Goal: Task Accomplishment & Management: Use online tool/utility

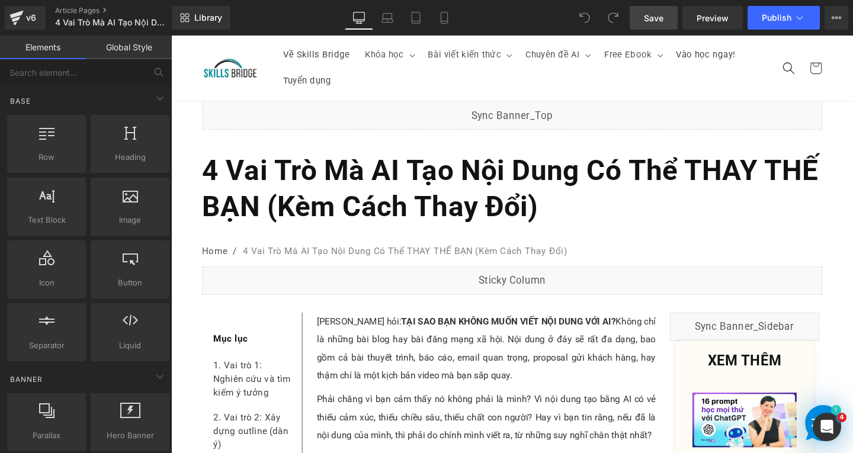
click at [662, 18] on span "Save" at bounding box center [654, 18] width 20 height 12
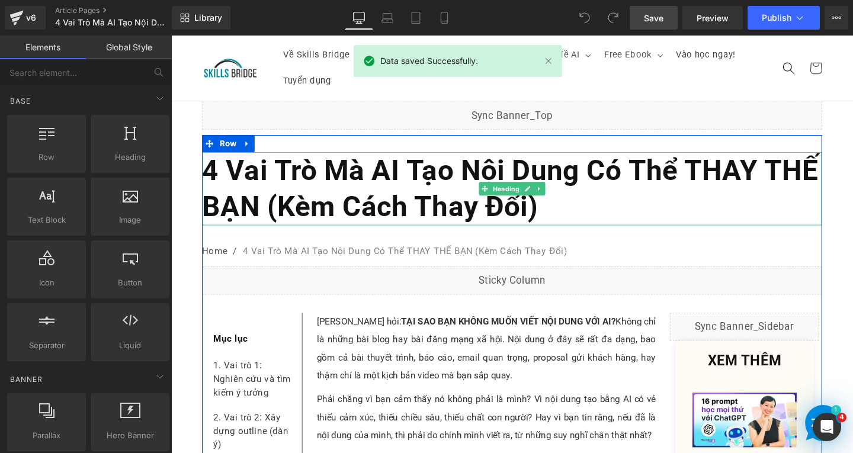
scroll to position [59, 0]
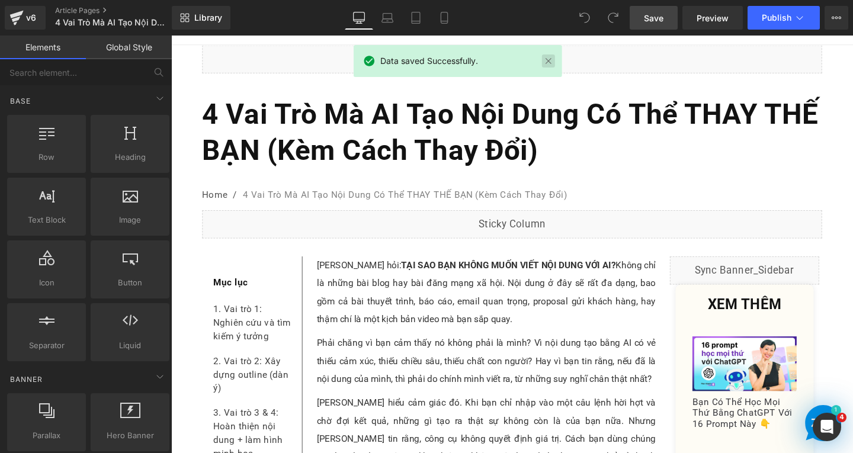
click at [551, 59] on link at bounding box center [548, 60] width 13 height 13
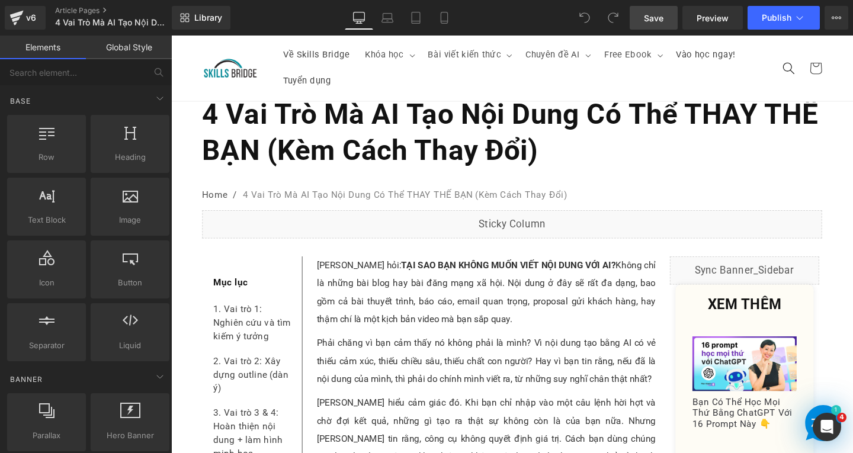
click at [655, 20] on span "Save" at bounding box center [654, 18] width 20 height 12
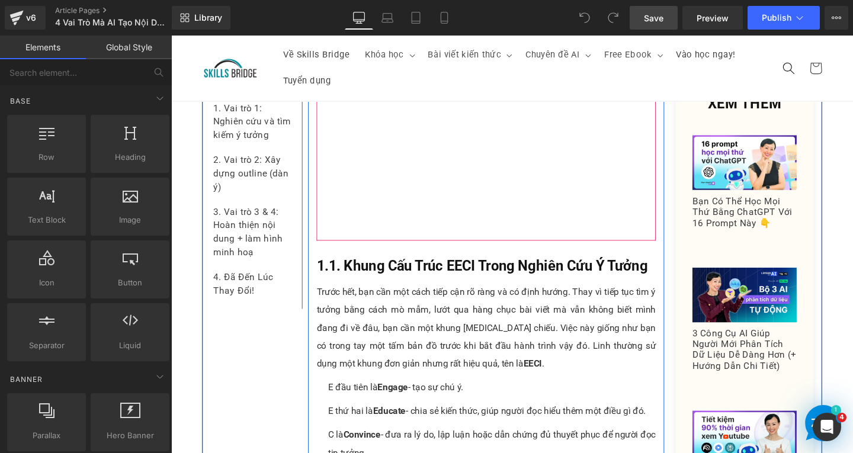
scroll to position [888, 0]
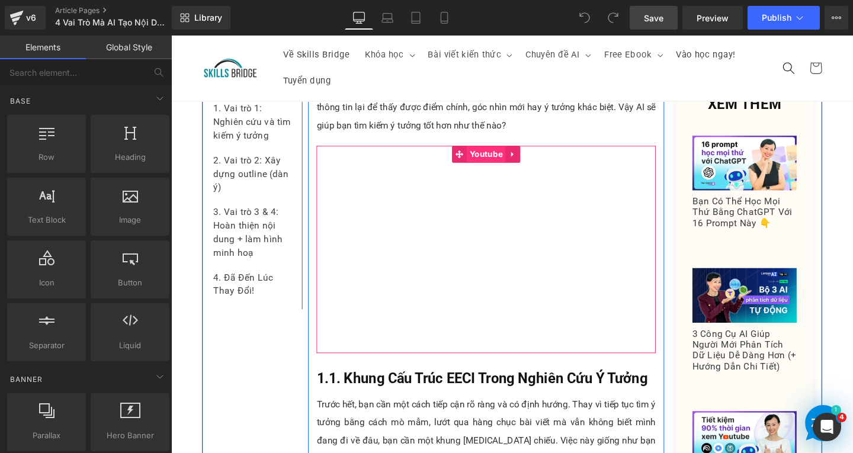
click at [491, 152] on span "Youtube" at bounding box center [502, 161] width 41 height 18
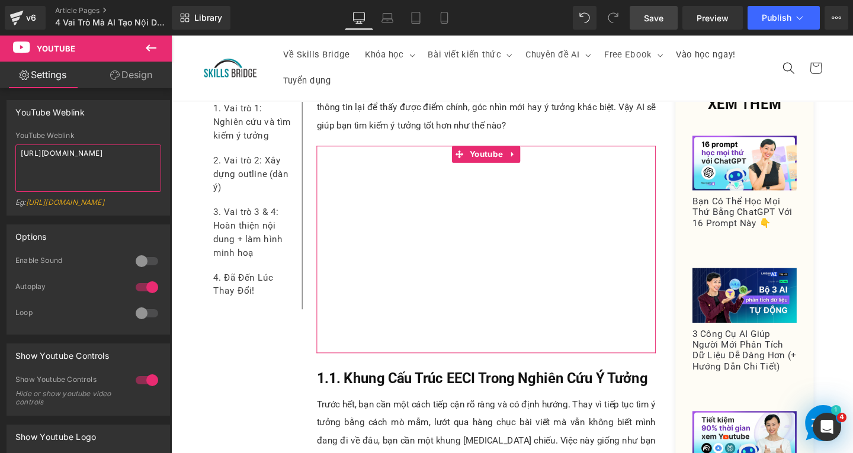
click at [143, 155] on textarea "[URL][DOMAIN_NAME]" at bounding box center [88, 168] width 146 height 47
paste textarea "_dxW2JFDsLM"
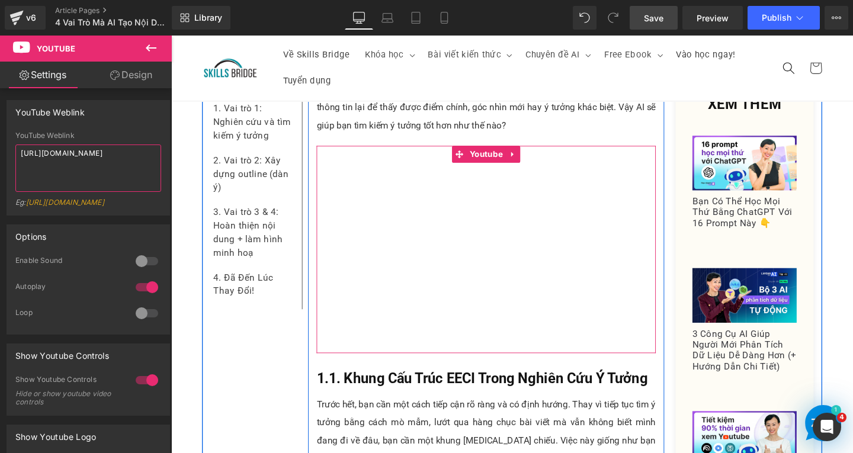
type textarea "[URL][DOMAIN_NAME]"
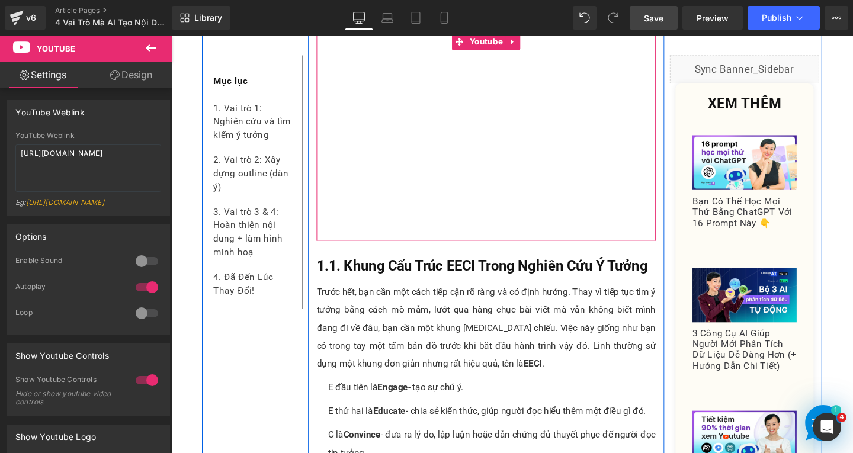
scroll to position [1185, 0]
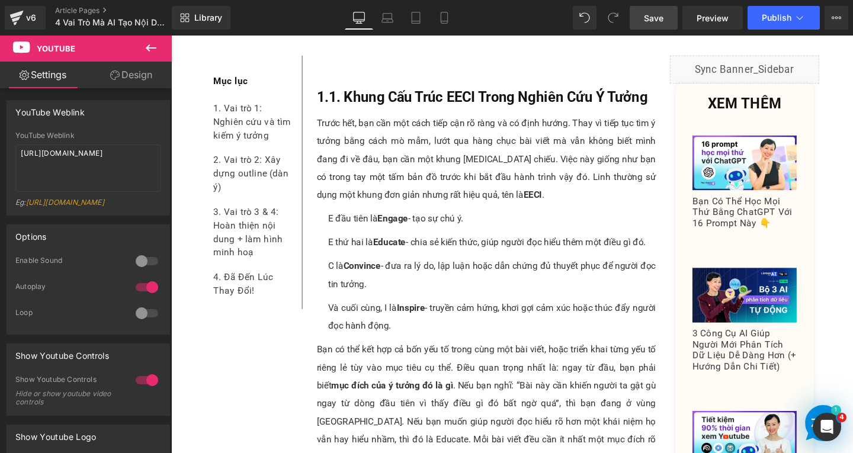
click at [656, 9] on link "Save" at bounding box center [654, 18] width 48 height 24
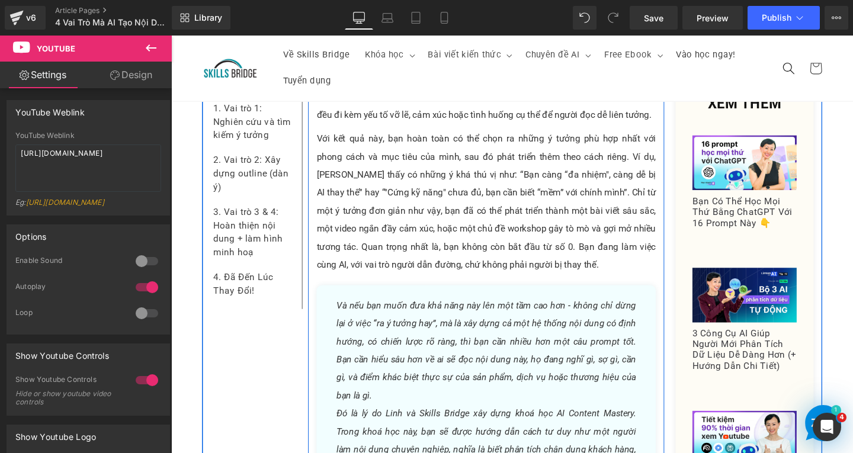
scroll to position [2961, 0]
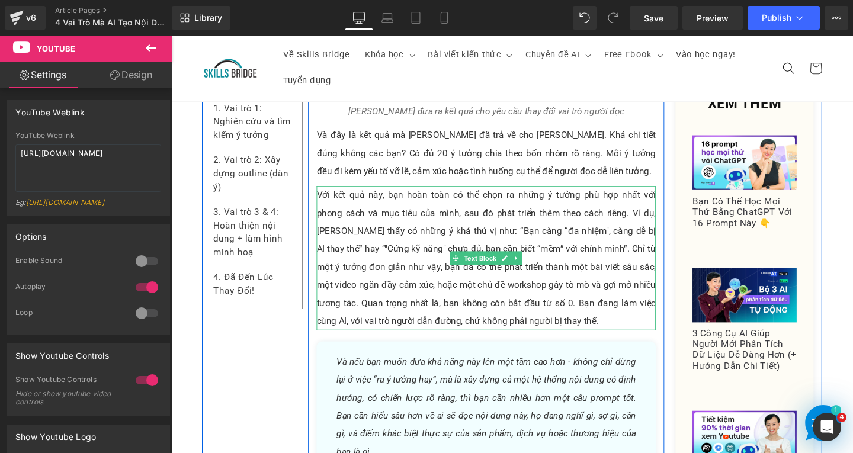
click at [395, 194] on p "Với kết quả này, bạn hoàn toàn có thể chọn ra những ý tưởng phù hợp nhất với ph…" at bounding box center [502, 270] width 357 height 152
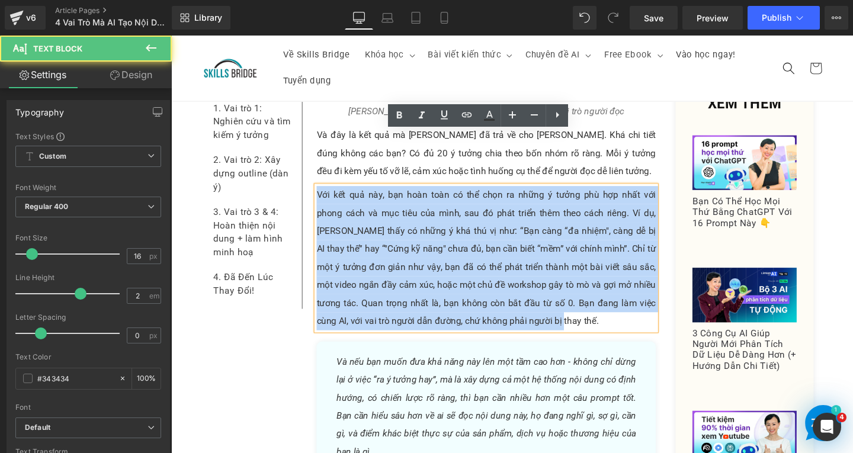
drag, startPoint x: 322, startPoint y: 147, endPoint x: 553, endPoint y: 280, distance: 266.9
click at [553, 280] on p "Với kết quả này, bạn hoàn toàn có thể chọn ra những ý tưởng phù hợp nhất với ph…" at bounding box center [502, 270] width 357 height 152
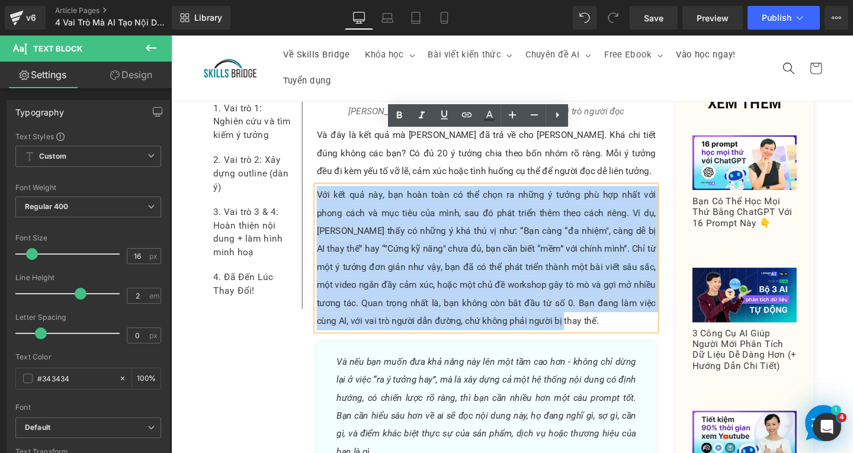
copy p "Với kết quả này, bạn hoàn toàn có thể chọn ra những ý tưởng phù hợp nhất với ph…"
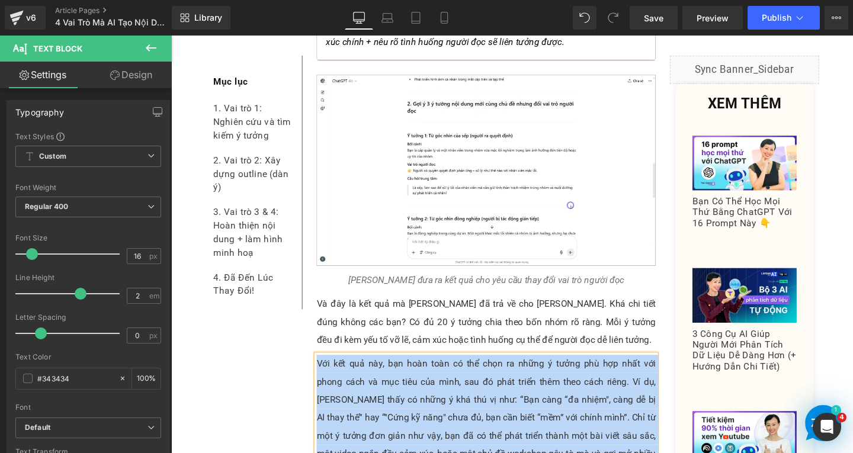
scroll to position [3021, 0]
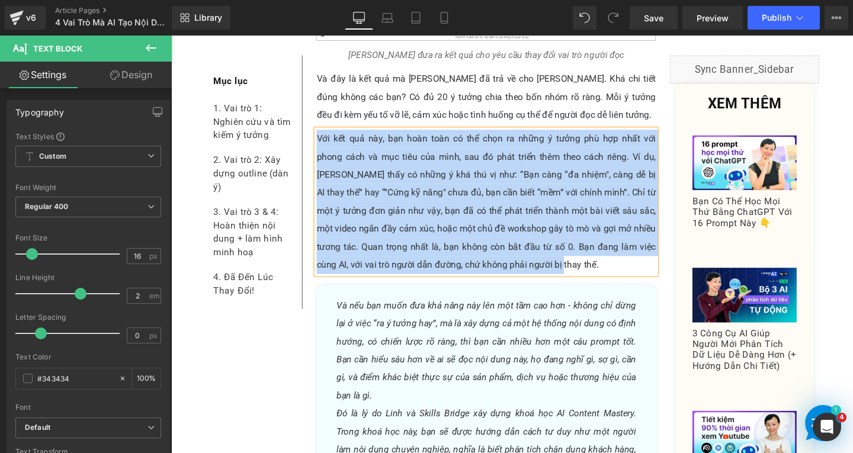
copy p "Với kết quả này, bạn hoàn toàn có thể chọn ra những ý tưởng phù hợp nhất với ph…"
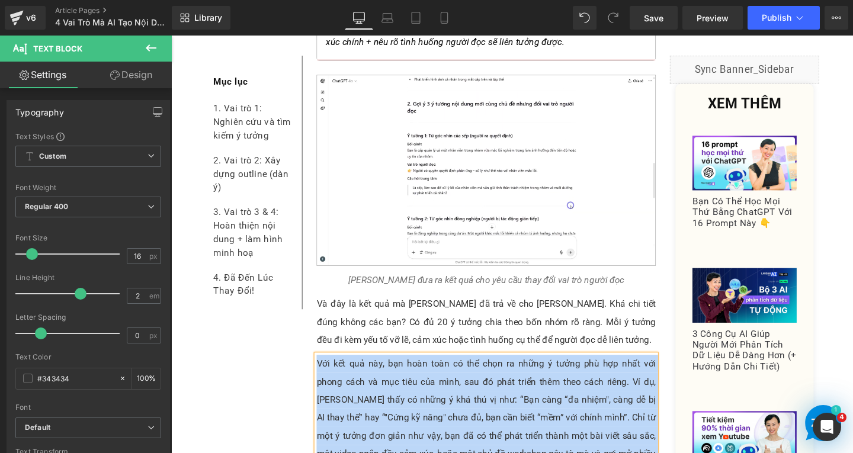
scroll to position [2961, 0]
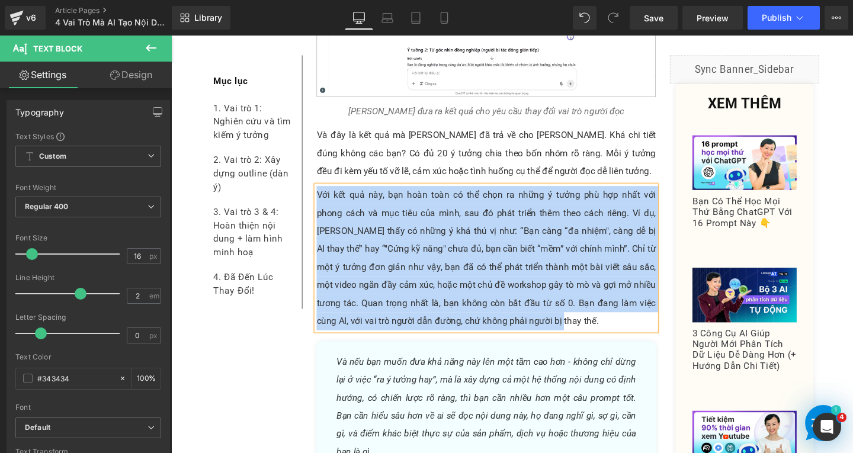
click at [535, 282] on p "Với kết quả này, bạn hoàn toàn có thể chọn ra những ý tưởng phù hợp nhất với ph…" at bounding box center [502, 270] width 357 height 152
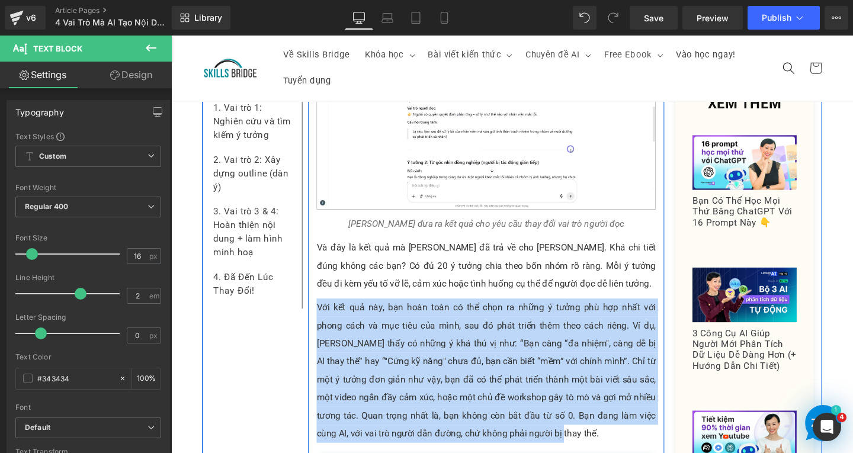
scroll to position [2606, 0]
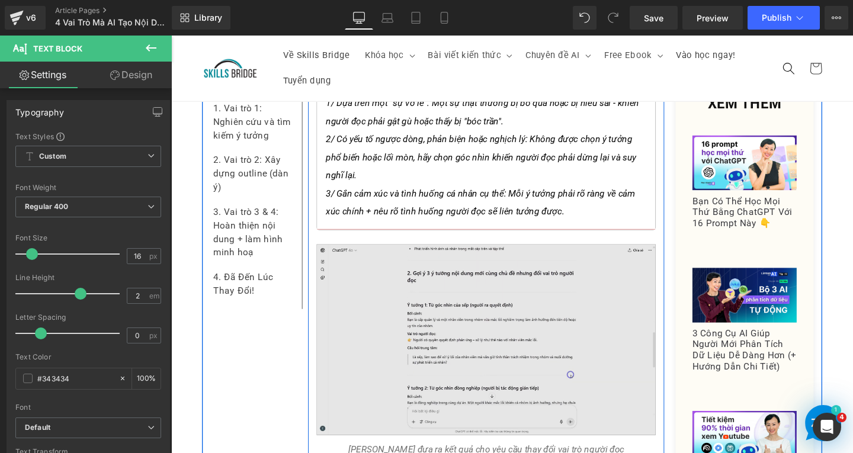
click at [529, 267] on img at bounding box center [502, 355] width 357 height 201
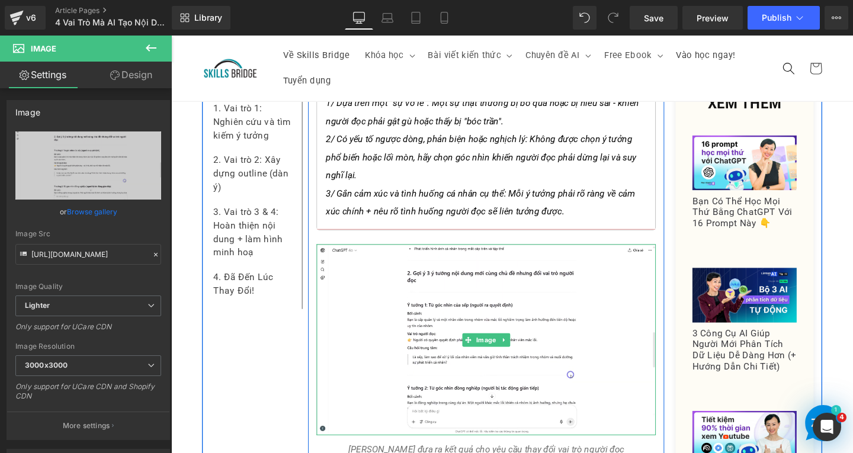
click at [518, 352] on icon at bounding box center [521, 355] width 7 height 7
click at [512, 352] on icon at bounding box center [515, 355] width 7 height 7
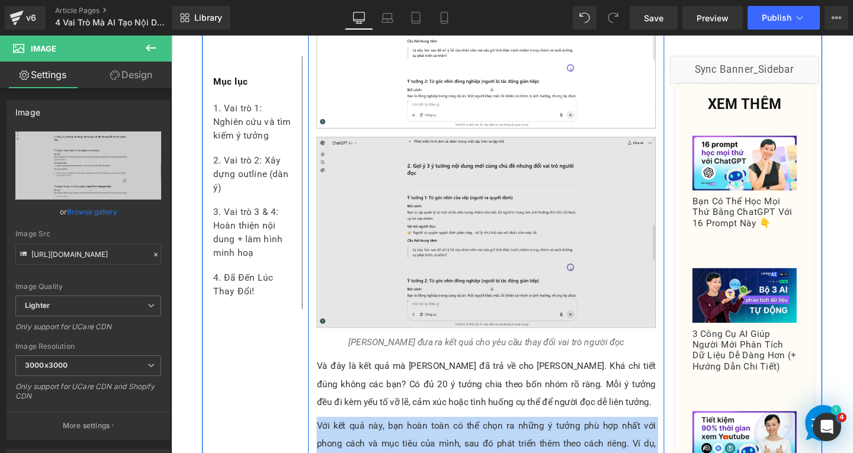
scroll to position [2931, 0]
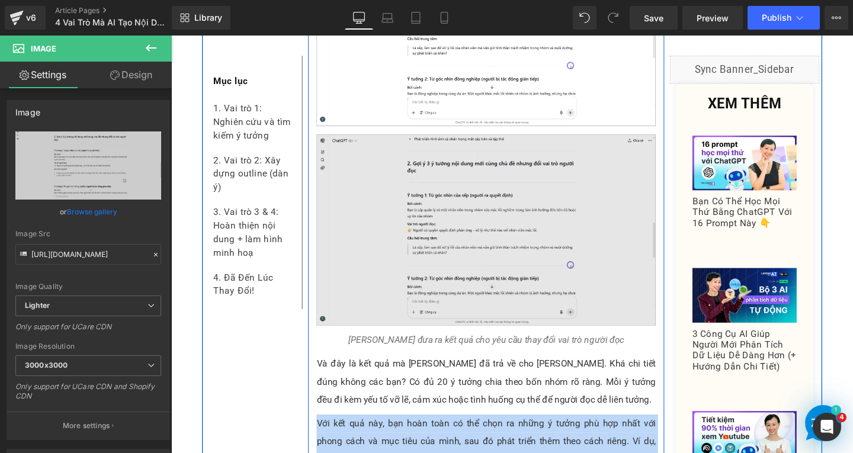
click at [531, 201] on img at bounding box center [502, 240] width 357 height 201
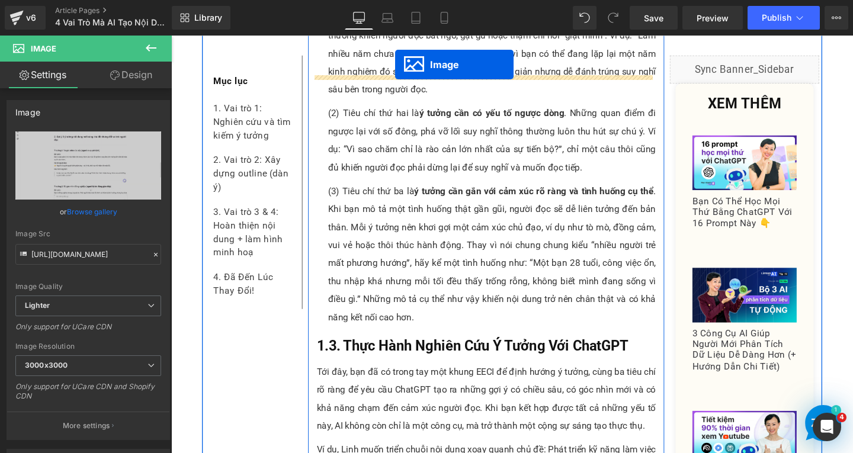
scroll to position [1782, 0]
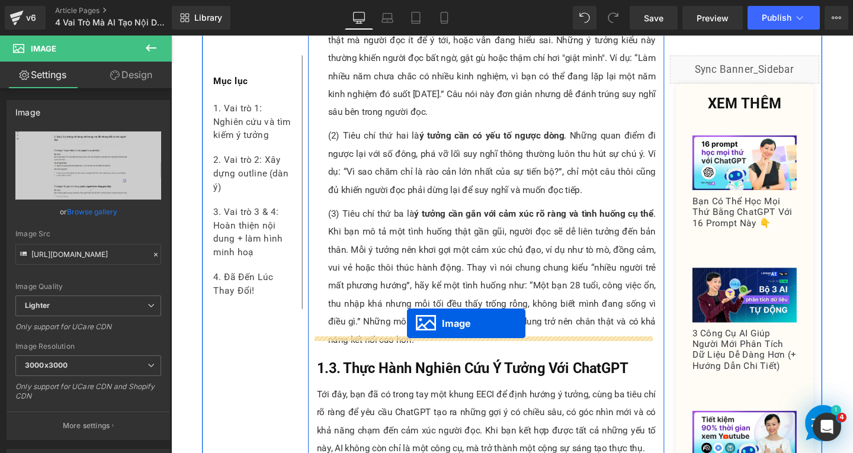
drag, startPoint x: 479, startPoint y: 188, endPoint x: 419, endPoint y: 338, distance: 162.1
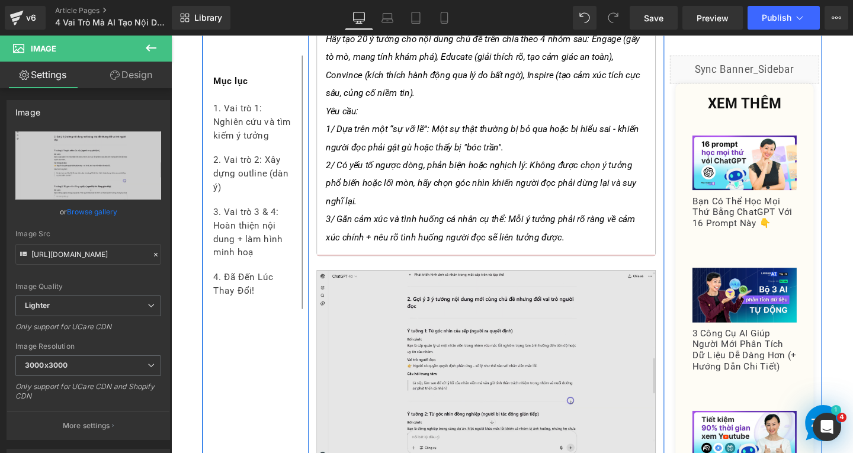
scroll to position [2966, 0]
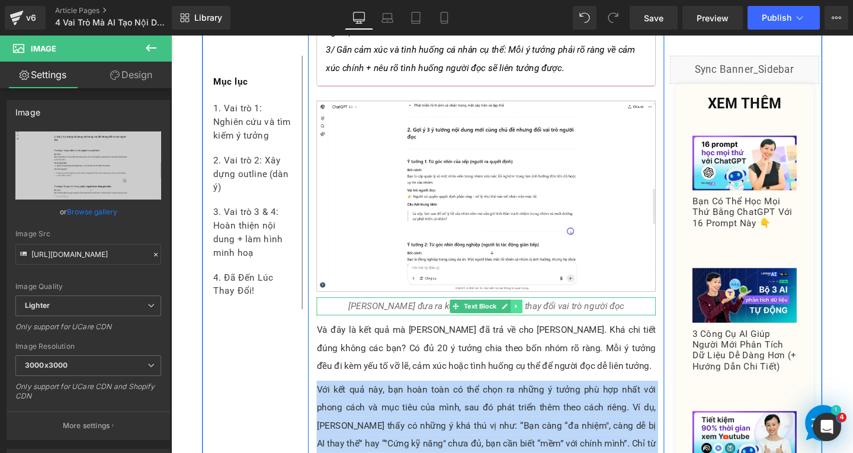
click at [533, 319] on icon at bounding box center [534, 321] width 2 height 4
click at [525, 317] on icon at bounding box center [528, 320] width 7 height 7
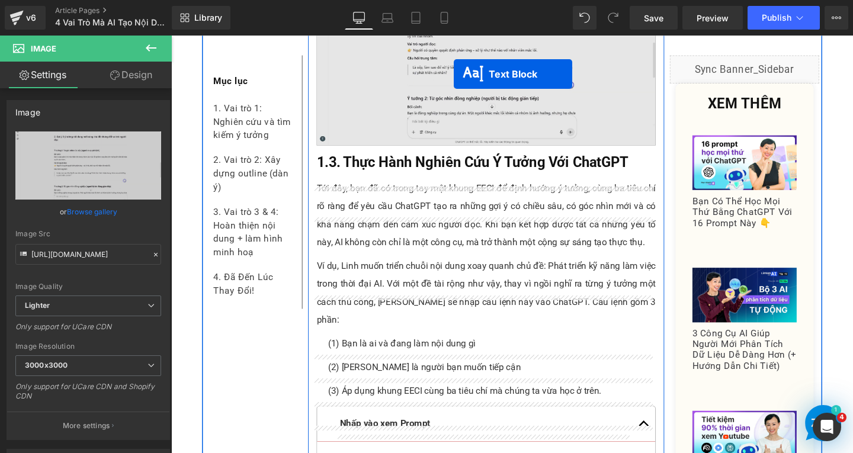
scroll to position [2113, 0]
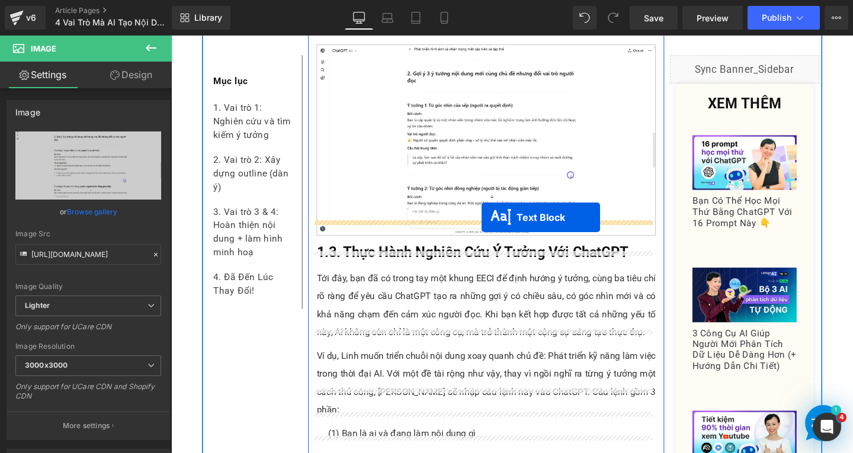
drag, startPoint x: 464, startPoint y: 292, endPoint x: 498, endPoint y: 230, distance: 70.8
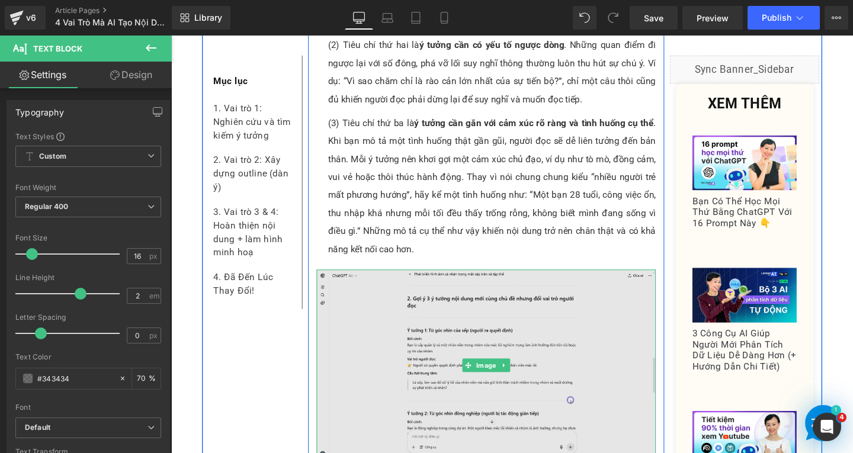
scroll to position [1936, 0]
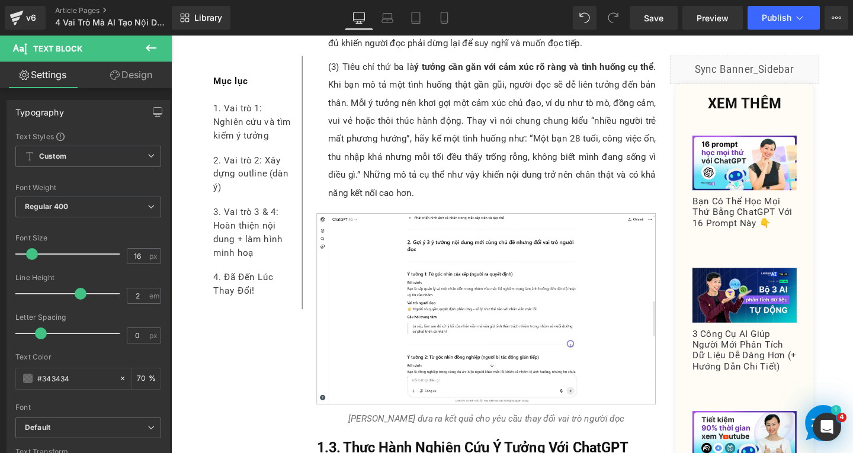
click at [416, 404] on div "Rendering Content" at bounding box center [426, 406] width 73 height 13
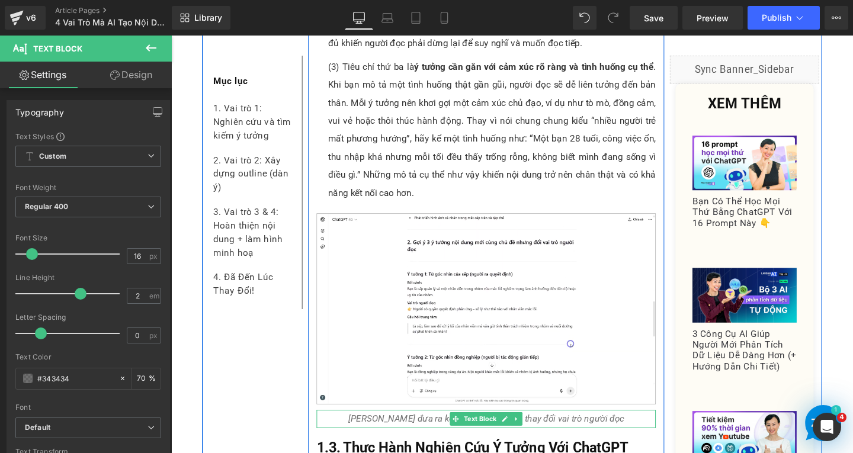
click at [367, 429] on p "[PERSON_NAME] đưa ra kết quả cho yêu cầu thay đổi vai trò người đọc" at bounding box center [502, 438] width 357 height 19
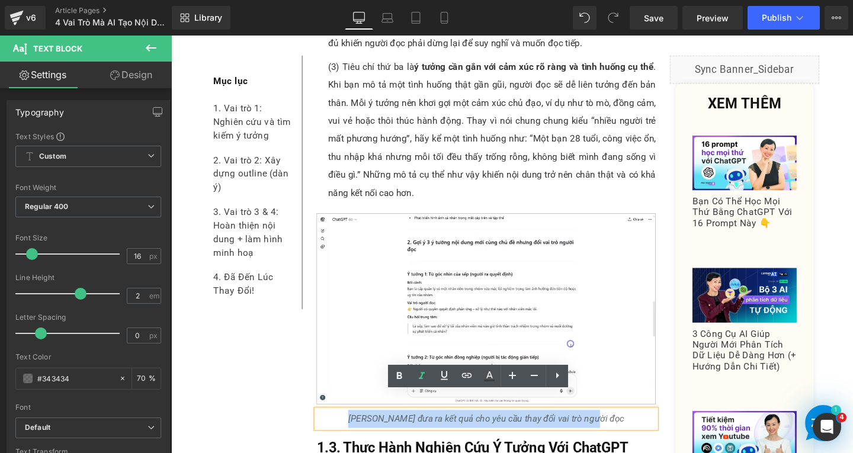
drag, startPoint x: 368, startPoint y: 418, endPoint x: 630, endPoint y: 427, distance: 262.5
click at [630, 429] on p "[PERSON_NAME] đưa ra kết quả cho yêu cầu thay đổi vai trò người đọc" at bounding box center [502, 438] width 357 height 19
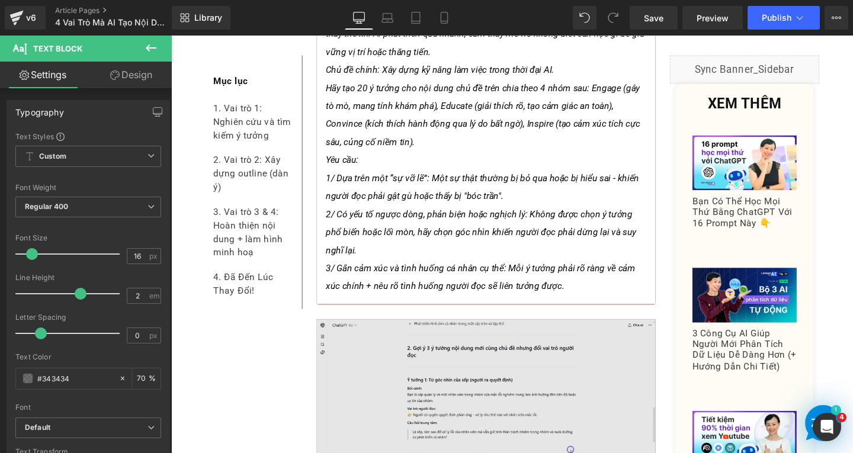
scroll to position [2824, 0]
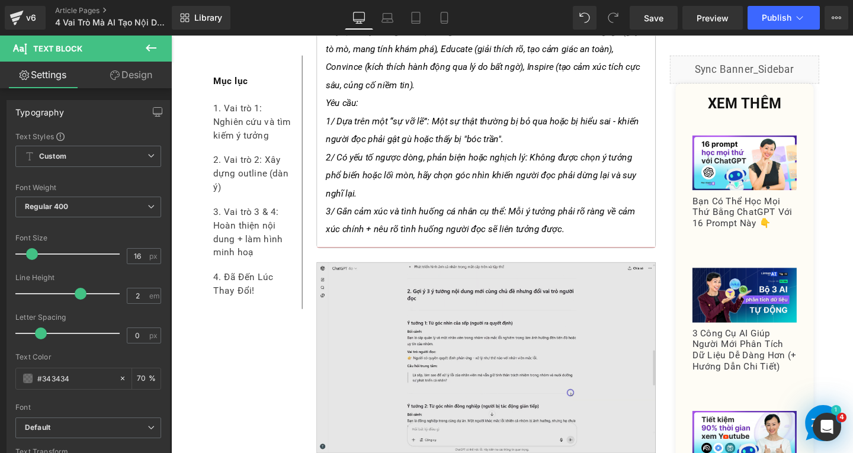
click at [461, 333] on img at bounding box center [502, 374] width 357 height 201
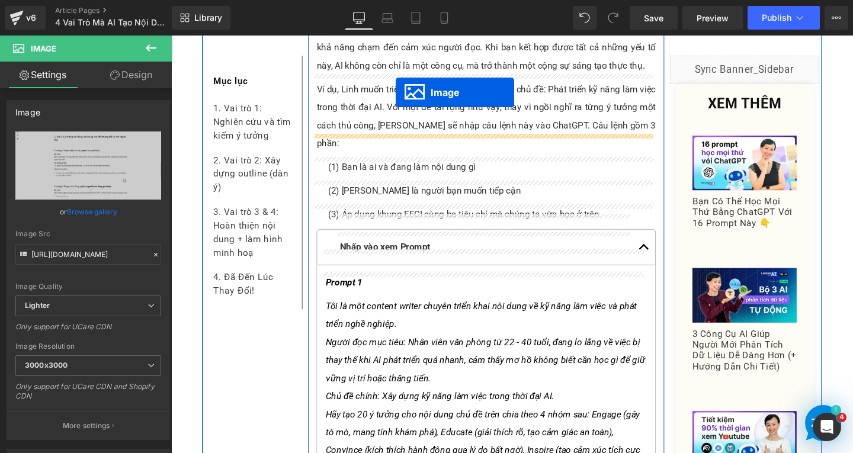
scroll to position [2409, 0]
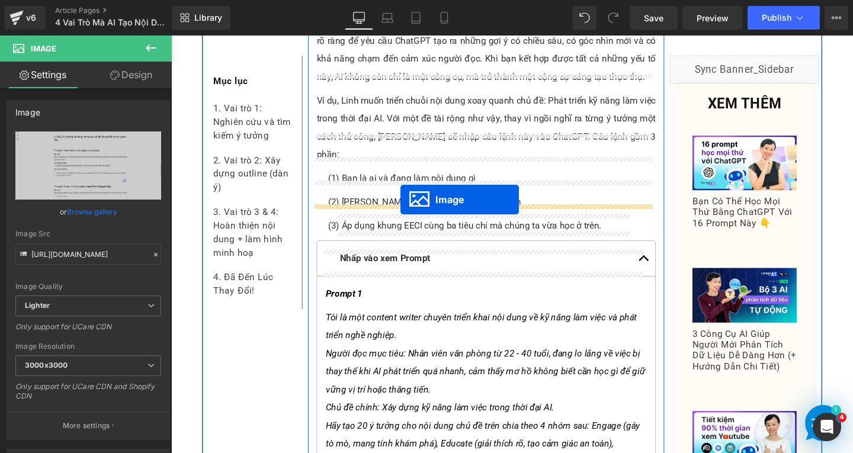
drag, startPoint x: 460, startPoint y: 319, endPoint x: 412, endPoint y: 208, distance: 120.7
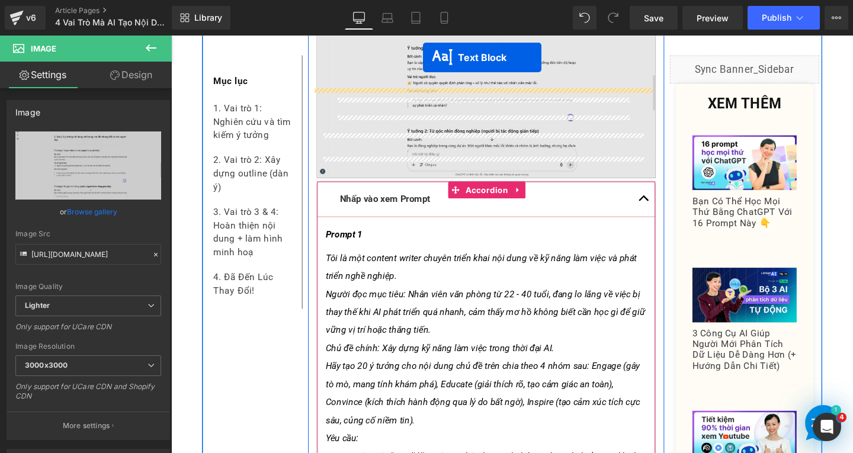
scroll to position [2611, 0]
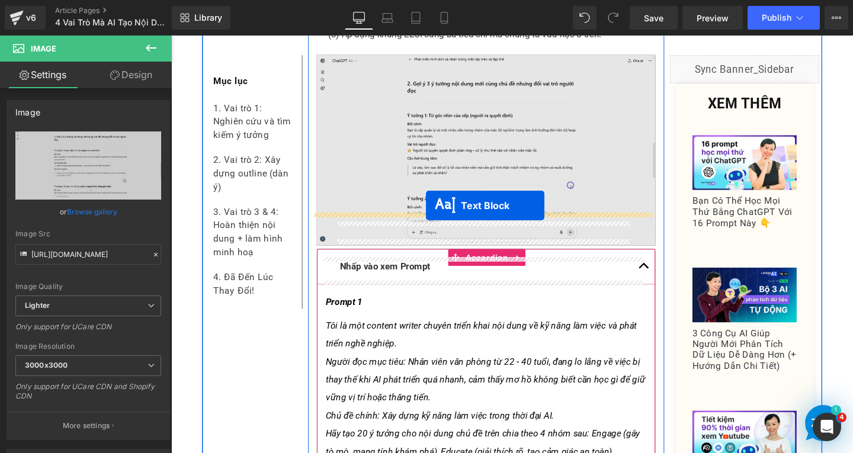
drag, startPoint x: 480, startPoint y: 146, endPoint x: 439, endPoint y: 214, distance: 79.7
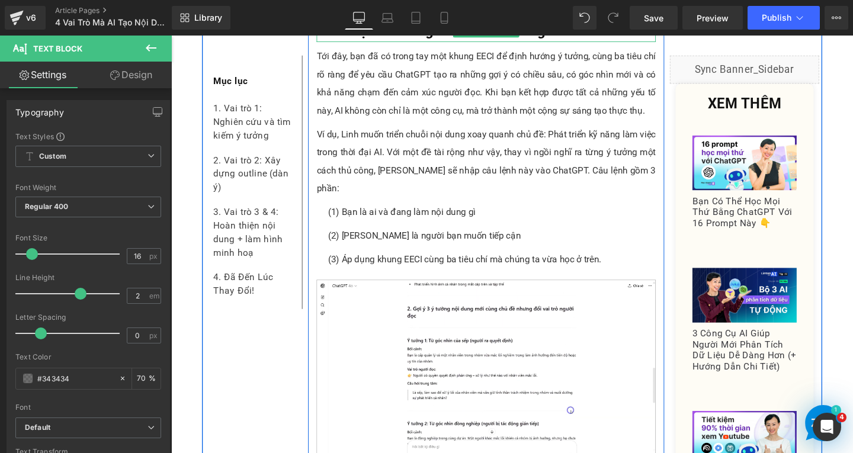
scroll to position [2552, 0]
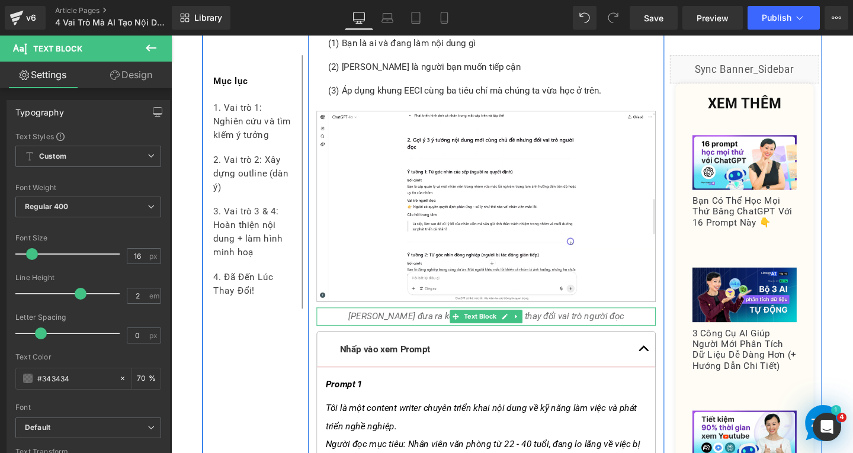
click at [641, 322] on p "[PERSON_NAME] đưa ra kết quả cho yêu cầu thay đổi vai trò người đọc" at bounding box center [502, 331] width 357 height 19
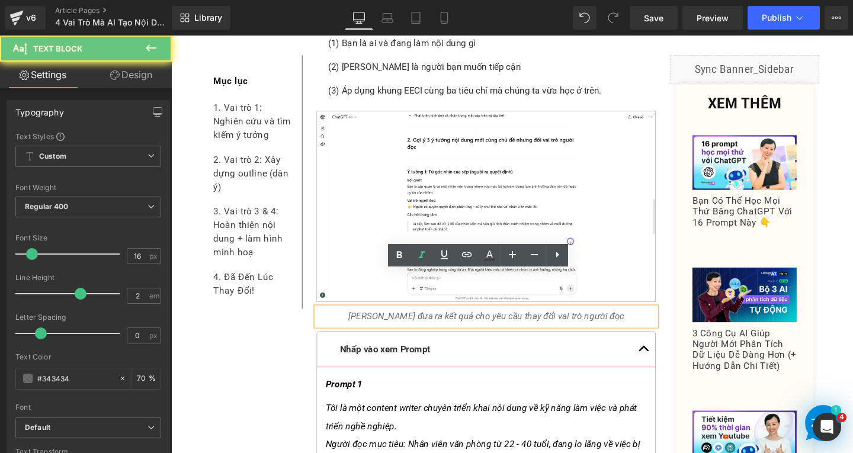
click at [641, 322] on p "[PERSON_NAME] đưa ra kết quả cho yêu cầu thay đổi vai trò người đọc" at bounding box center [502, 331] width 357 height 19
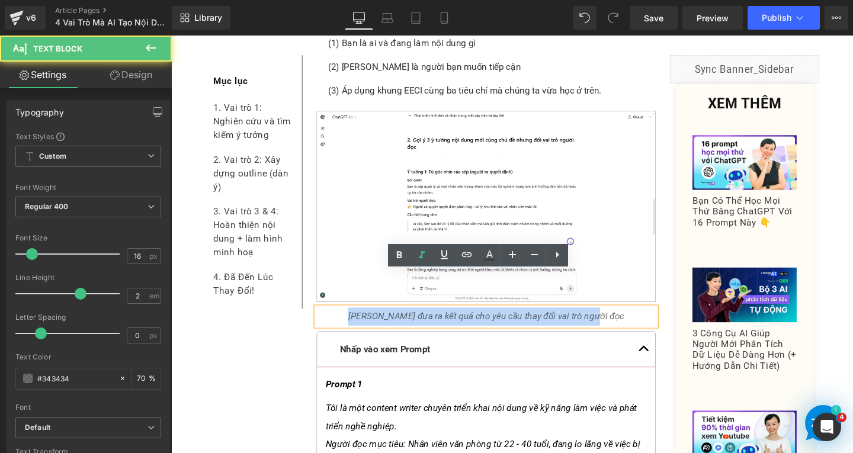
drag, startPoint x: 368, startPoint y: 293, endPoint x: 631, endPoint y: 293, distance: 263.6
click at [631, 322] on p "[PERSON_NAME] đưa ra kết quả cho yêu cầu thay đổi vai trò người đọc" at bounding box center [502, 331] width 357 height 19
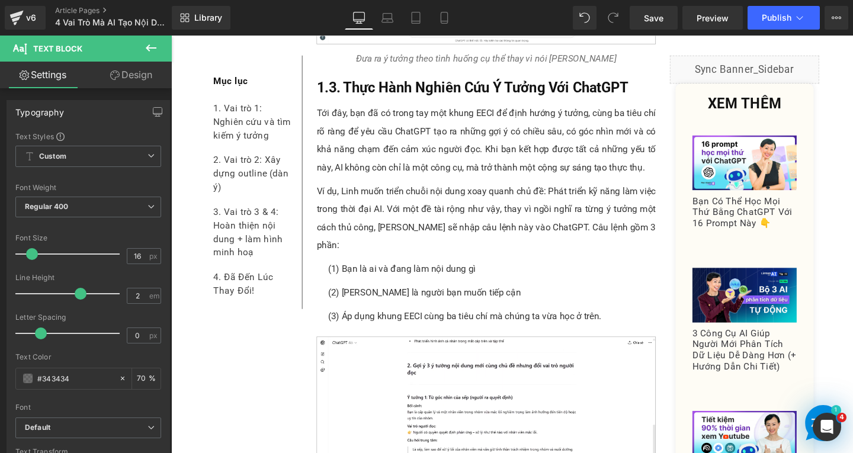
scroll to position [2433, 0]
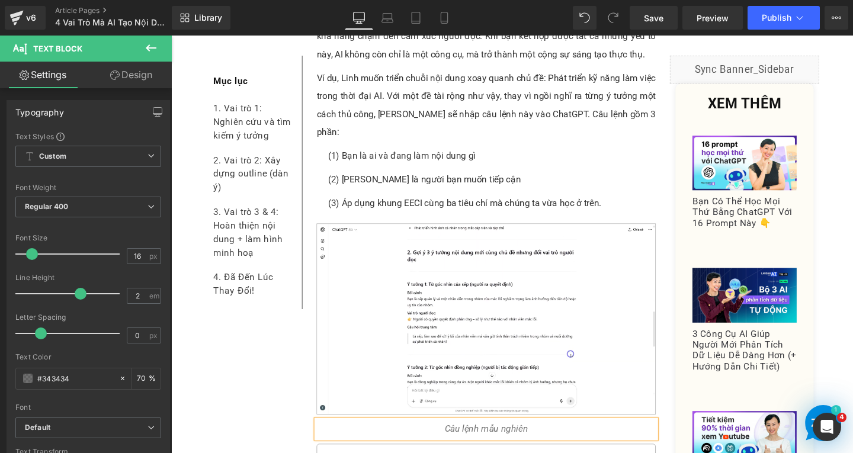
click at [557, 440] on p "Câu lệnh mẫu nghiên" at bounding box center [502, 449] width 357 height 19
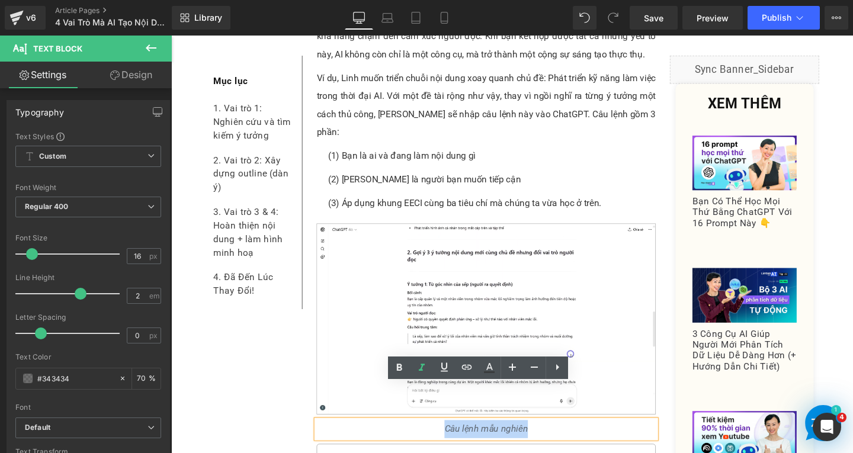
drag, startPoint x: 448, startPoint y: 412, endPoint x: 557, endPoint y: 419, distance: 109.8
click at [557, 440] on p "Câu lệnh mẫu nghiên" at bounding box center [502, 449] width 357 height 19
click at [569, 440] on p "Câu lệnh mẫu nghiên" at bounding box center [502, 449] width 357 height 19
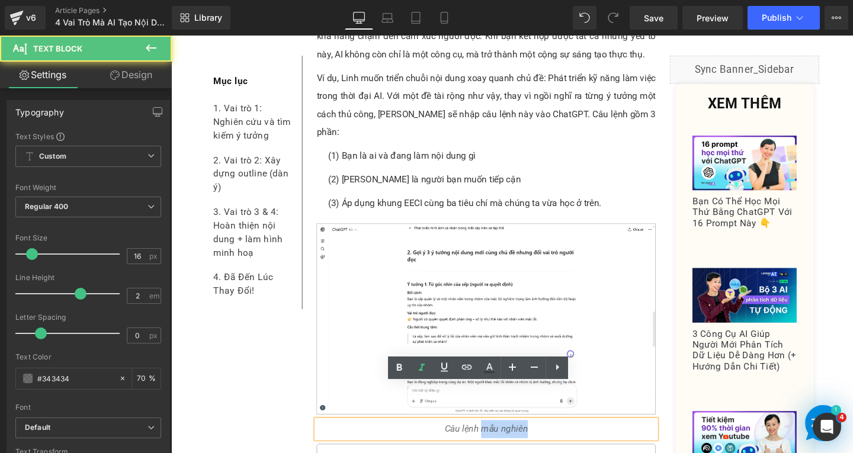
drag, startPoint x: 492, startPoint y: 412, endPoint x: 561, endPoint y: 413, distance: 68.7
click at [561, 440] on p "Câu lệnh mẫu nghiên" at bounding box center [502, 449] width 357 height 19
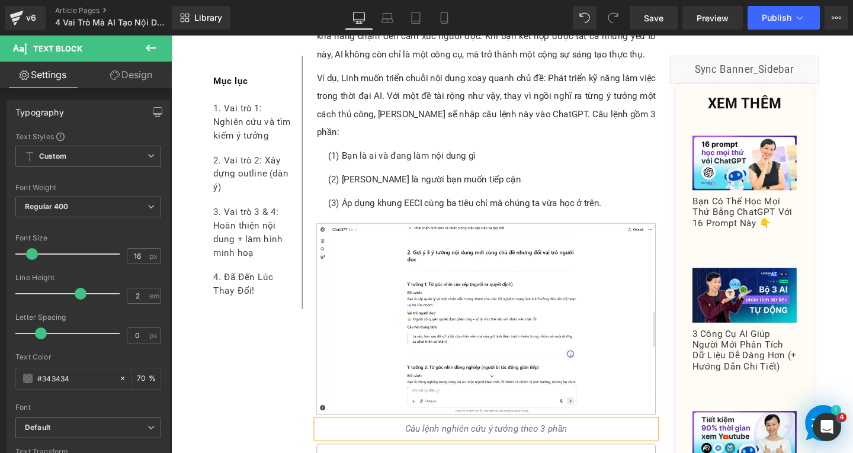
click at [452, 444] on icon "Câu lệnh nghiên cứu ý tưởng theo 3 phần" at bounding box center [502, 449] width 171 height 11
click at [610, 440] on p "Câu lệnh mẫu nghiên cứu ý tưởng theo 3 phần" at bounding box center [502, 449] width 357 height 19
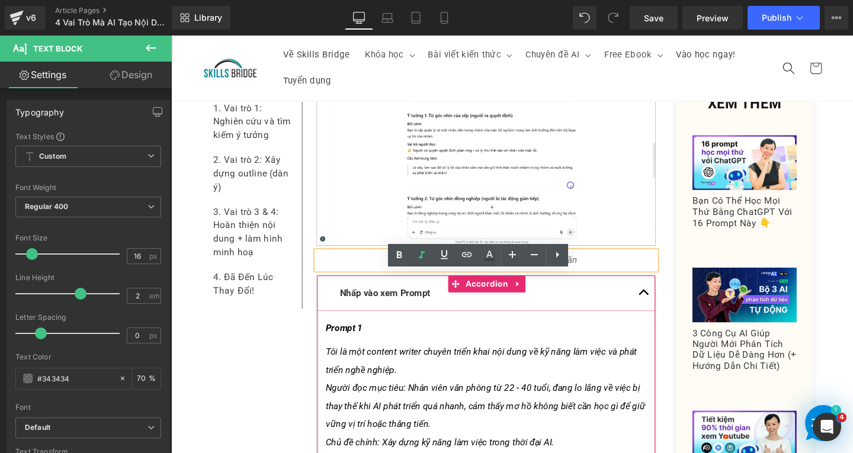
scroll to position [2552, 0]
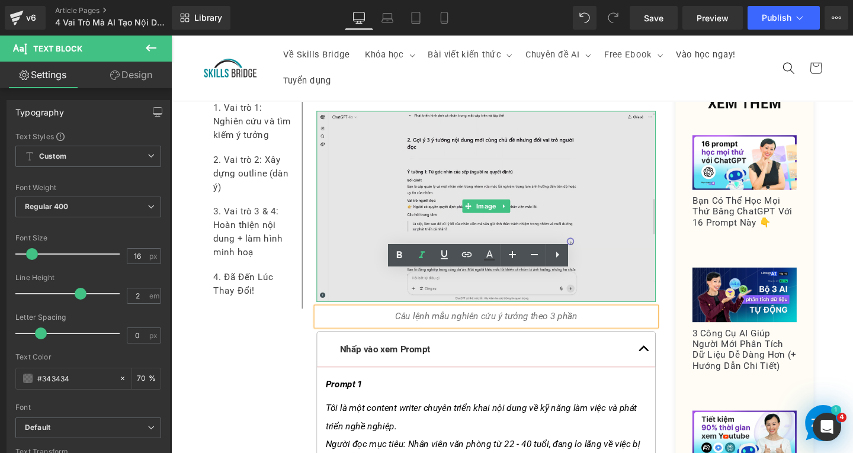
click at [647, 190] on img at bounding box center [502, 215] width 357 height 201
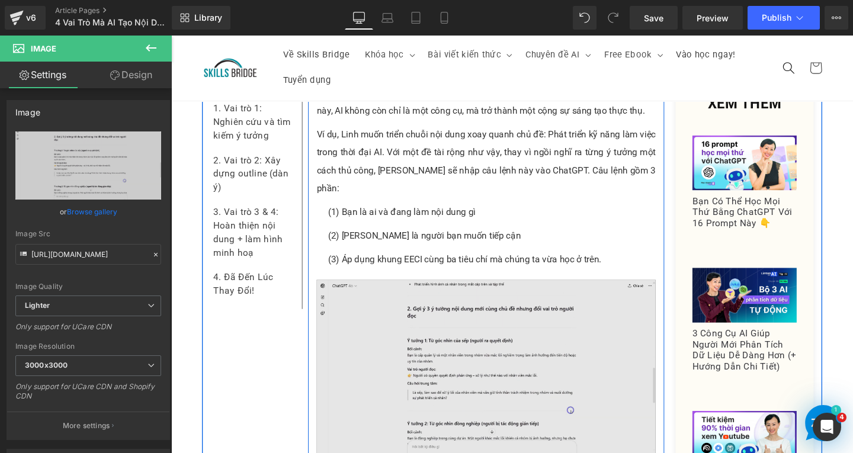
scroll to position [2433, 0]
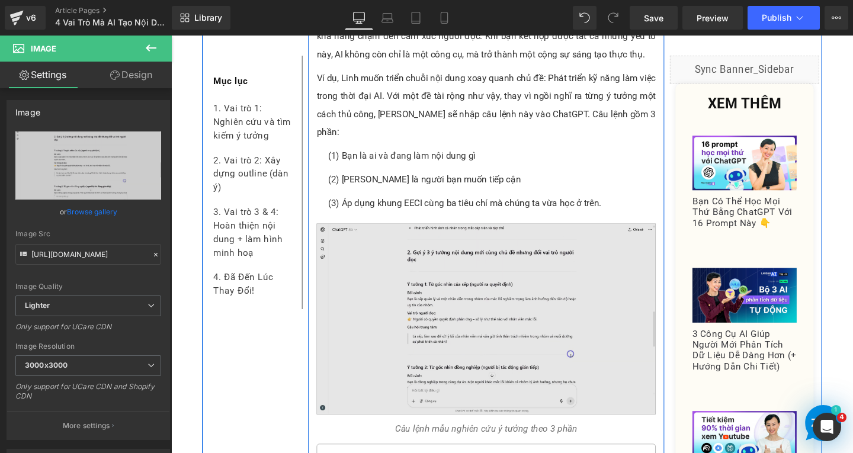
click at [555, 329] on img at bounding box center [502, 333] width 357 height 201
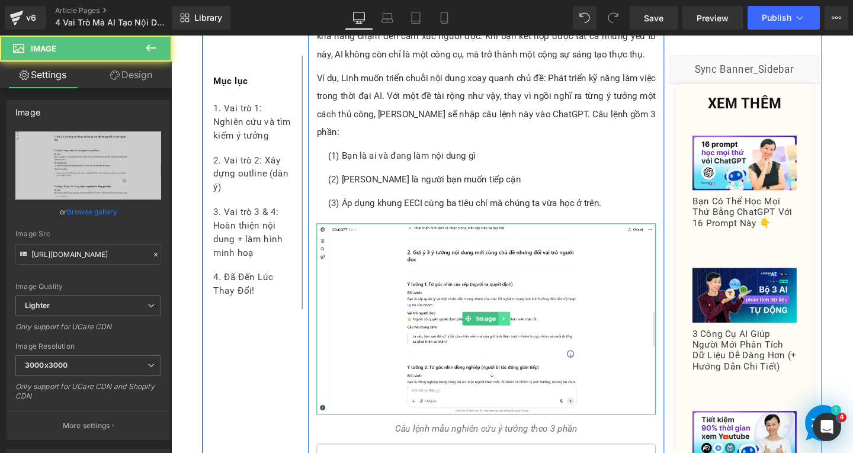
click at [518, 330] on icon at bounding box center [521, 333] width 7 height 7
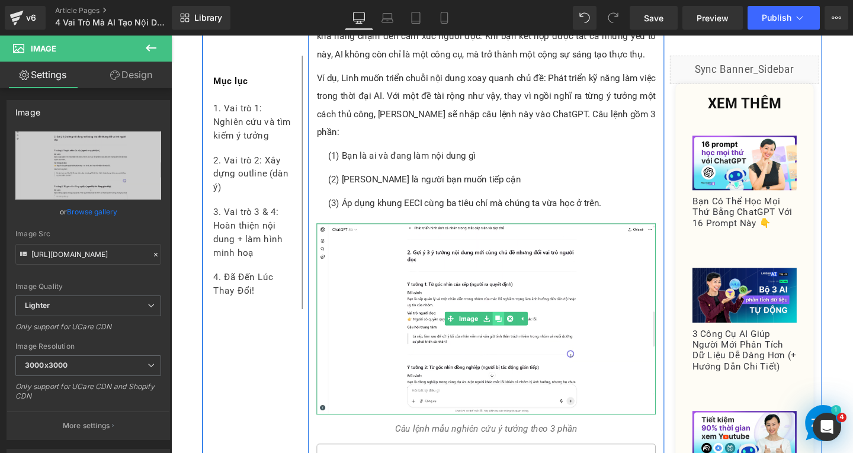
click at [515, 326] on link at bounding box center [515, 333] width 12 height 14
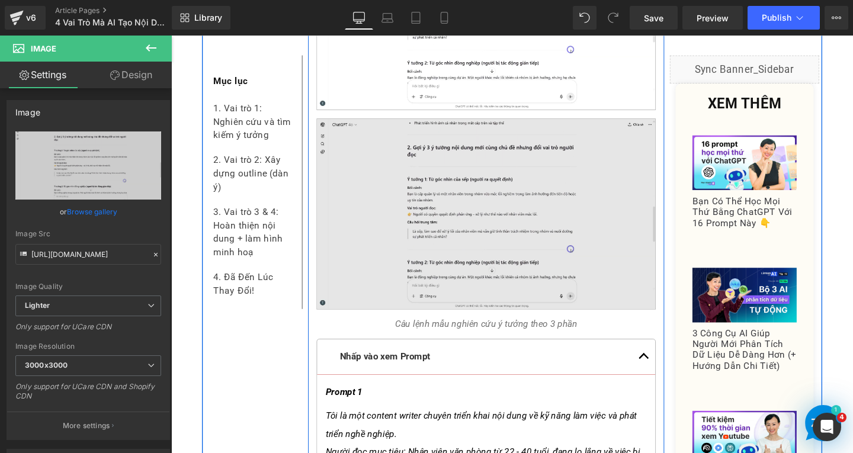
scroll to position [2755, 0]
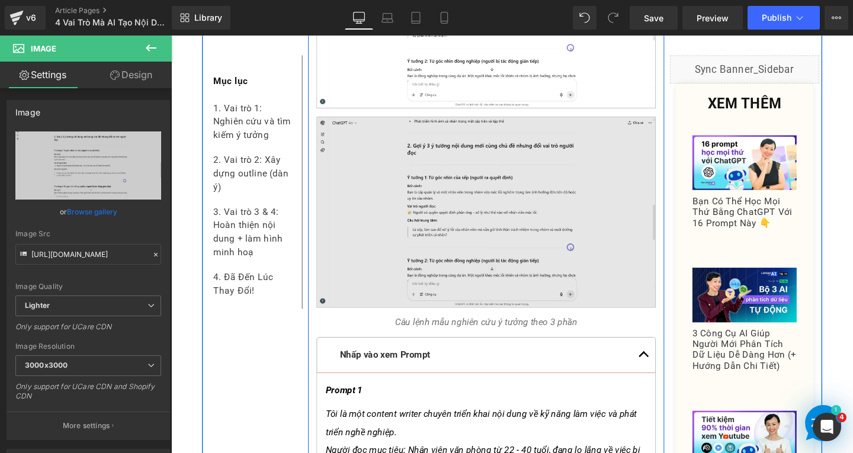
click at [428, 214] on img at bounding box center [502, 221] width 357 height 201
drag, startPoint x: 479, startPoint y: 182, endPoint x: 482, endPoint y: 230, distance: 48.0
click at [480, 217] on icon at bounding box center [483, 220] width 7 height 7
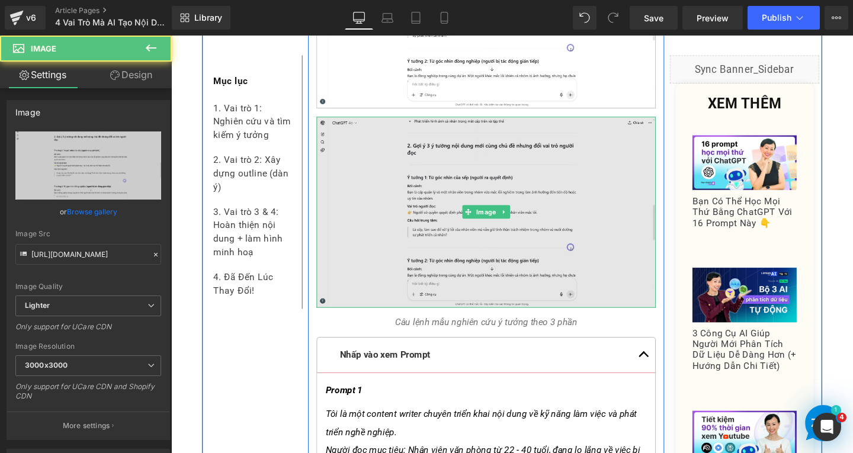
click at [462, 211] on img at bounding box center [502, 221] width 357 height 201
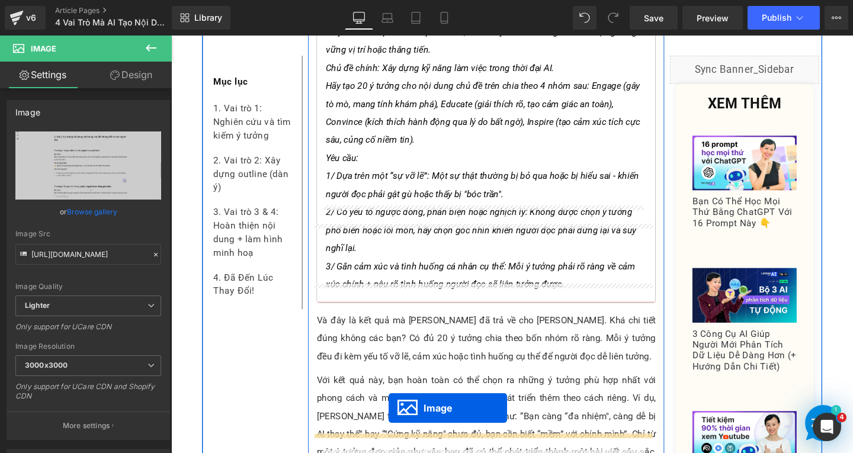
scroll to position [3182, 0]
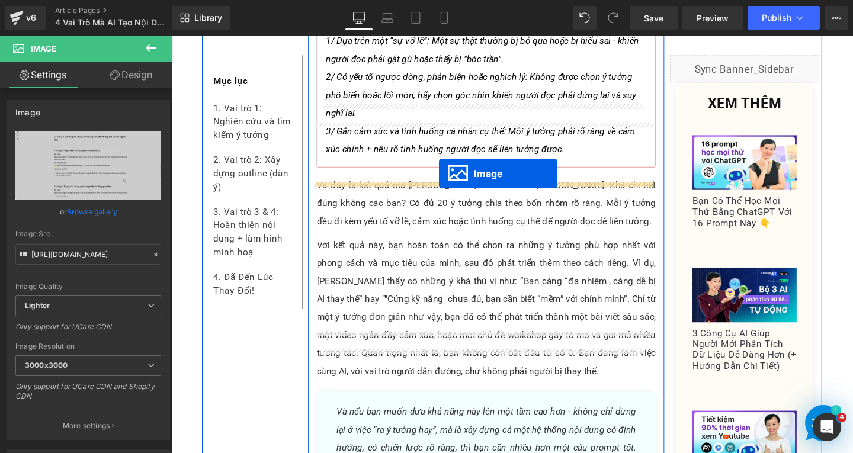
drag, startPoint x: 476, startPoint y: 184, endPoint x: 452, endPoint y: 181, distance: 24.0
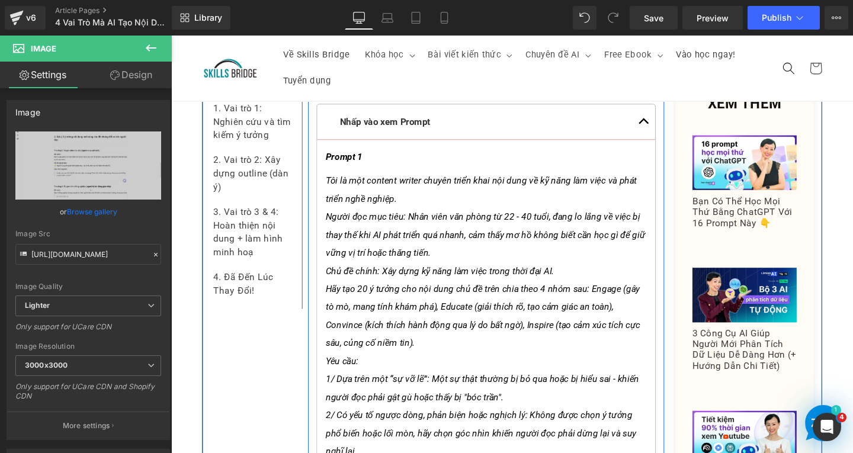
scroll to position [2672, 0]
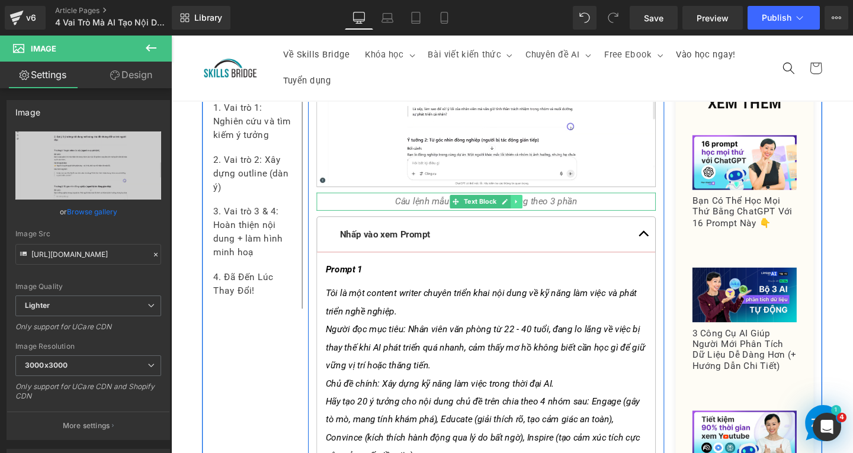
click at [532, 207] on icon at bounding box center [534, 210] width 7 height 7
click at [525, 207] on icon at bounding box center [528, 210] width 7 height 7
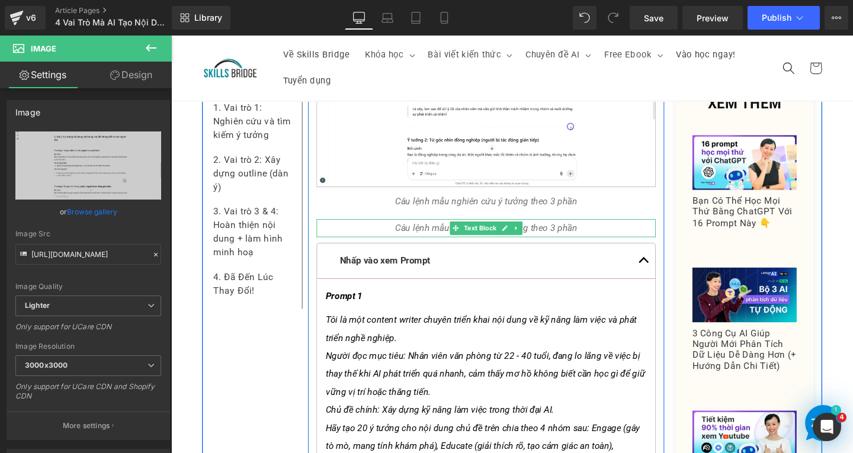
drag, startPoint x: 464, startPoint y: 198, endPoint x: 438, endPoint y: 447, distance: 250.1
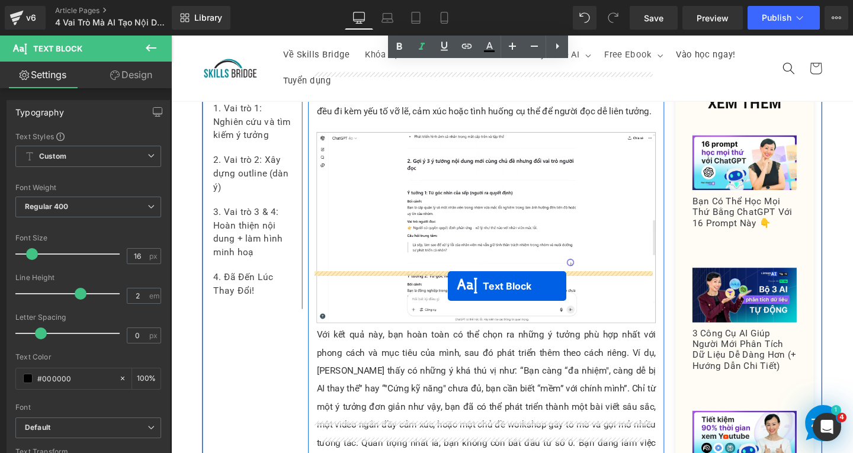
drag, startPoint x: 464, startPoint y: 207, endPoint x: 460, endPoint y: 290, distance: 82.5
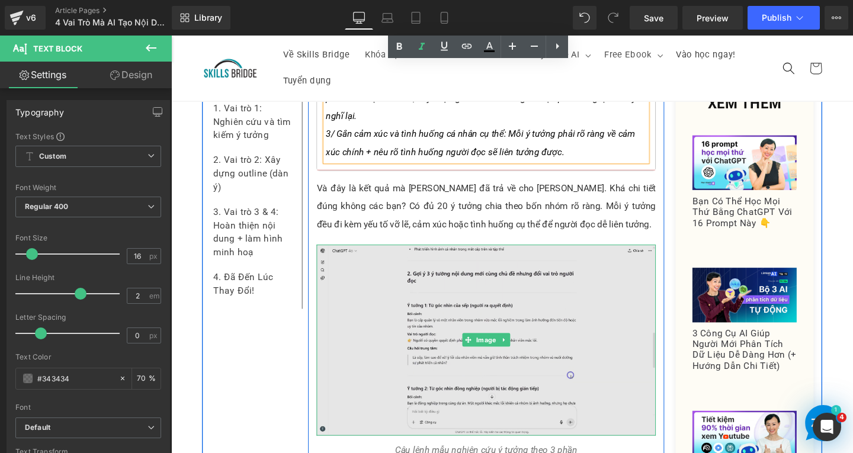
scroll to position [3202, 0]
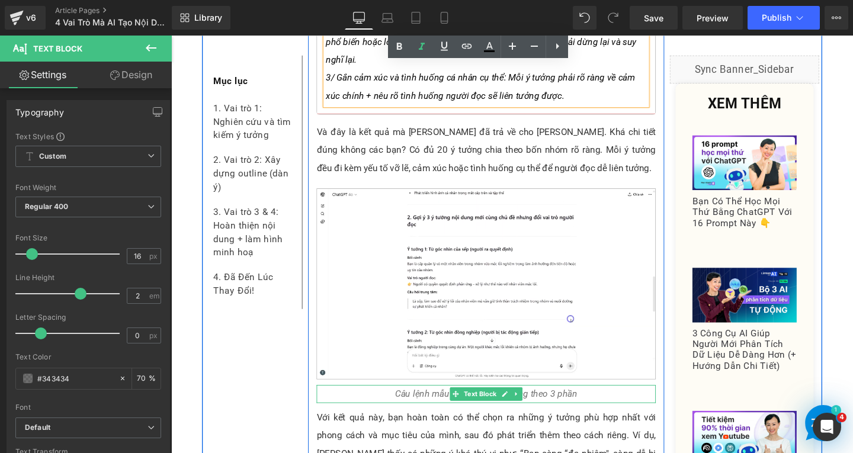
click at [455, 406] on icon "Câu lệnh mẫu nghiên cứu ý tưởng theo 3 phần" at bounding box center [502, 411] width 191 height 11
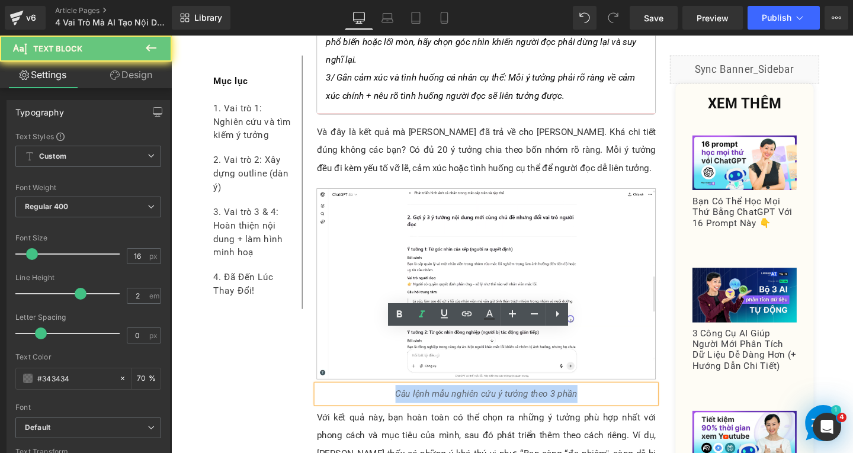
drag, startPoint x: 401, startPoint y: 356, endPoint x: 621, endPoint y: 352, distance: 220.4
click at [621, 403] on p "Câu lệnh mẫu nghiên cứu ý tưởng theo 3 phần" at bounding box center [502, 412] width 357 height 19
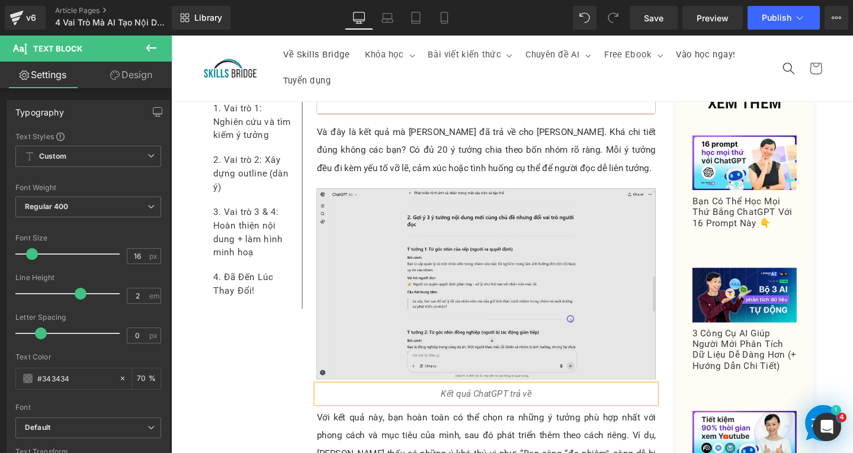
click at [461, 246] on img at bounding box center [502, 296] width 357 height 201
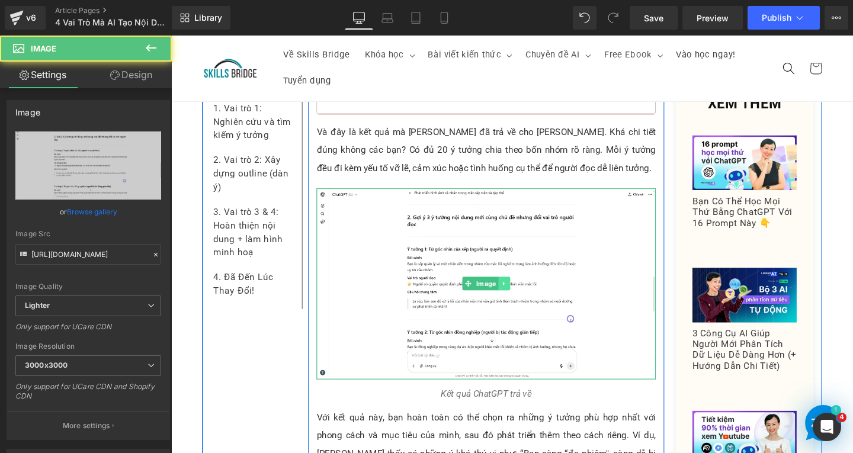
click at [519, 294] on icon at bounding box center [520, 296] width 2 height 4
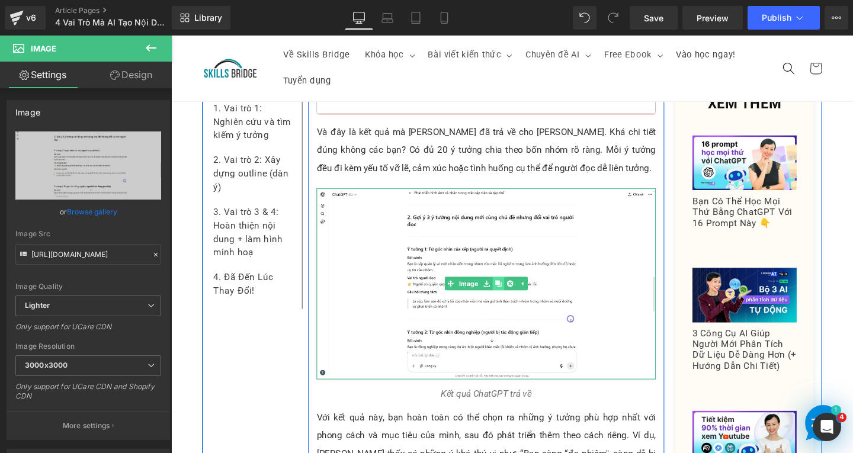
click at [512, 293] on icon at bounding box center [515, 296] width 7 height 7
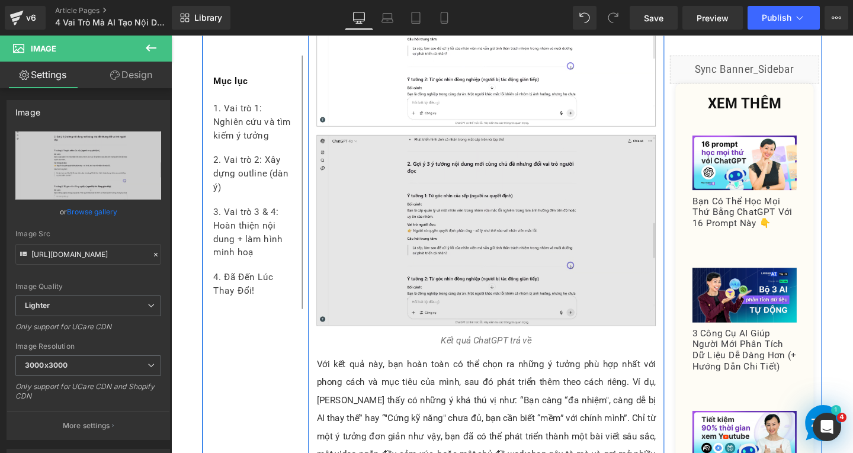
scroll to position [3468, 0]
click at [540, 220] on img at bounding box center [502, 240] width 357 height 201
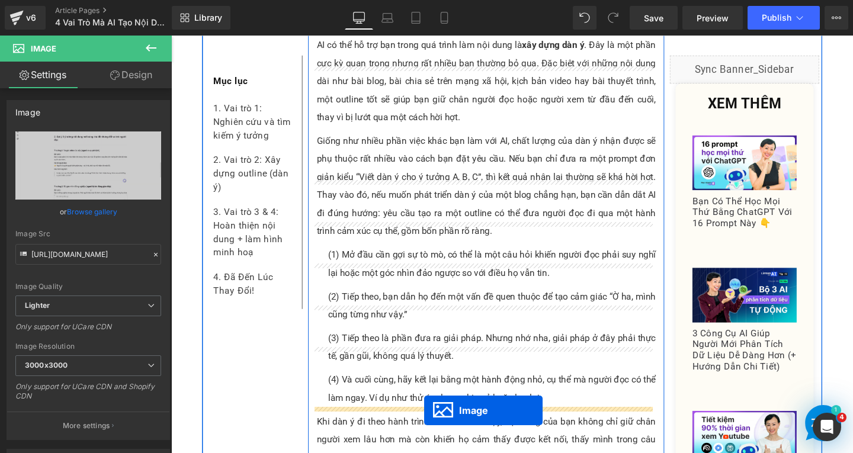
scroll to position [4475, 0]
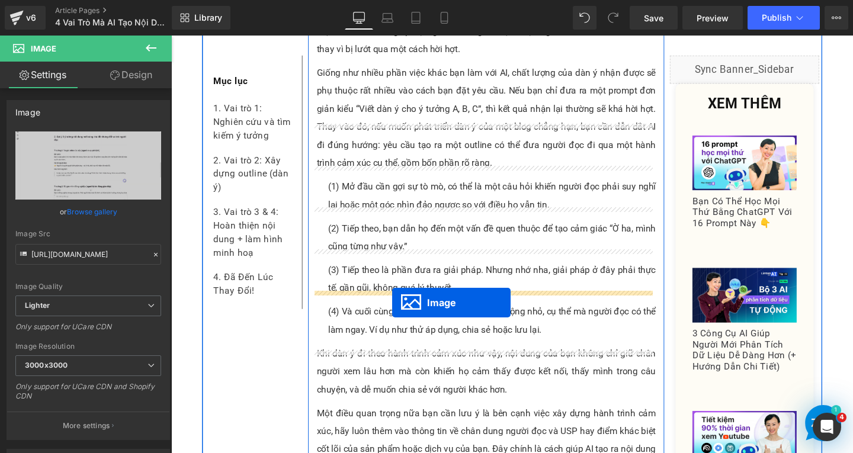
drag, startPoint x: 480, startPoint y: 182, endPoint x: 403, endPoint y: 316, distance: 154.1
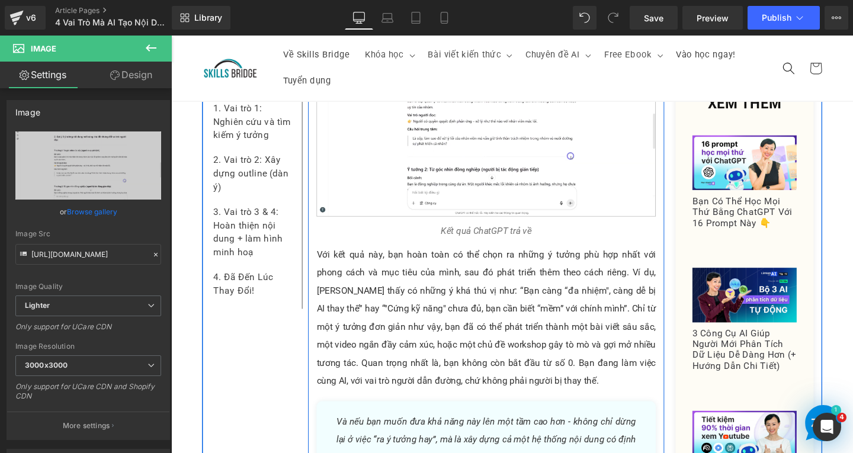
scroll to position [3255, 0]
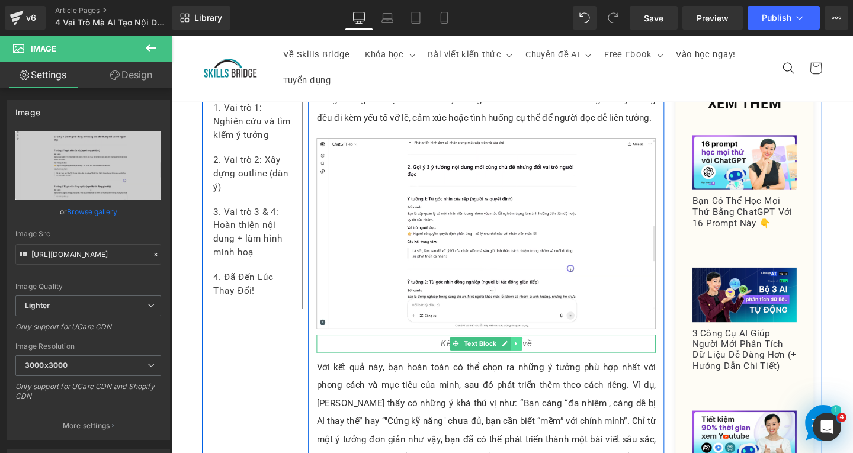
click at [531, 356] on icon at bounding box center [534, 359] width 7 height 7
click at [525, 356] on icon at bounding box center [528, 359] width 7 height 7
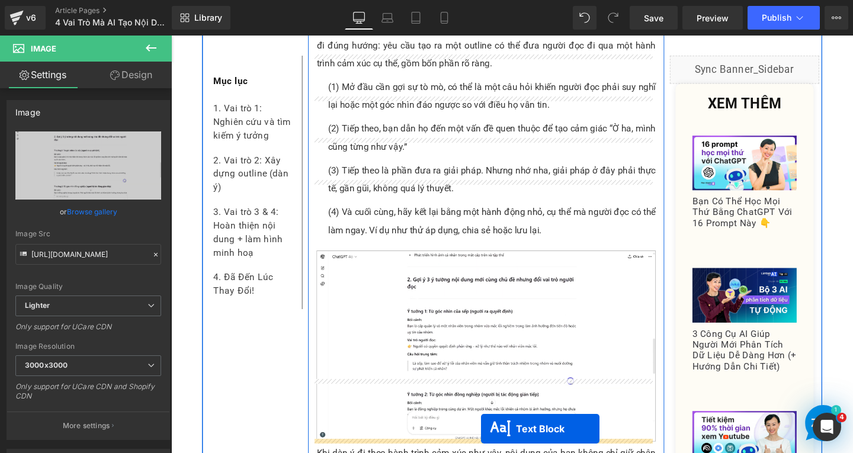
scroll to position [4690, 0]
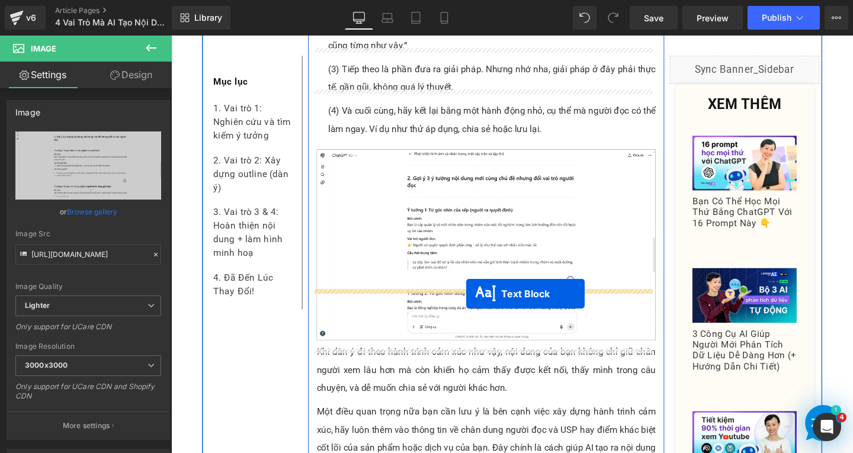
drag, startPoint x: 464, startPoint y: 89, endPoint x: 482, endPoint y: 307, distance: 218.1
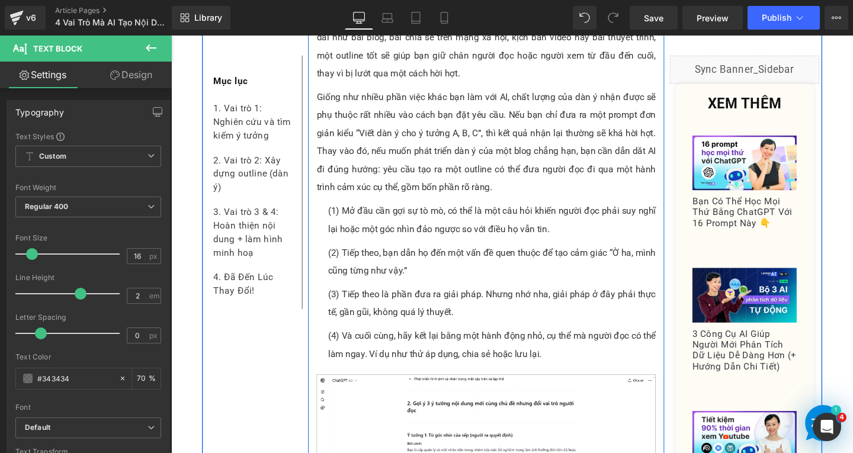
scroll to position [4533, 0]
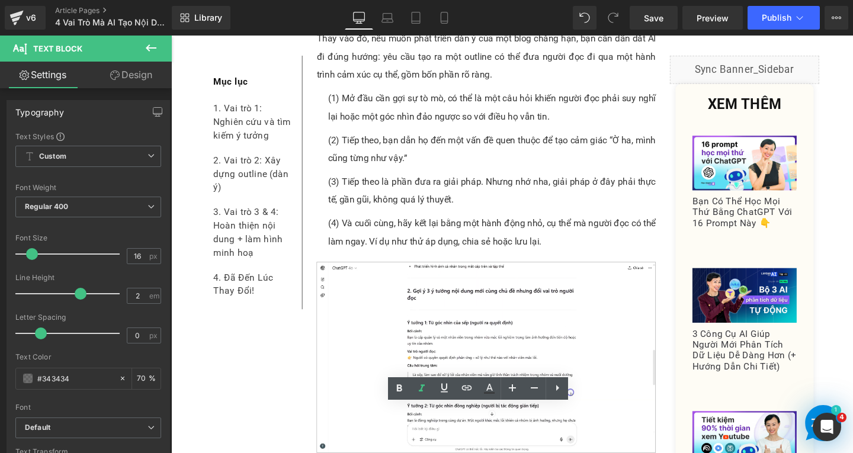
drag, startPoint x: 444, startPoint y: 432, endPoint x: 551, endPoint y: 433, distance: 107.2
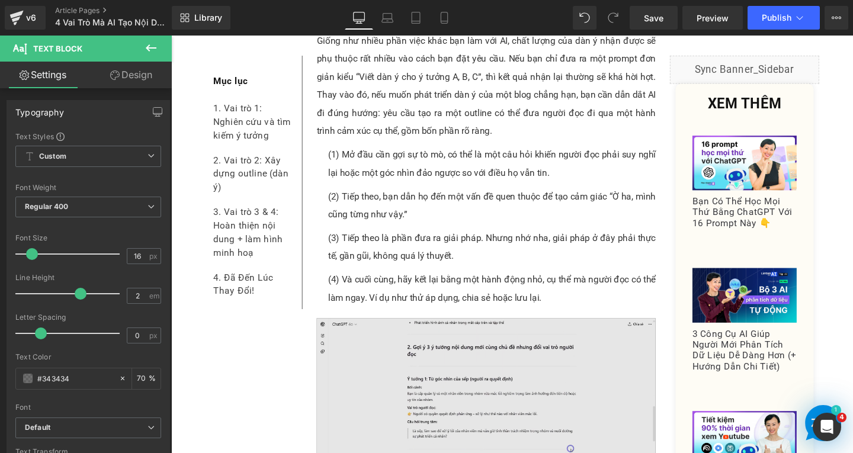
scroll to position [4710, 0]
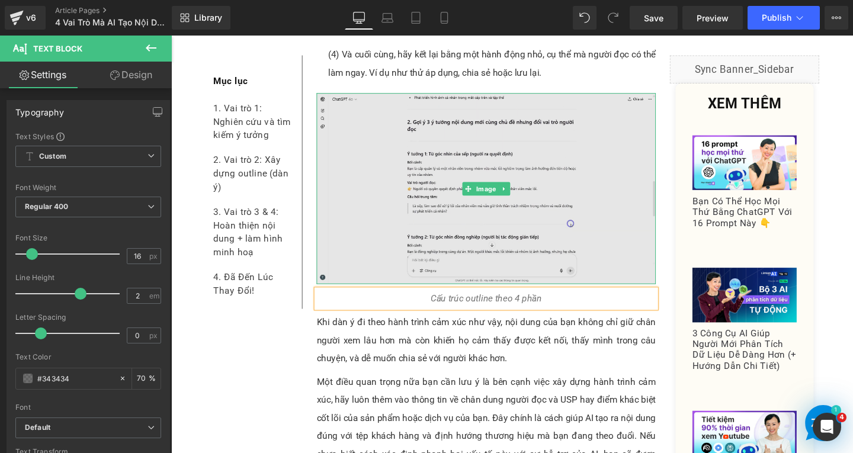
click at [544, 169] on img at bounding box center [502, 196] width 357 height 201
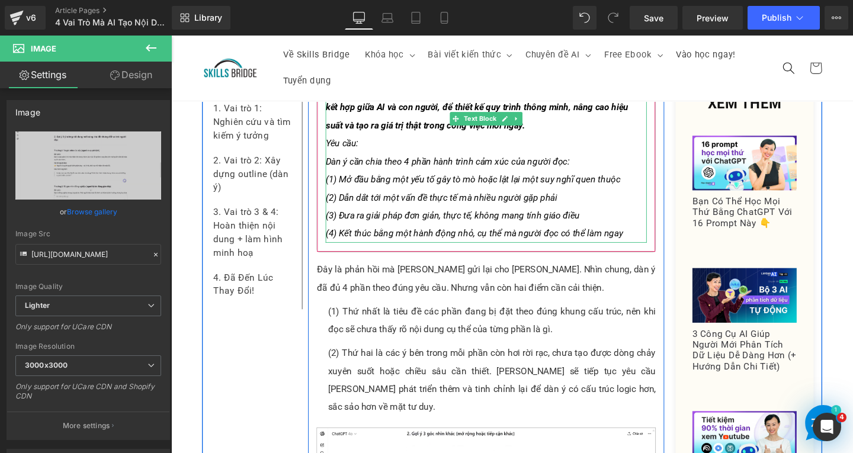
scroll to position [5658, 0]
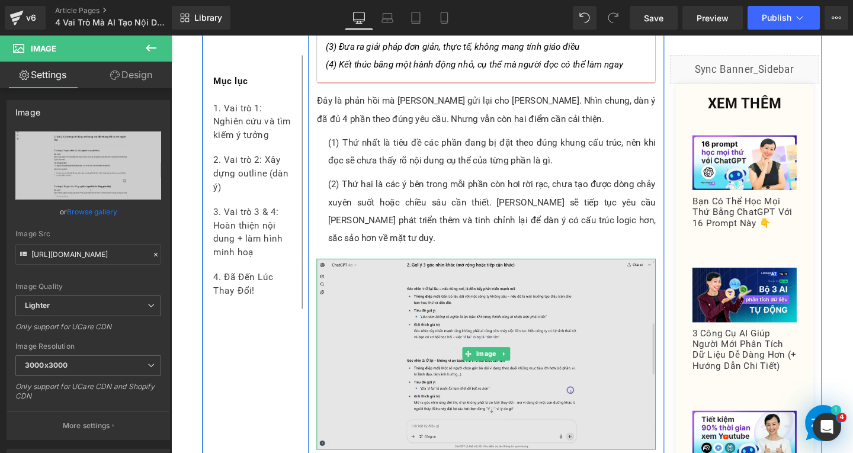
click at [465, 303] on img at bounding box center [502, 370] width 357 height 200
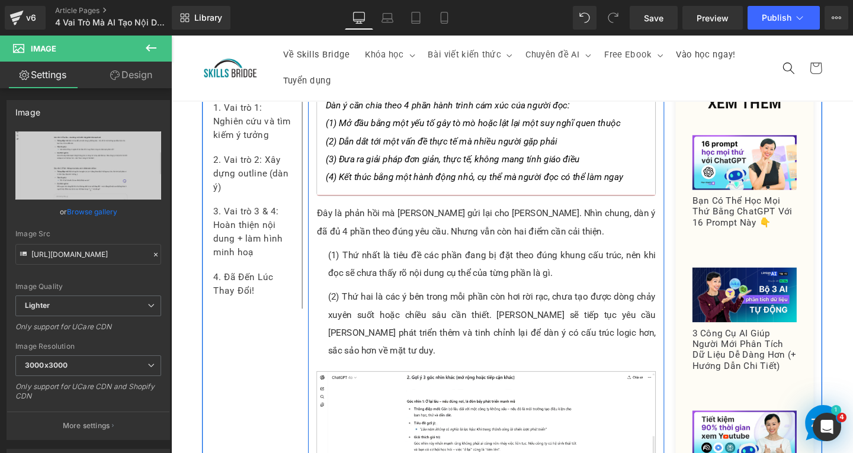
scroll to position [5599, 0]
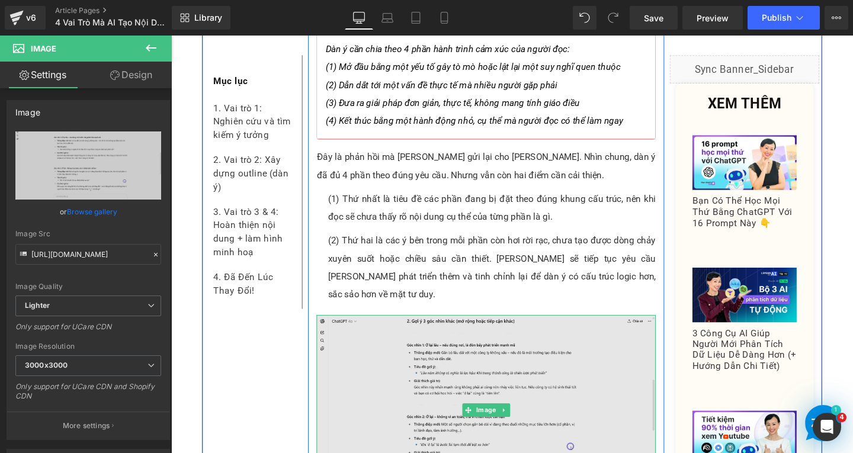
click at [437, 329] on img at bounding box center [502, 429] width 357 height 200
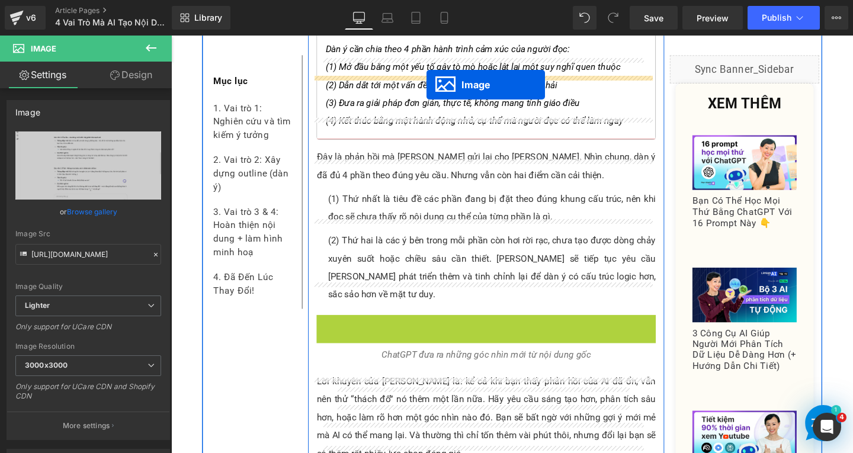
drag, startPoint x: 477, startPoint y: 333, endPoint x: 439, endPoint y: 87, distance: 249.2
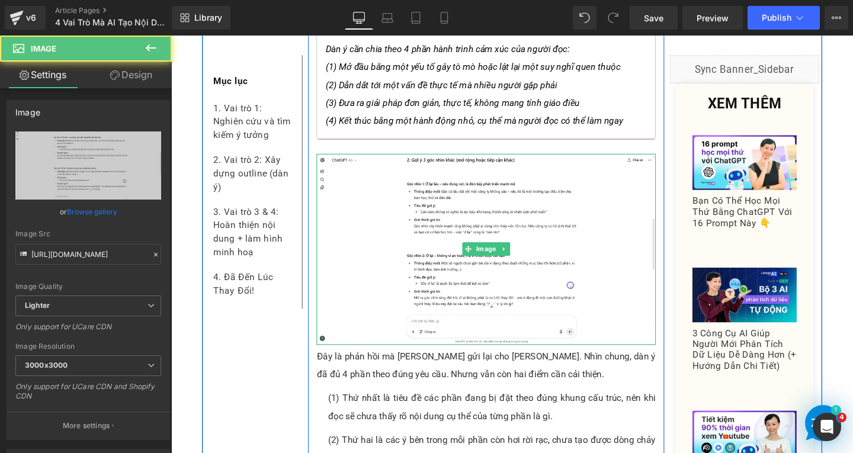
scroll to position [5776, 0]
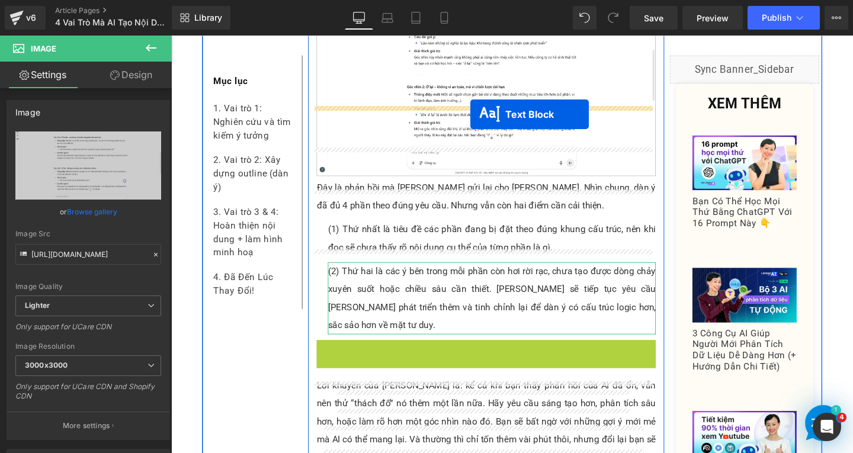
drag, startPoint x: 471, startPoint y: 271, endPoint x: 486, endPoint y: 118, distance: 152.9
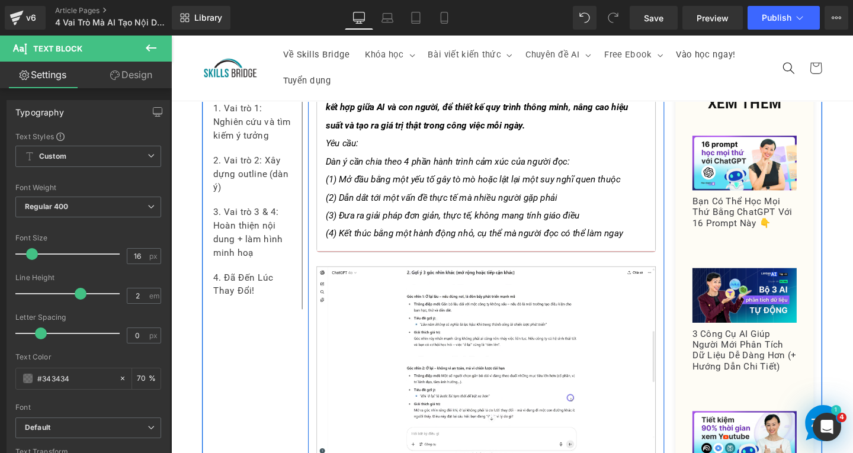
scroll to position [5717, 0]
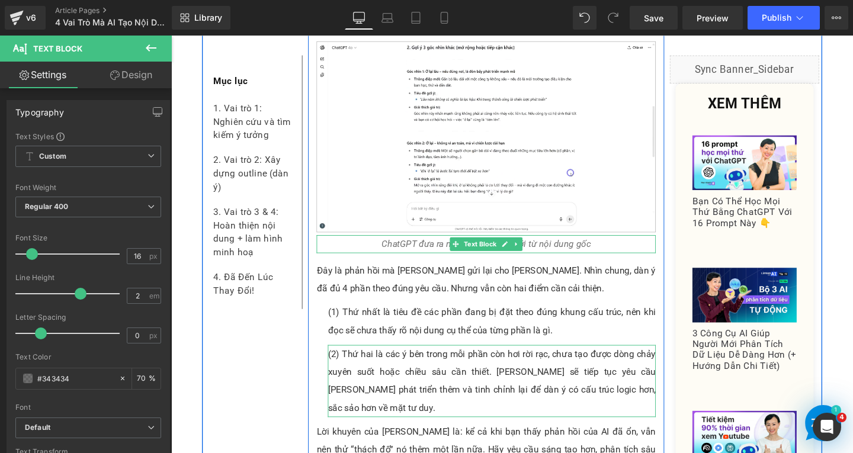
click at [479, 248] on span "Text Block" at bounding box center [496, 255] width 39 height 14
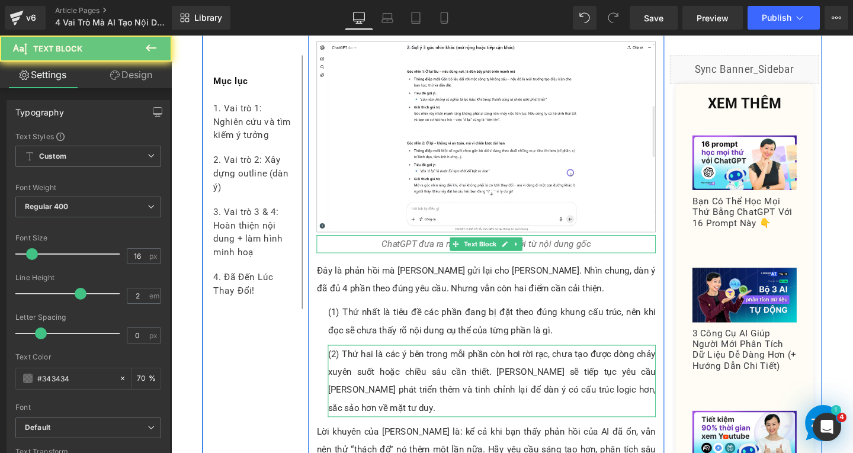
click at [388, 245] on p "ChatGPT đưa ra những góc nhìn mới từ nội dung gốc" at bounding box center [502, 254] width 357 height 19
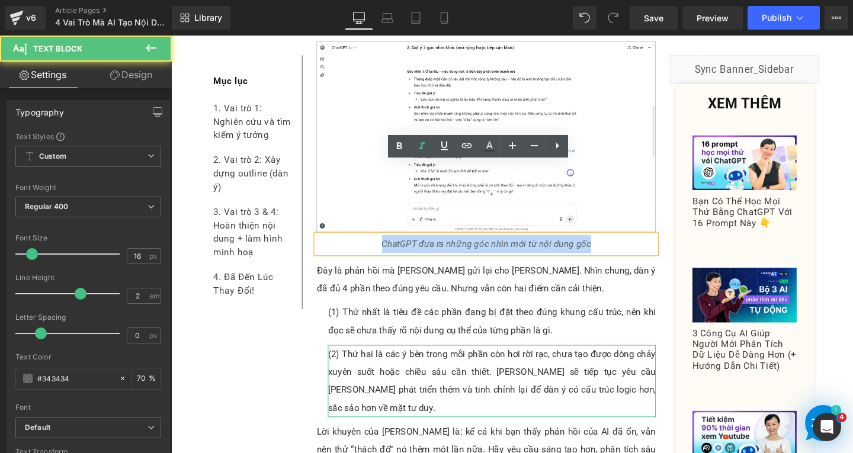
drag, startPoint x: 387, startPoint y: 176, endPoint x: 656, endPoint y: 184, distance: 268.4
click at [656, 245] on p "ChatGPT đưa ra những góc nhìn mới từ nội dung gốc" at bounding box center [502, 254] width 357 height 19
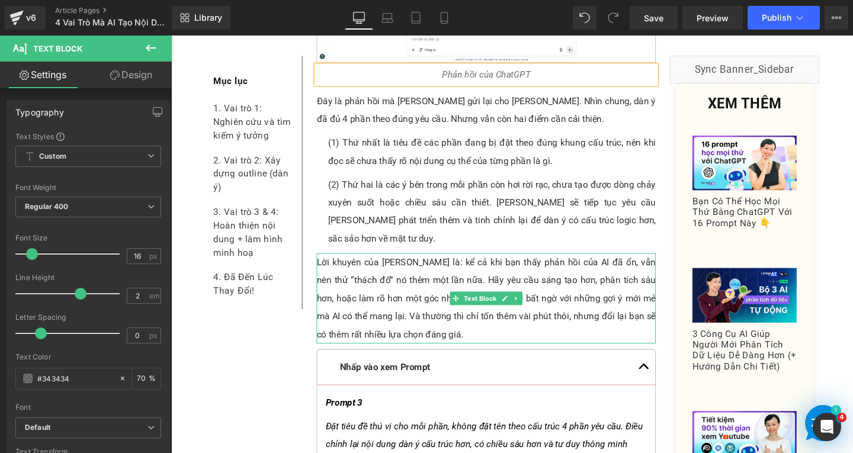
scroll to position [5658, 0]
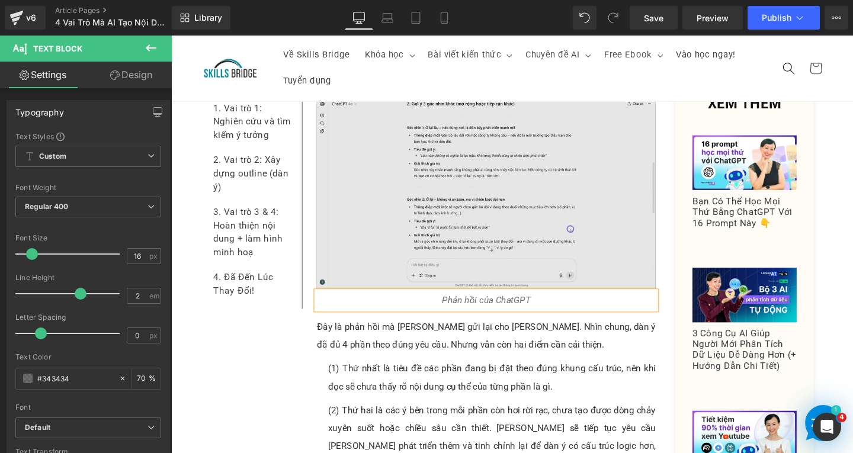
click at [484, 149] on img at bounding box center [502, 201] width 357 height 200
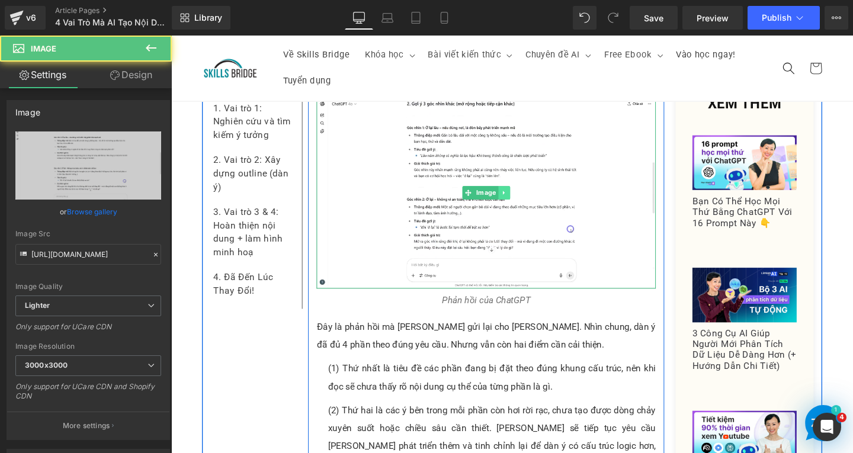
click at [521, 194] on link at bounding box center [521, 201] width 12 height 14
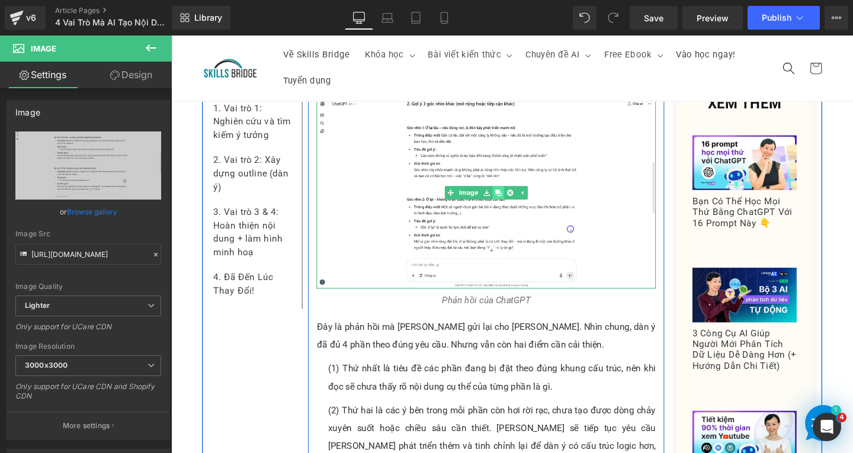
click at [514, 194] on link at bounding box center [515, 201] width 12 height 14
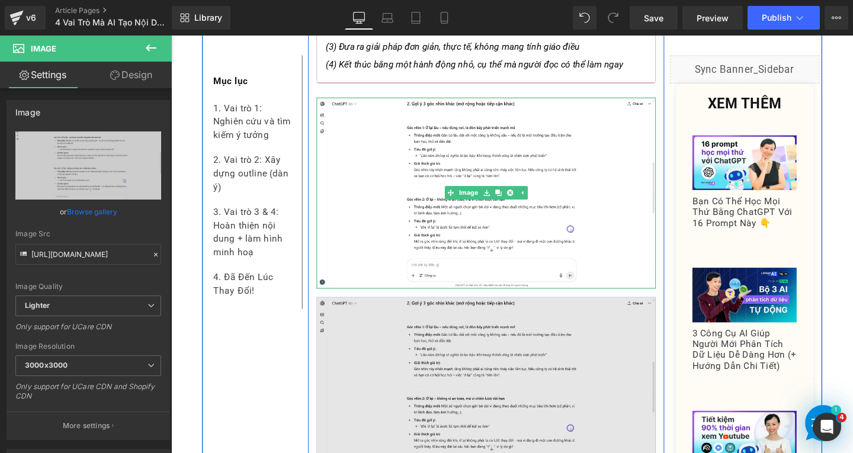
scroll to position [5836, 0]
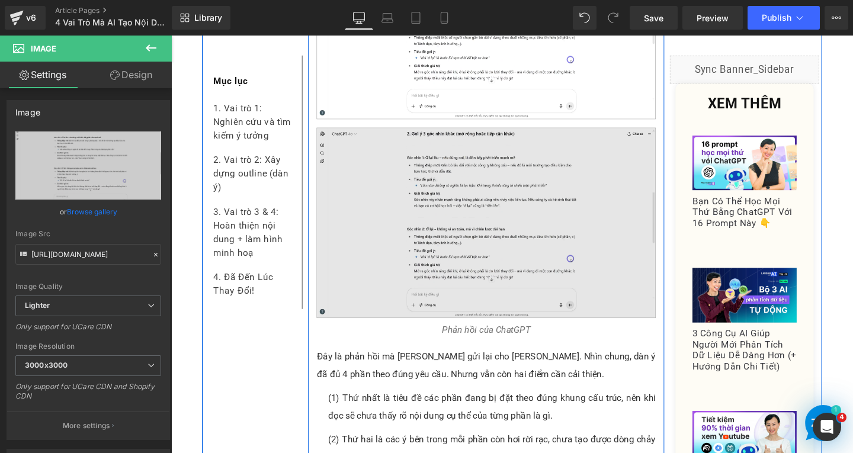
click at [535, 175] on img at bounding box center [502, 233] width 357 height 200
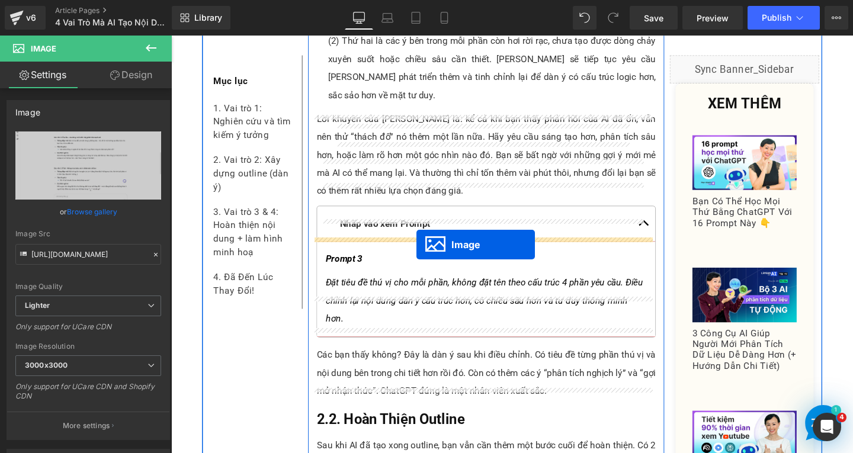
drag, startPoint x: 477, startPoint y: 155, endPoint x: 429, endPoint y: 255, distance: 111.5
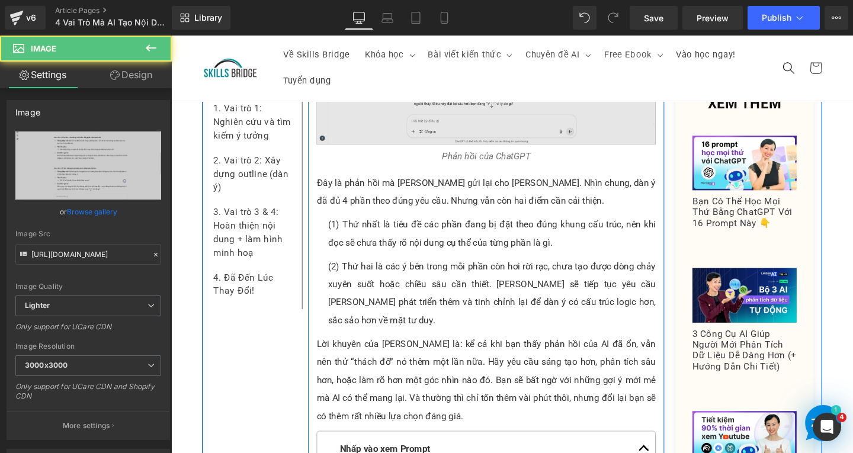
scroll to position [5691, 0]
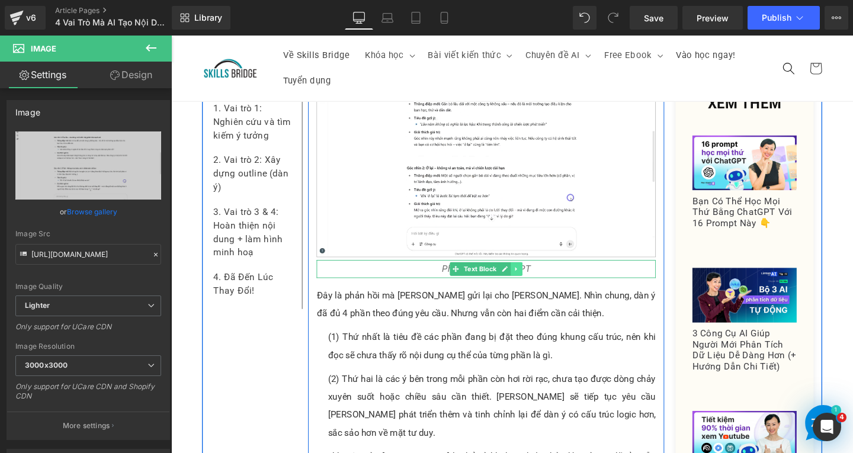
click at [531, 278] on icon at bounding box center [534, 281] width 7 height 7
click at [529, 274] on link at bounding box center [528, 281] width 12 height 14
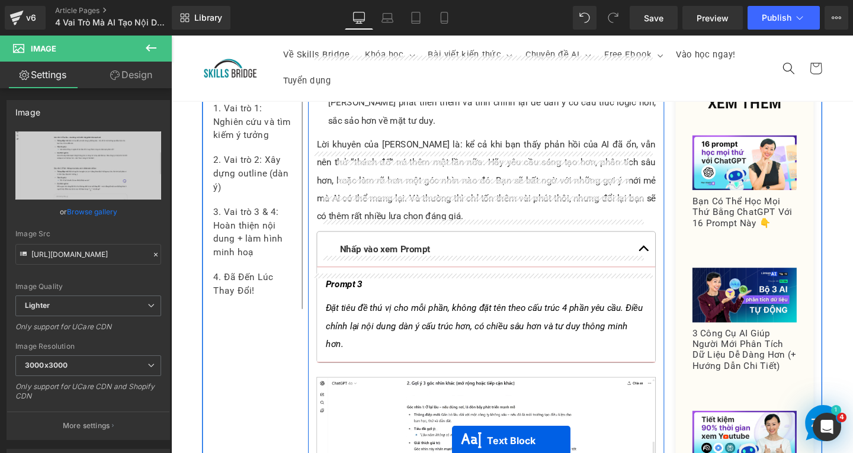
scroll to position [6164, 0]
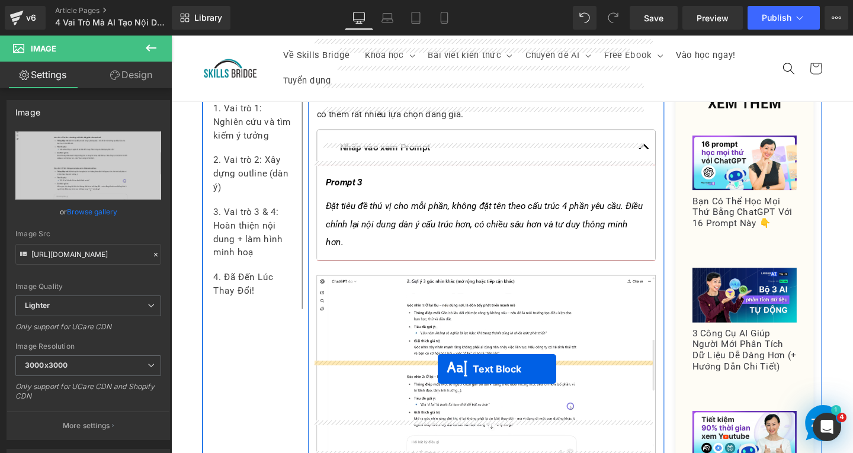
drag, startPoint x: 465, startPoint y: 235, endPoint x: 451, endPoint y: 386, distance: 151.6
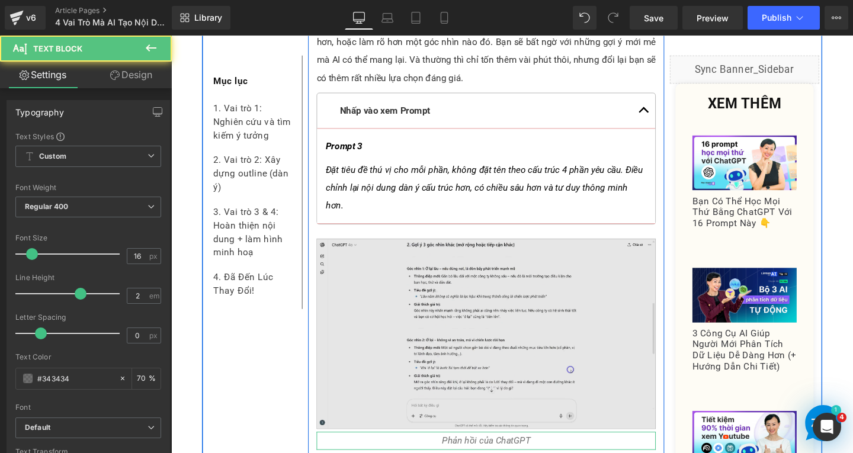
scroll to position [6126, 0]
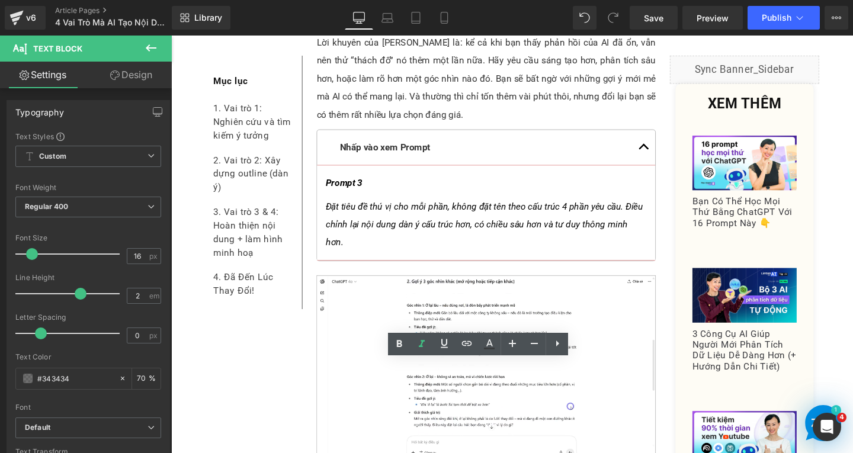
drag, startPoint x: 448, startPoint y: 389, endPoint x: 564, endPoint y: 389, distance: 116.1
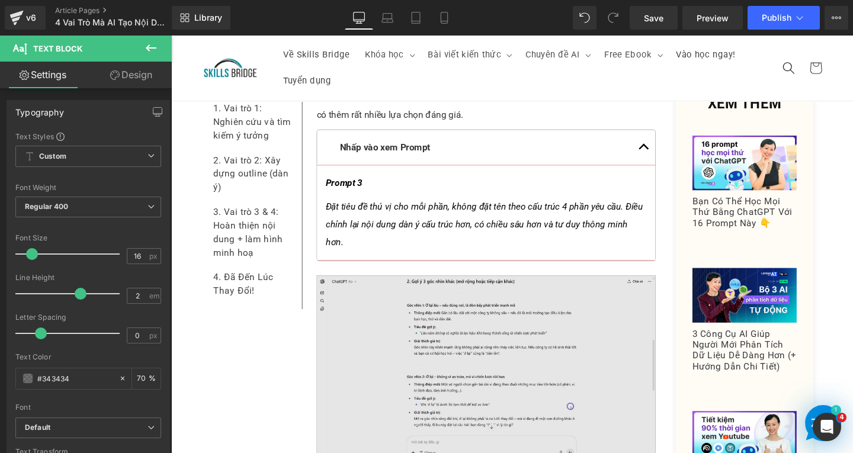
click at [428, 294] on img at bounding box center [502, 388] width 357 height 200
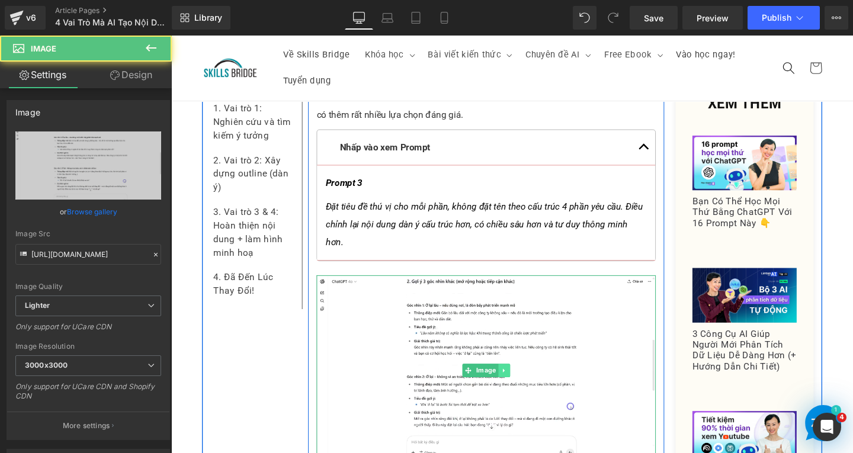
click at [515, 381] on link at bounding box center [521, 388] width 12 height 14
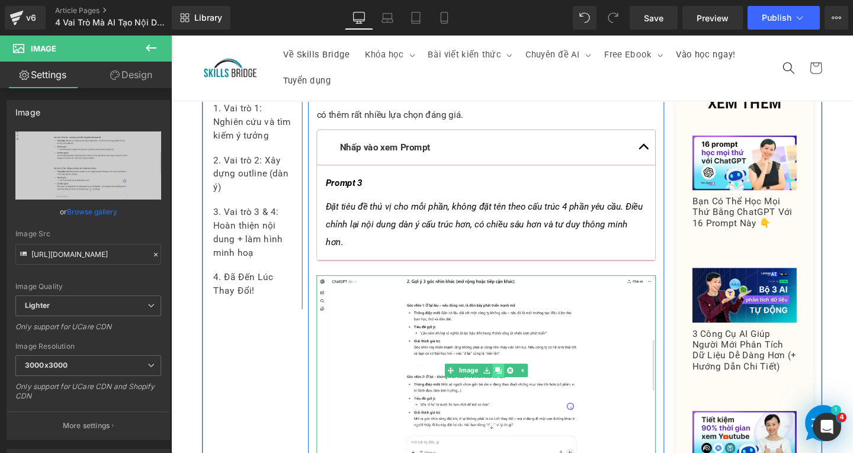
click at [509, 381] on link at bounding box center [515, 388] width 12 height 14
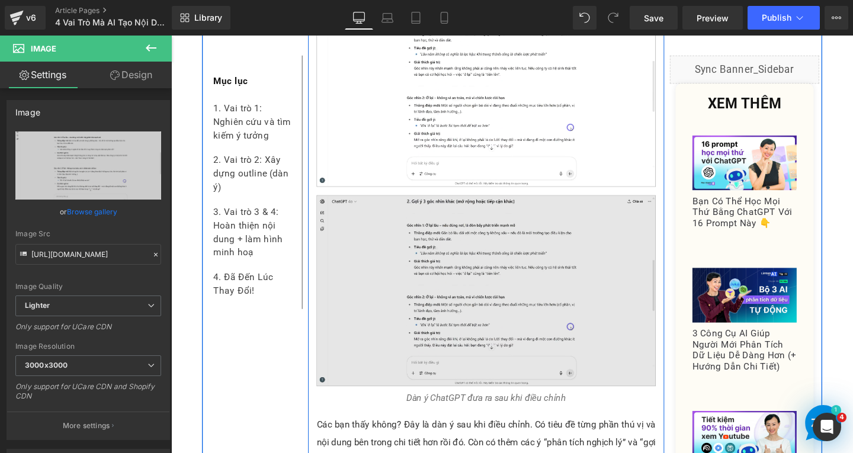
scroll to position [6426, 0]
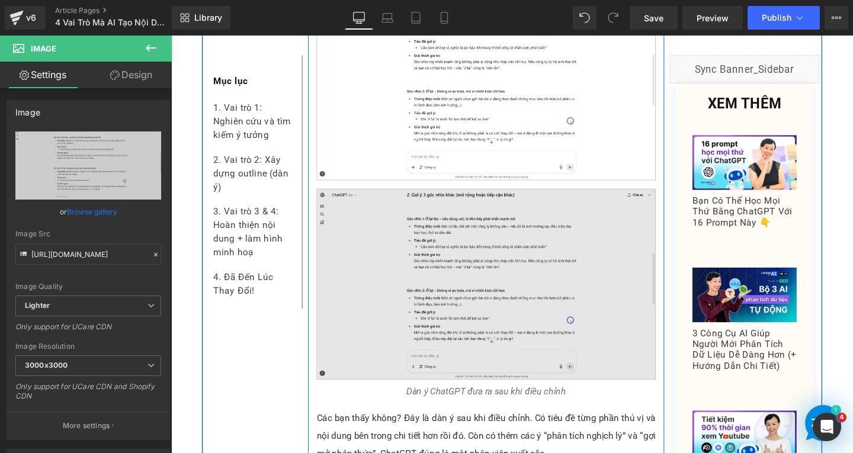
click at [488, 235] on img at bounding box center [502, 297] width 357 height 200
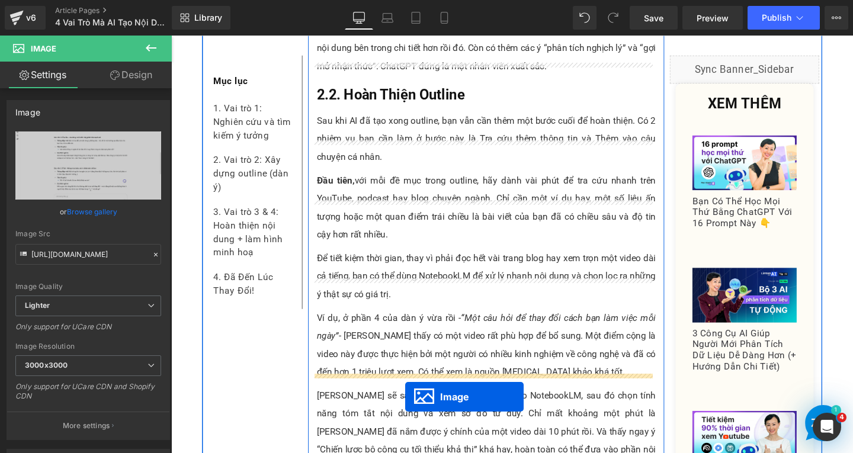
scroll to position [6710, 0]
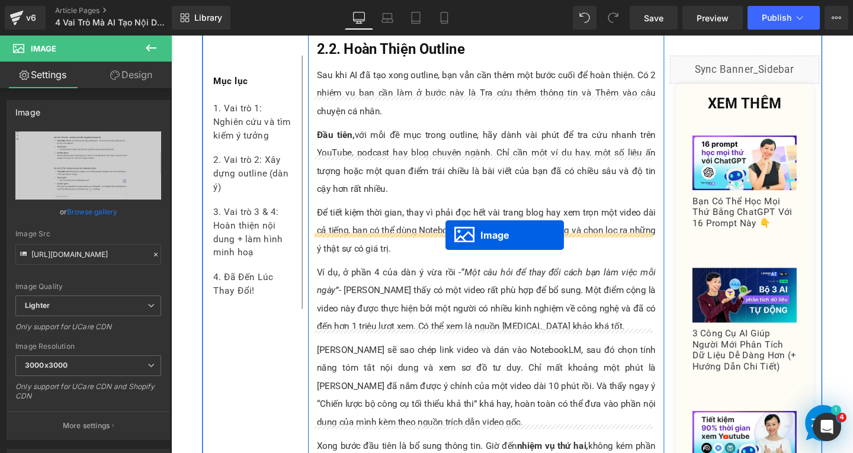
drag, startPoint x: 479, startPoint y: 180, endPoint x: 460, endPoint y: 245, distance: 67.9
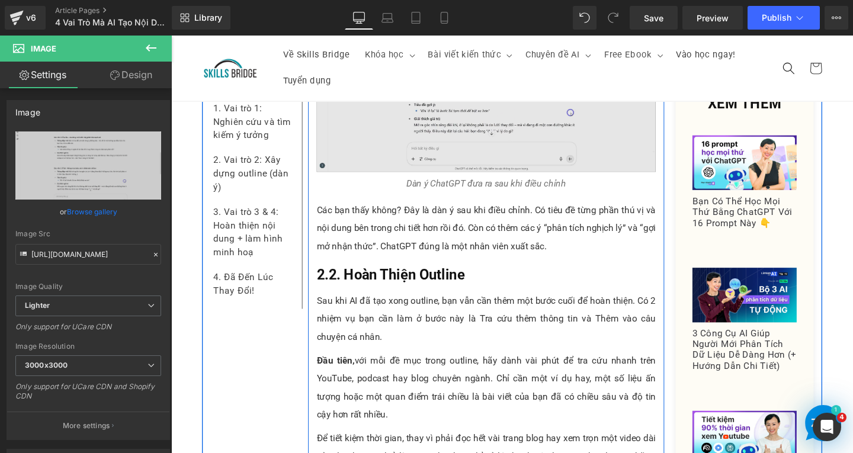
scroll to position [6198, 0]
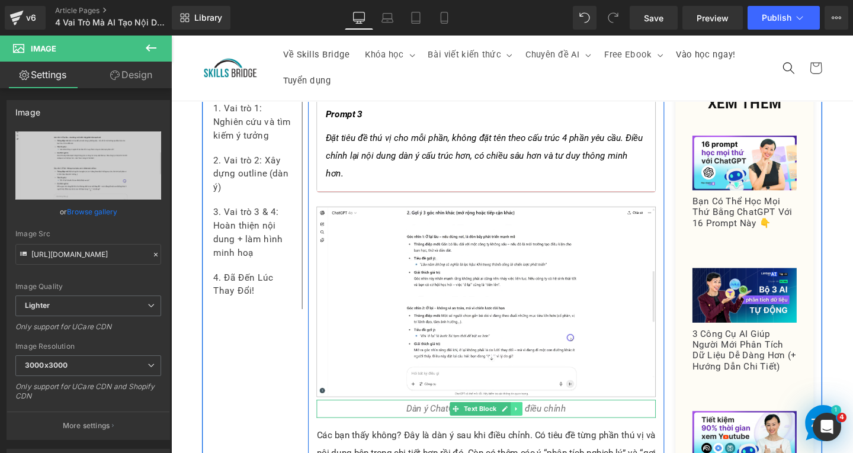
click at [532, 425] on icon at bounding box center [534, 428] width 7 height 7
click at [528, 421] on link at bounding box center [528, 428] width 12 height 14
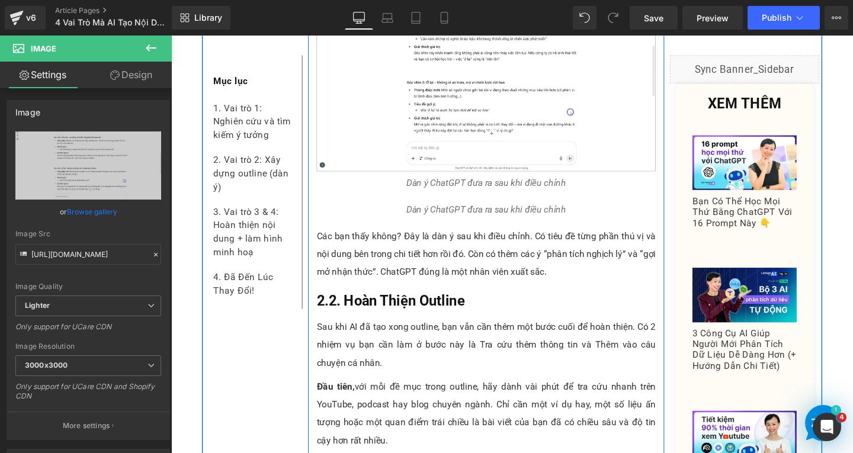
scroll to position [6448, 0]
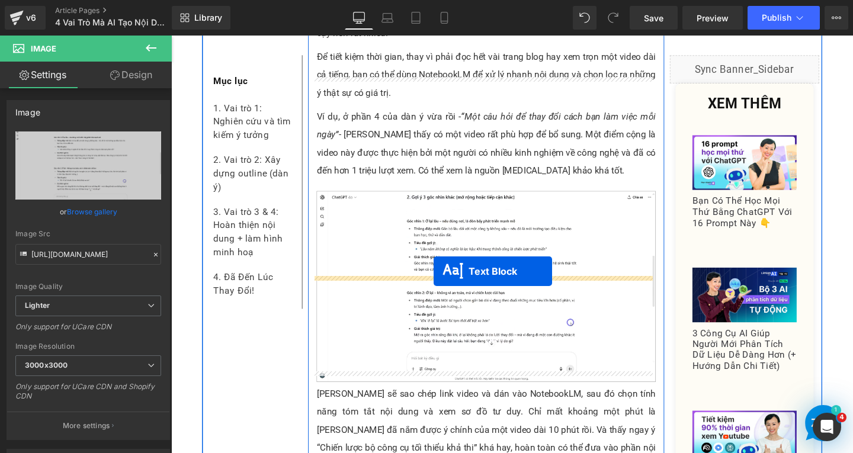
drag, startPoint x: 466, startPoint y: 89, endPoint x: 445, endPoint y: 292, distance: 203.6
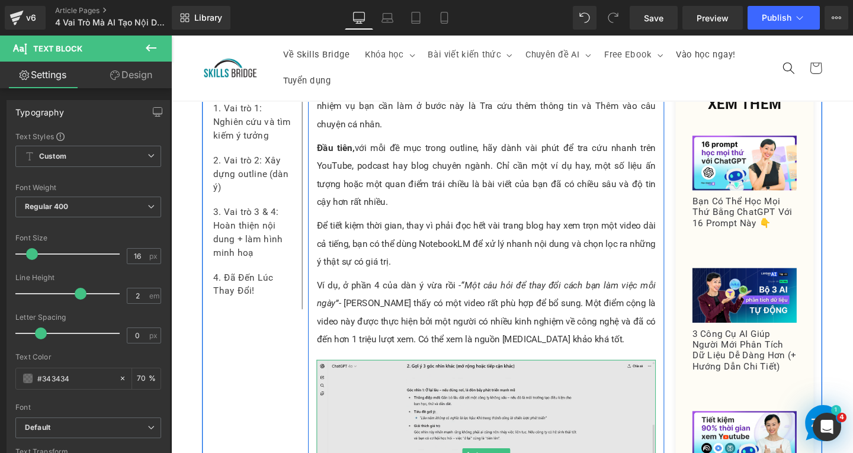
scroll to position [6836, 0]
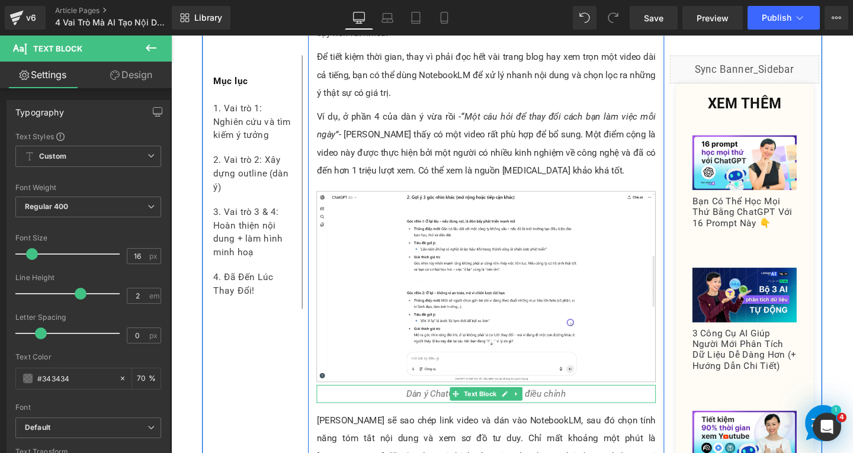
click at [566, 406] on icon "Dàn ý ChatGPT đưa ra sau khi điều chỉnh" at bounding box center [503, 411] width 168 height 11
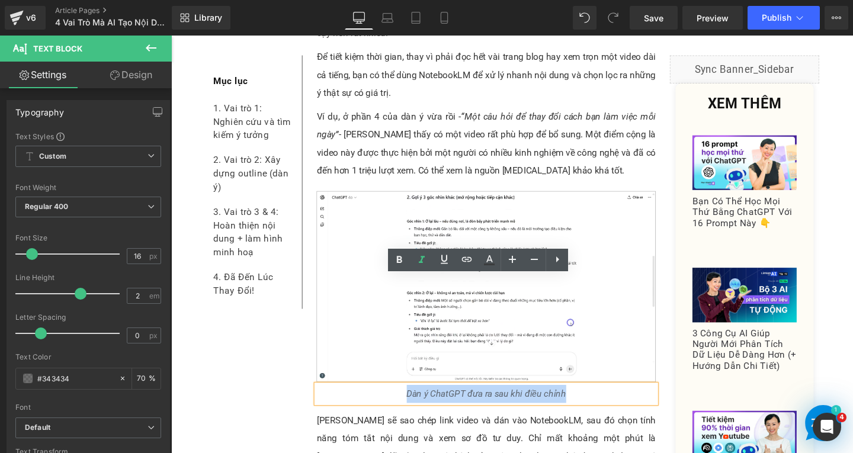
drag, startPoint x: 413, startPoint y: 299, endPoint x: 593, endPoint y: 302, distance: 179.5
click at [593, 403] on p "Dàn ý ChatGPT đưa ra sau khi điều chỉnh" at bounding box center [502, 412] width 357 height 19
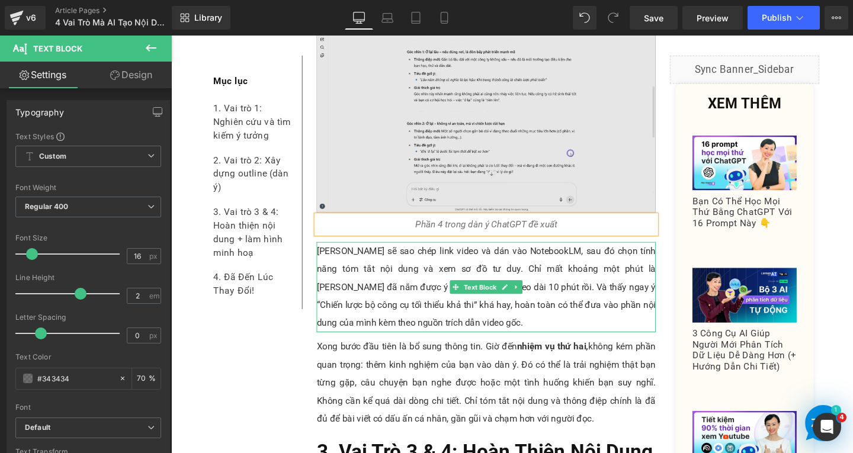
scroll to position [6777, 0]
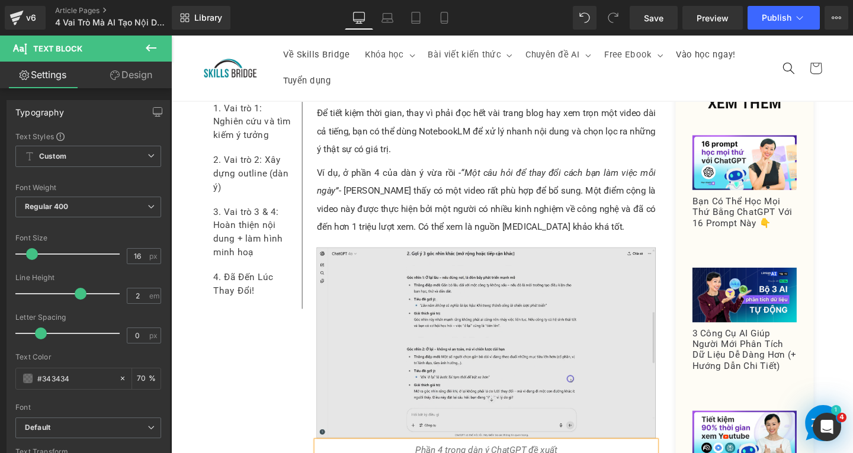
click at [458, 290] on img at bounding box center [502, 358] width 357 height 200
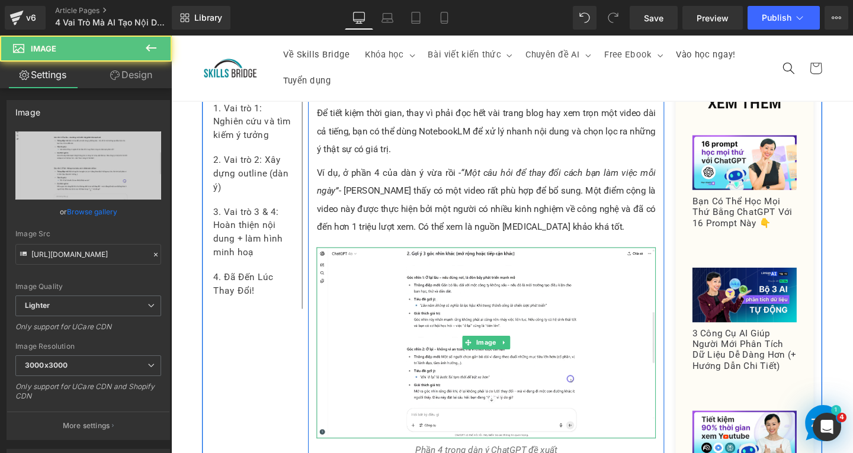
click at [518, 351] on link at bounding box center [521, 358] width 12 height 14
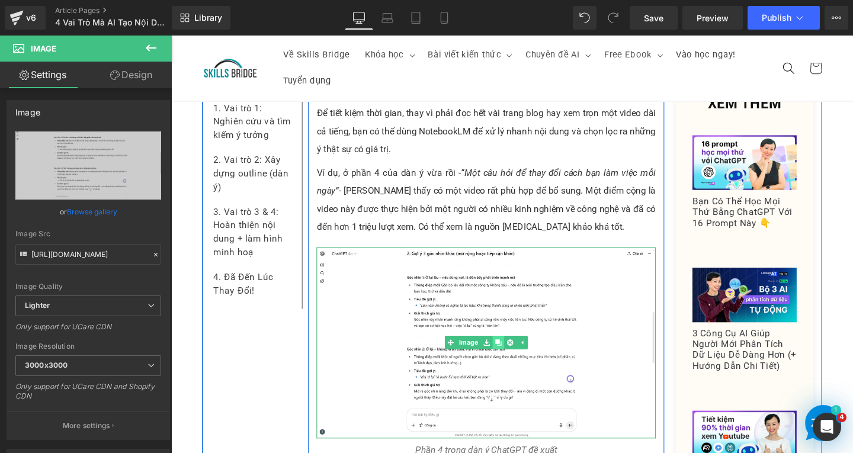
click at [512, 355] on icon at bounding box center [515, 358] width 7 height 7
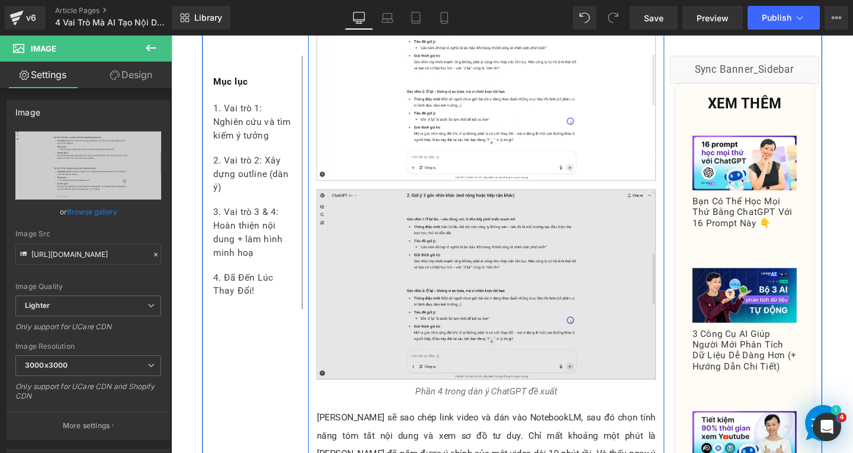
scroll to position [7048, 0]
drag, startPoint x: 536, startPoint y: 210, endPoint x: 507, endPoint y: 208, distance: 29.1
click at [535, 209] on img at bounding box center [502, 297] width 357 height 200
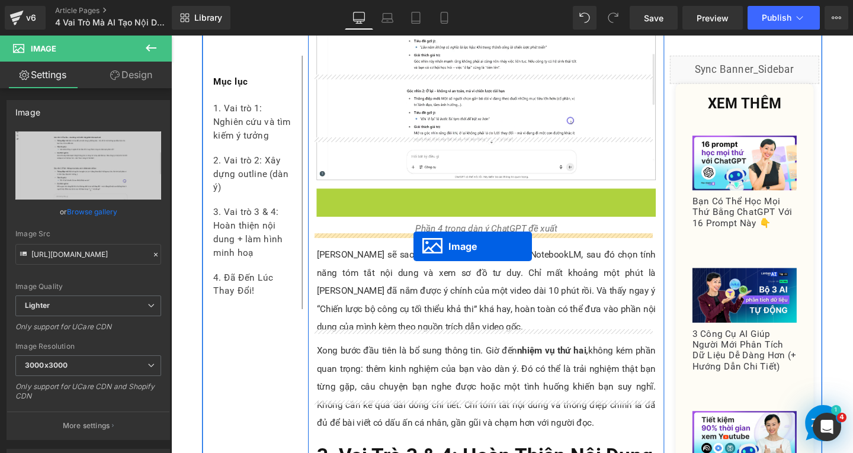
drag, startPoint x: 474, startPoint y: 182, endPoint x: 426, endPoint y: 256, distance: 89.0
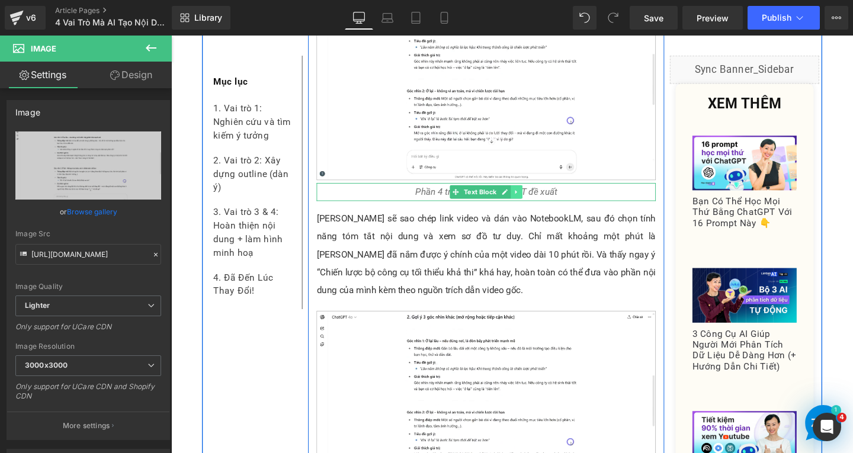
click at [531, 197] on icon at bounding box center [534, 200] width 7 height 7
click at [522, 193] on link at bounding box center [528, 200] width 12 height 14
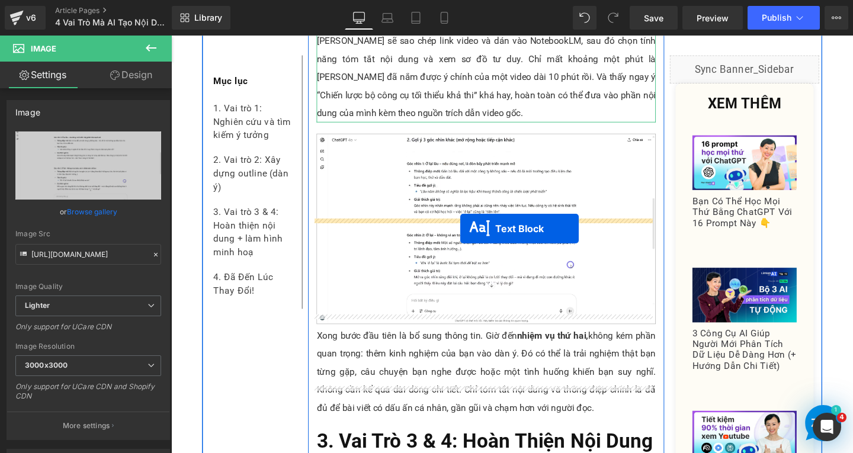
drag, startPoint x: 464, startPoint y: 113, endPoint x: 475, endPoint y: 239, distance: 126.7
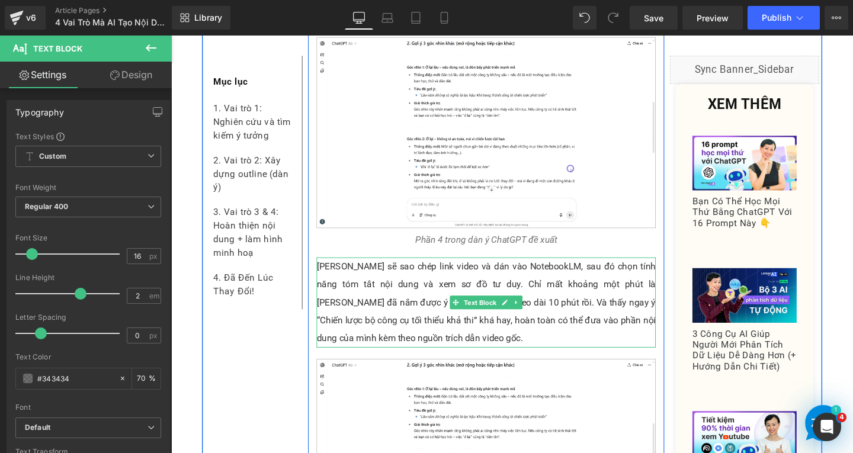
scroll to position [7057, 0]
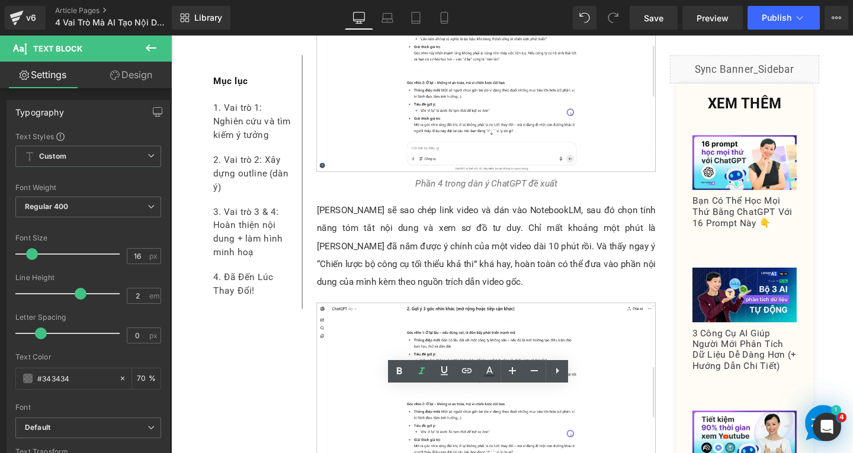
drag, startPoint x: 416, startPoint y: 412, endPoint x: 594, endPoint y: 421, distance: 178.5
click at [503, 210] on p "[PERSON_NAME] sẽ sao chép link video và dán vào NotebookLM, sau đó chọn tính nă…" at bounding box center [502, 257] width 357 height 95
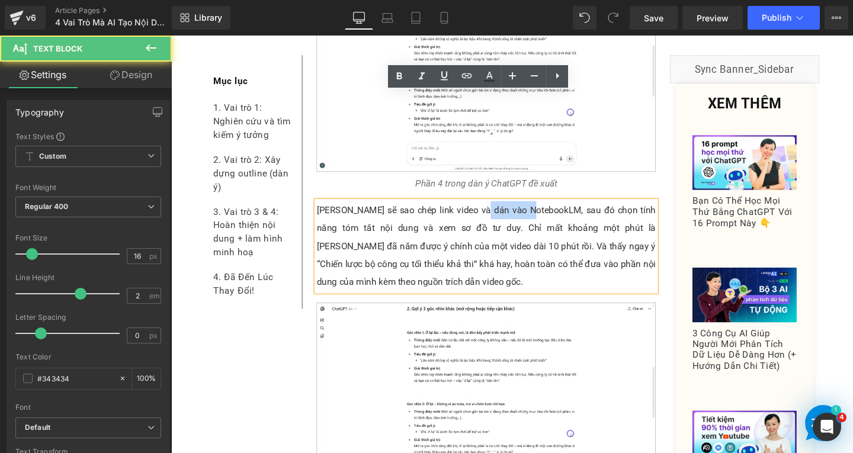
drag, startPoint x: 488, startPoint y: 104, endPoint x: 542, endPoint y: 109, distance: 54.2
click at [542, 210] on p "[PERSON_NAME] sẽ sao chép link video và dán vào NotebookLM, sau đó chọn tính nă…" at bounding box center [502, 257] width 357 height 95
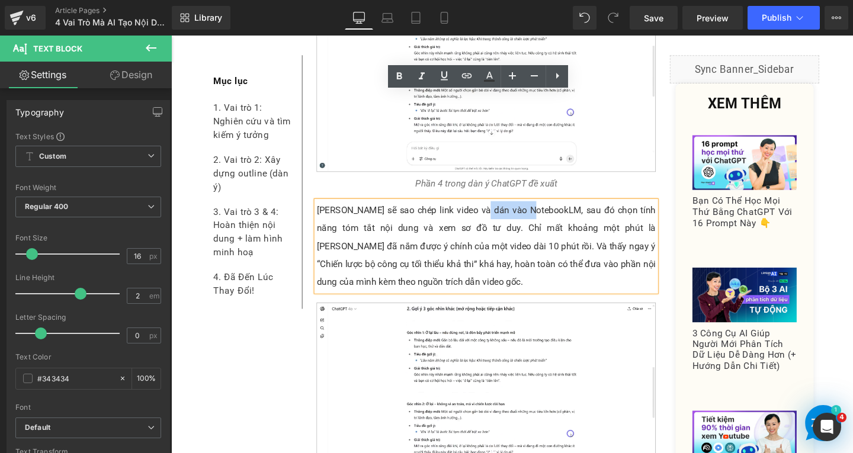
copy p "NotebookLM"
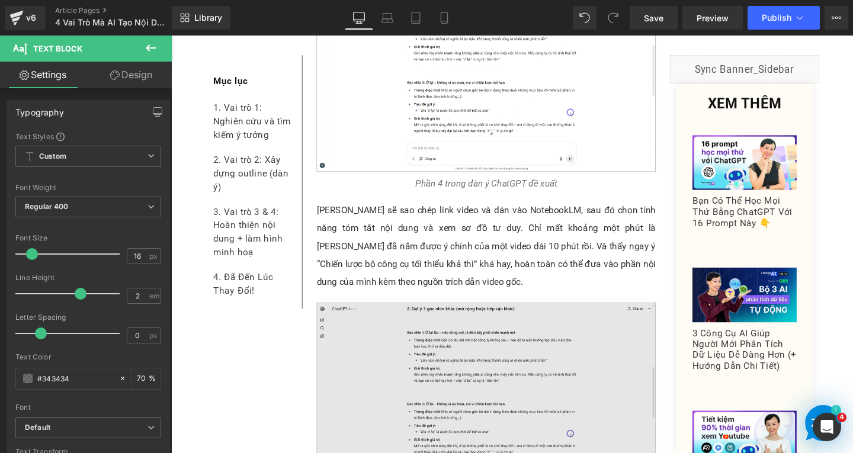
paste div
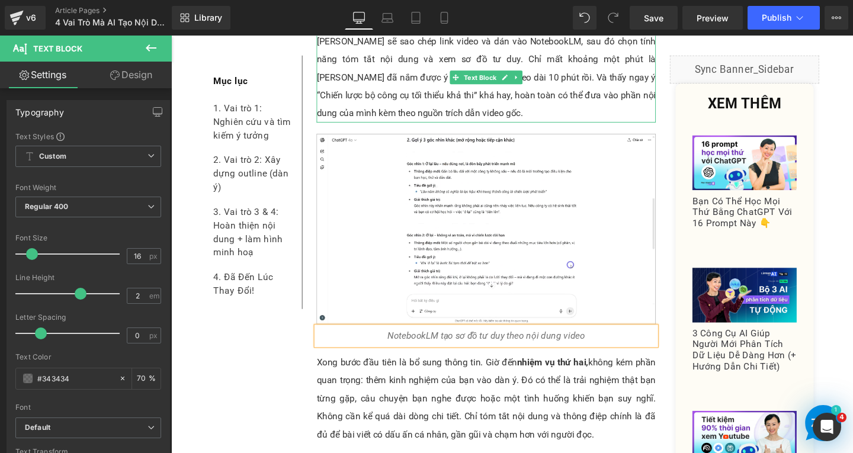
scroll to position [7294, 0]
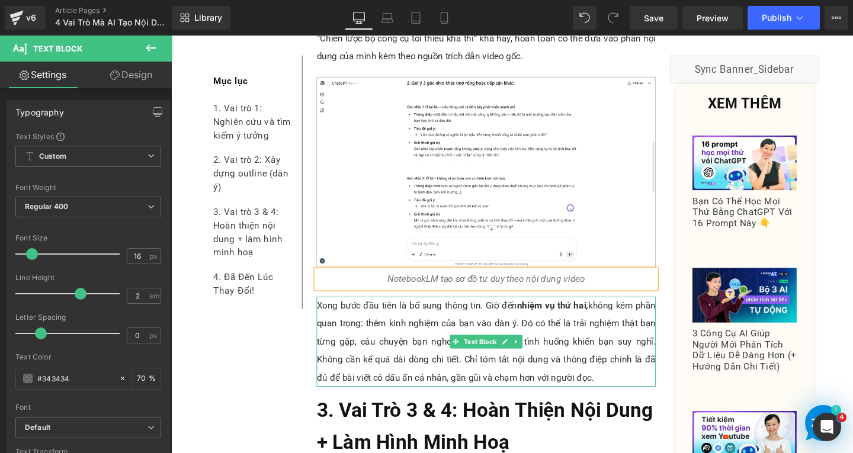
click at [426, 310] on p "Xong bước đầu tiên là bổ sung thông tin. Giờ đến nhiệm vụ thứ hai, không kém ph…" at bounding box center [502, 357] width 357 height 95
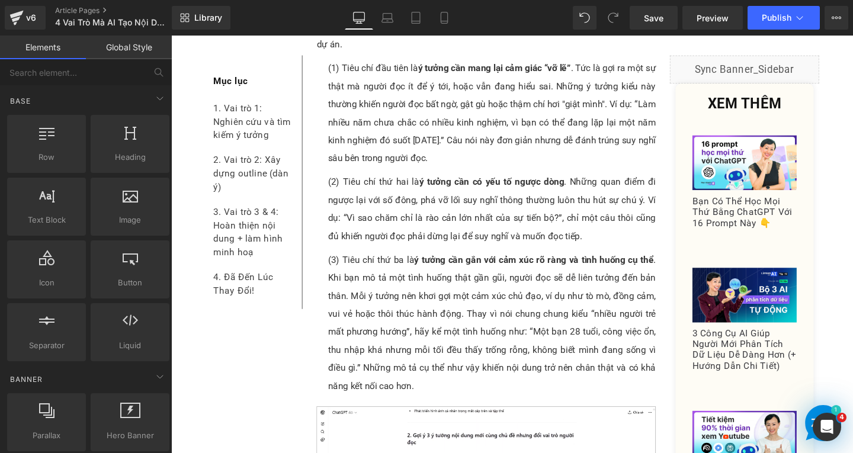
scroll to position [1970, 0]
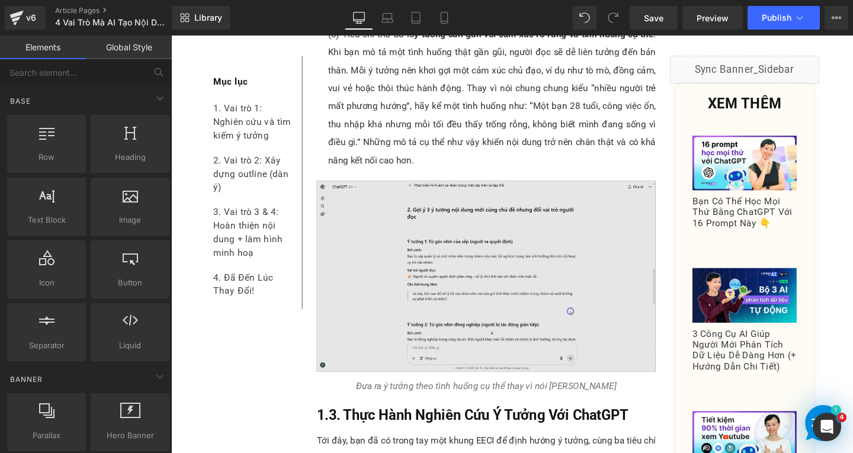
click at [397, 252] on img at bounding box center [502, 288] width 357 height 201
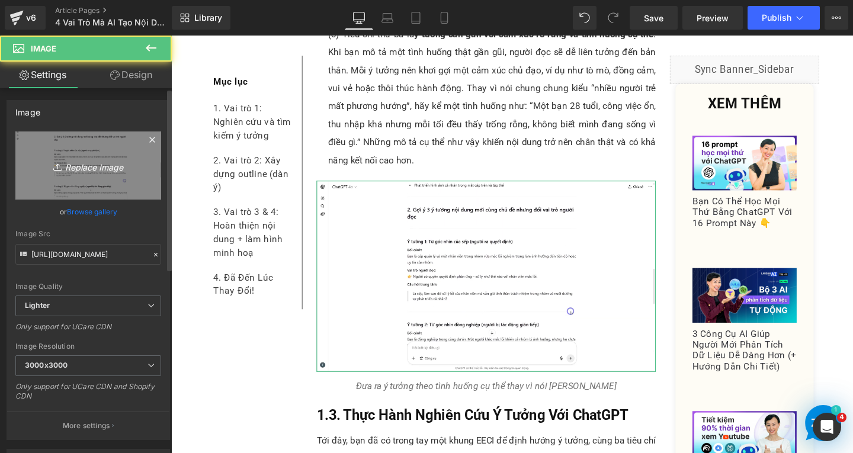
click at [92, 153] on link "Replace Image" at bounding box center [88, 165] width 146 height 68
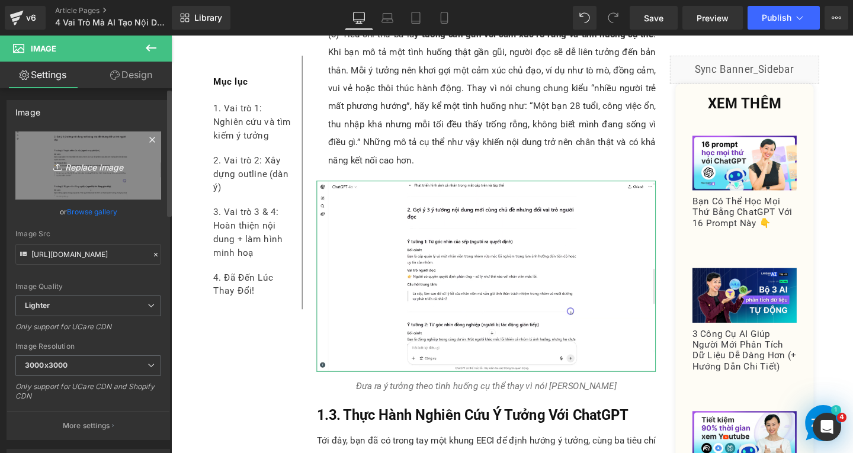
type input "C:\fakepath\Screenshot [DATE] 141410.png"
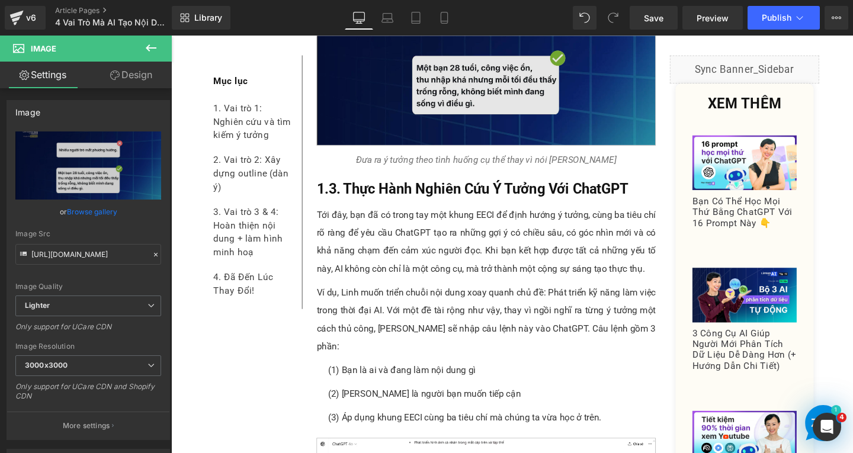
scroll to position [2384, 0]
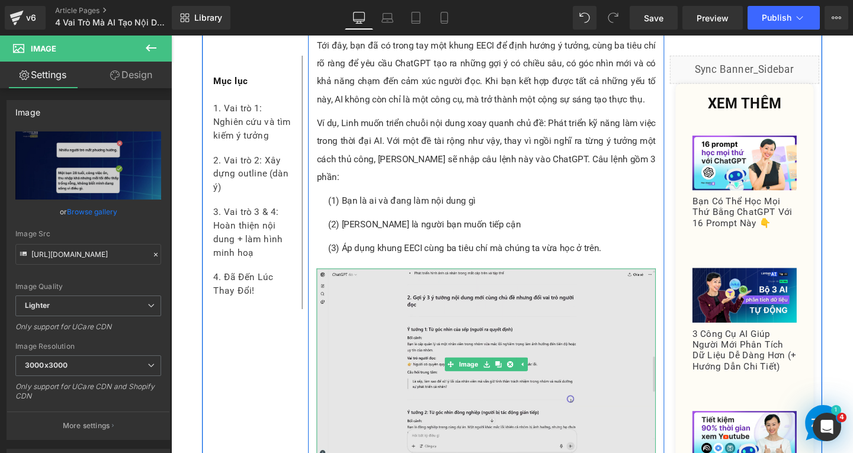
click at [416, 349] on img at bounding box center [502, 381] width 357 height 201
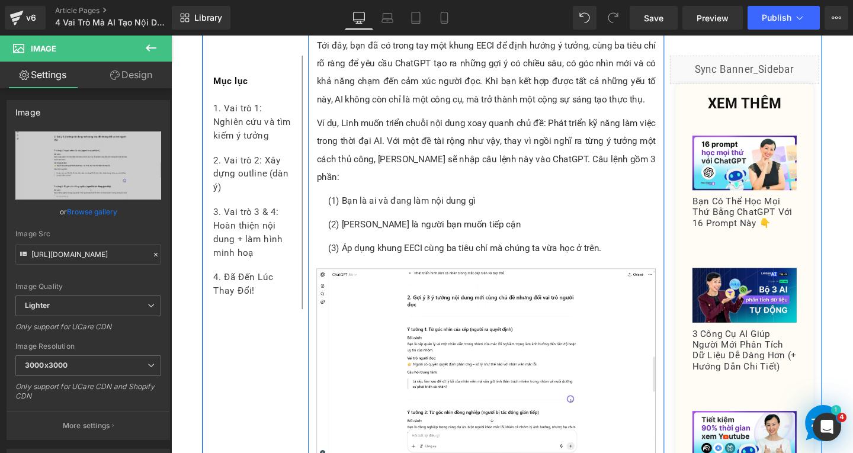
scroll to position [2562, 0]
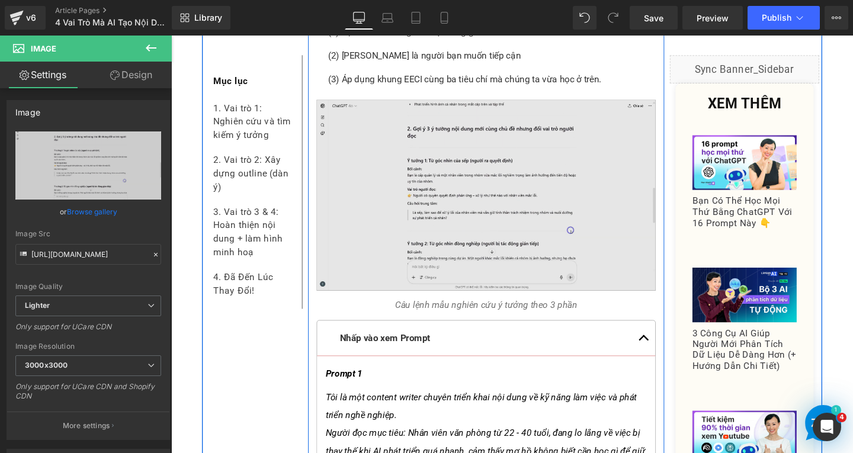
click at [428, 145] on img at bounding box center [502, 203] width 357 height 201
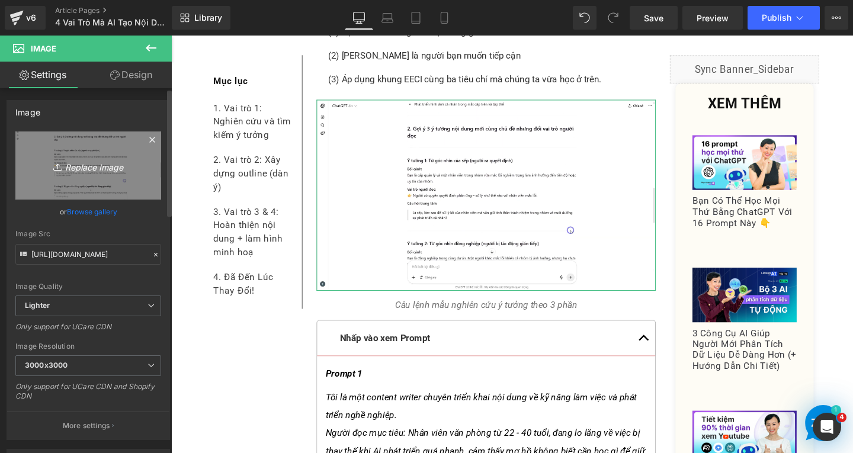
click at [101, 170] on icon "Replace Image" at bounding box center [88, 165] width 95 height 15
type input "C:\fakepath\Screenshot [DATE] 141711.png"
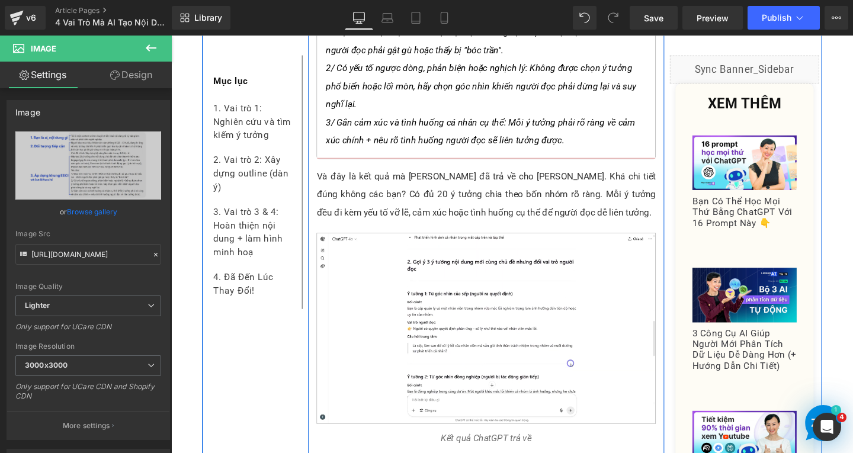
scroll to position [3391, 0]
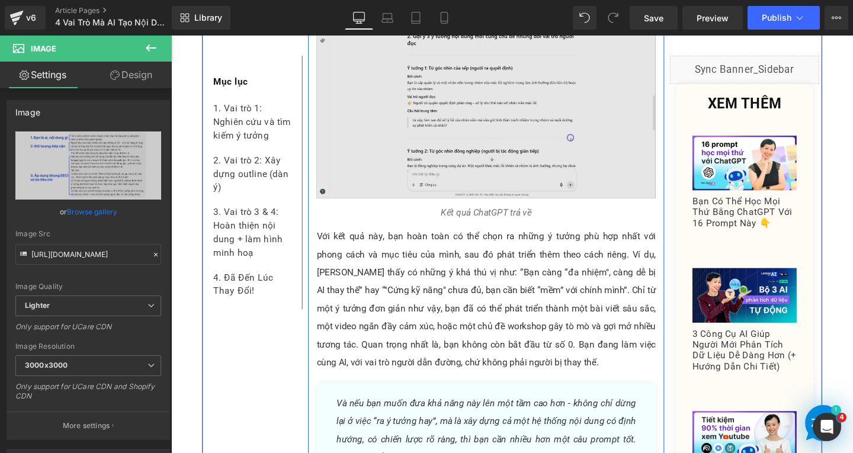
click at [376, 107] on img at bounding box center [502, 106] width 357 height 201
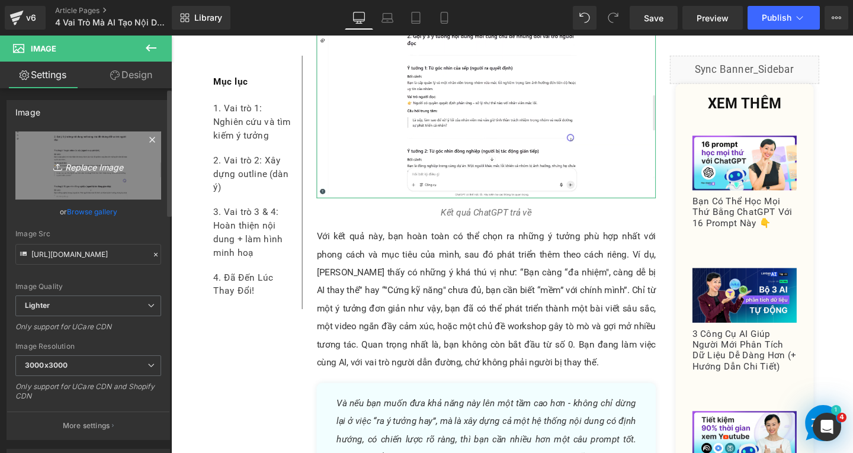
click at [92, 161] on icon "Replace Image" at bounding box center [88, 165] width 95 height 15
type input "C:\fakepath\Screenshot [DATE] 142111.png"
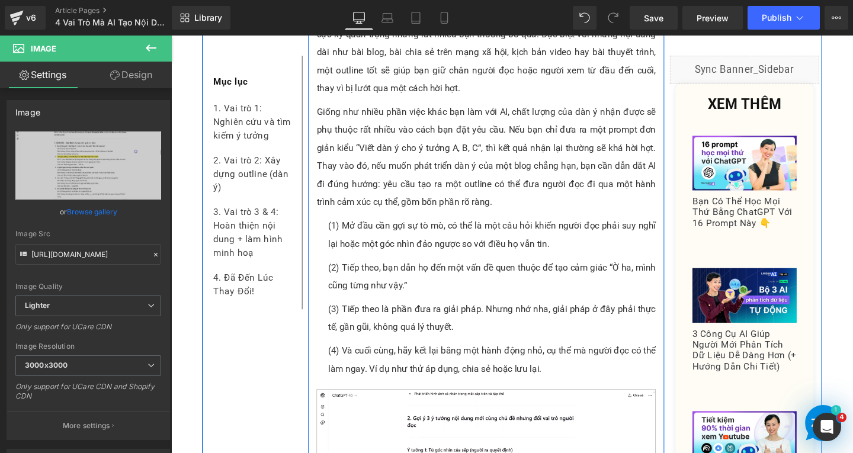
scroll to position [4635, 0]
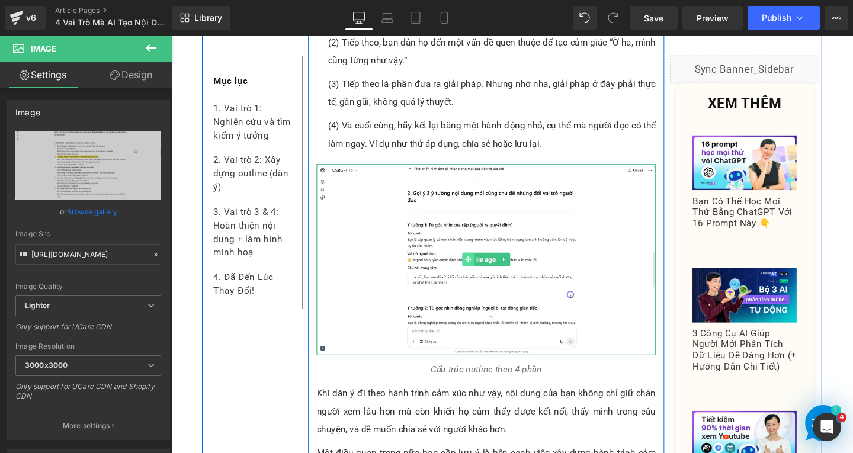
click at [477, 264] on span at bounding box center [483, 271] width 12 height 14
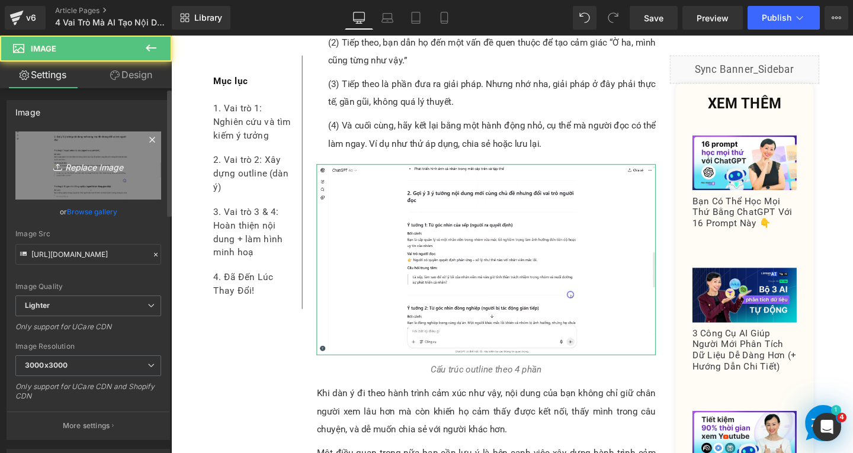
click at [78, 148] on link "Replace Image" at bounding box center [88, 165] width 146 height 68
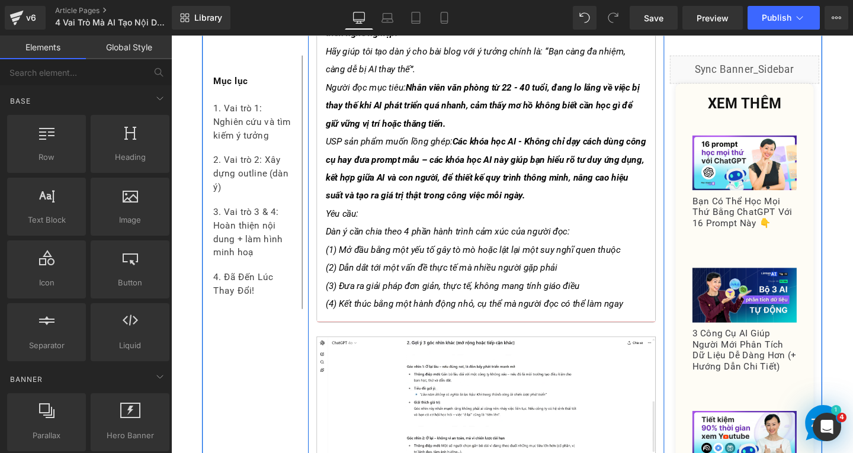
scroll to position [5346, 0]
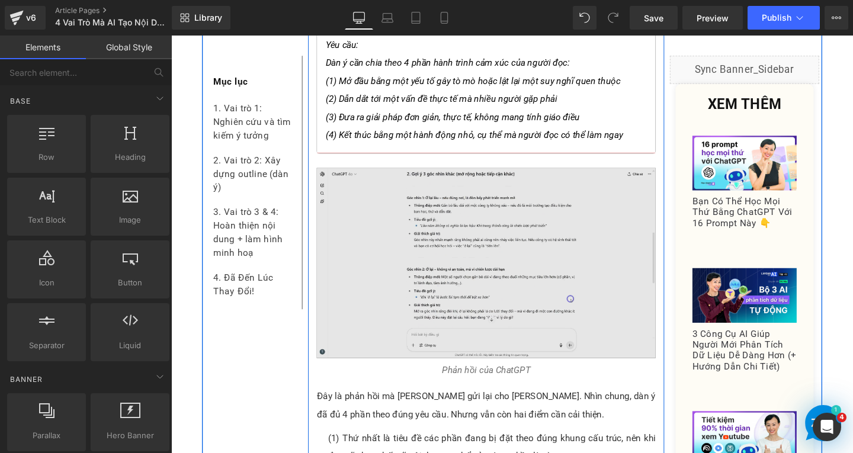
click at [399, 222] on img at bounding box center [502, 275] width 357 height 200
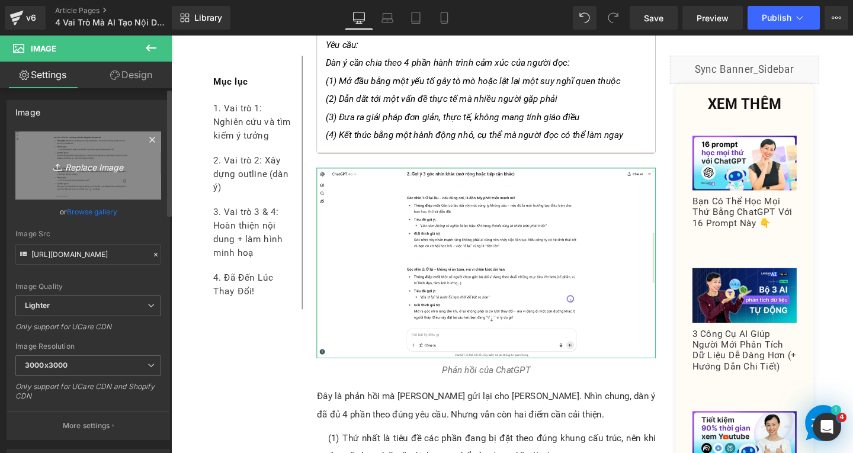
click at [78, 162] on icon "Replace Image" at bounding box center [88, 165] width 95 height 15
type input "C:\fakepath\Screenshot [DATE] 142554.png"
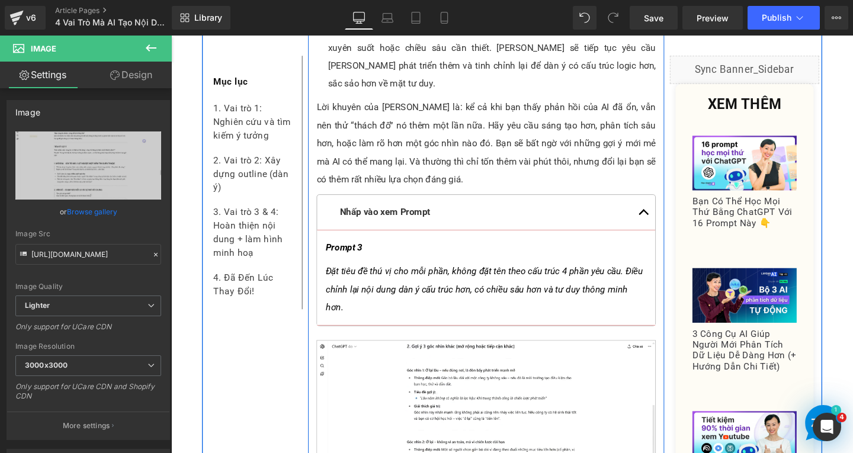
scroll to position [5997, 0]
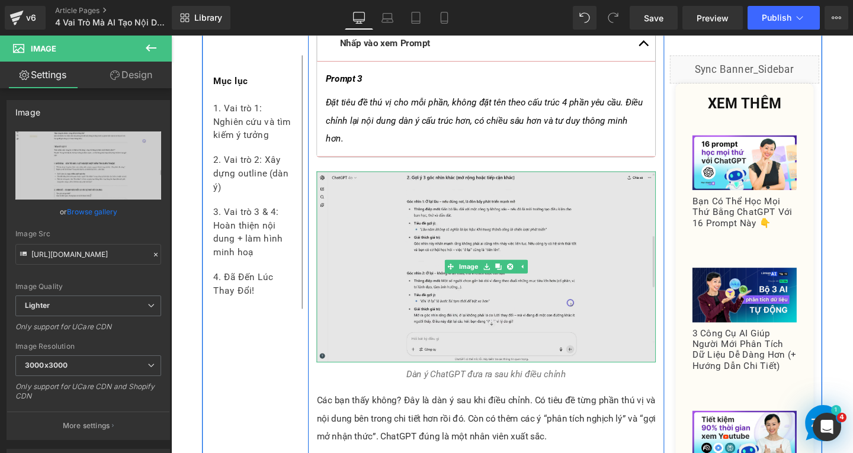
click at [440, 178] on img at bounding box center [502, 278] width 357 height 200
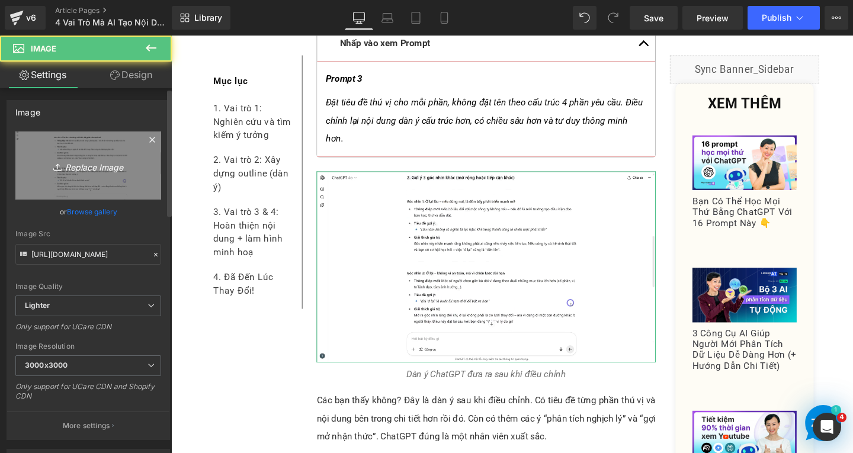
click at [86, 160] on icon "Replace Image" at bounding box center [88, 165] width 95 height 15
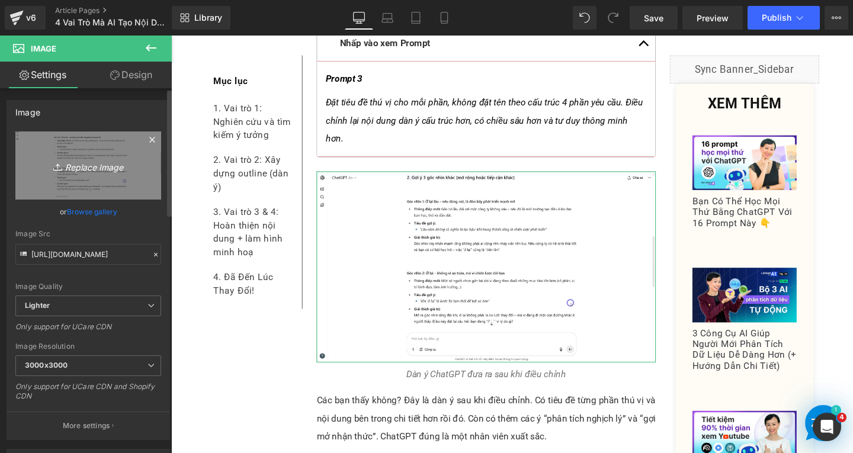
type input "C:\fakepath\Screenshot [DATE] 142732.png"
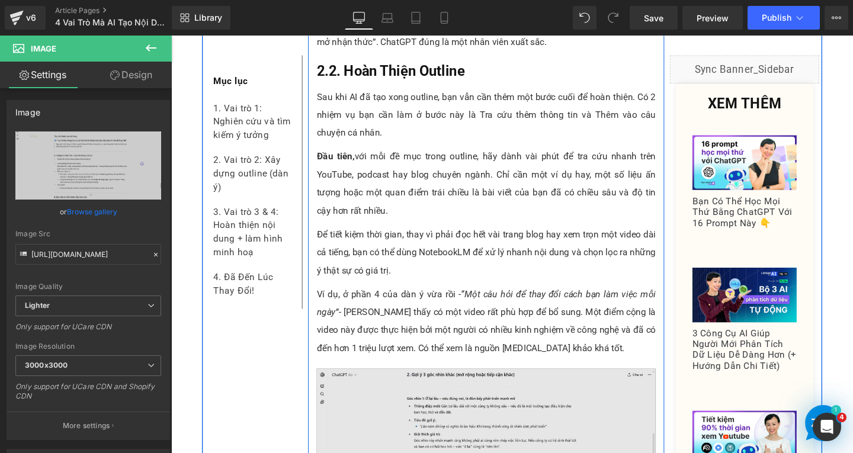
scroll to position [6649, 0]
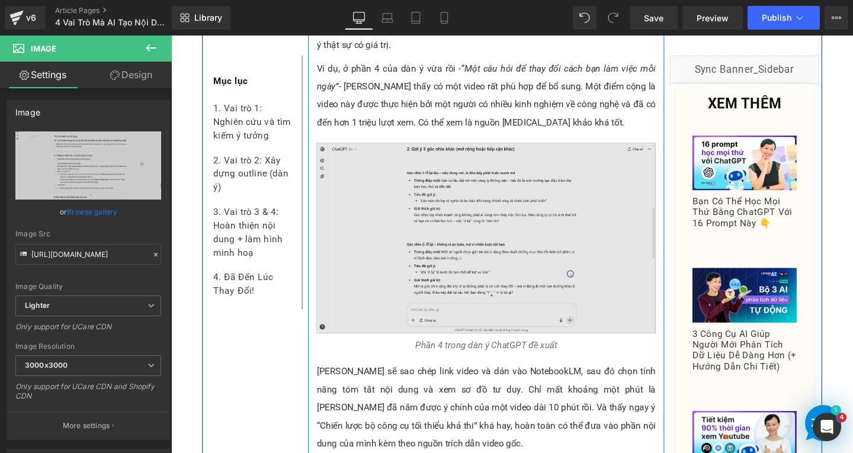
click at [419, 149] on img at bounding box center [502, 249] width 357 height 200
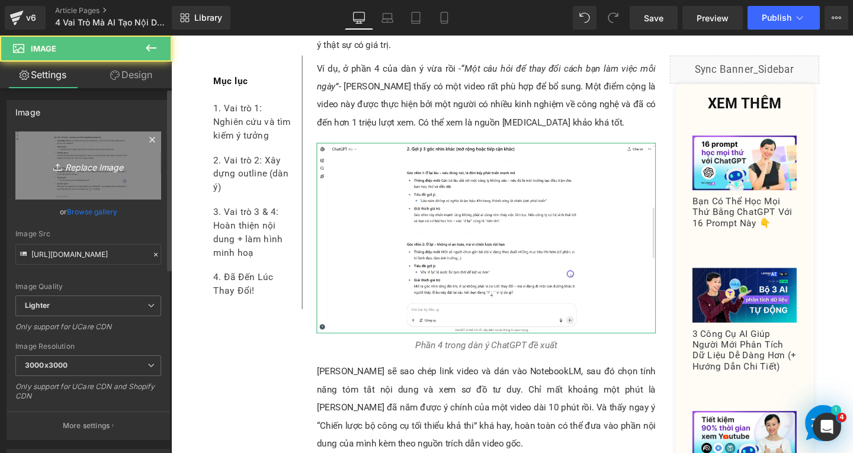
click at [118, 168] on icon "Replace Image" at bounding box center [88, 165] width 95 height 15
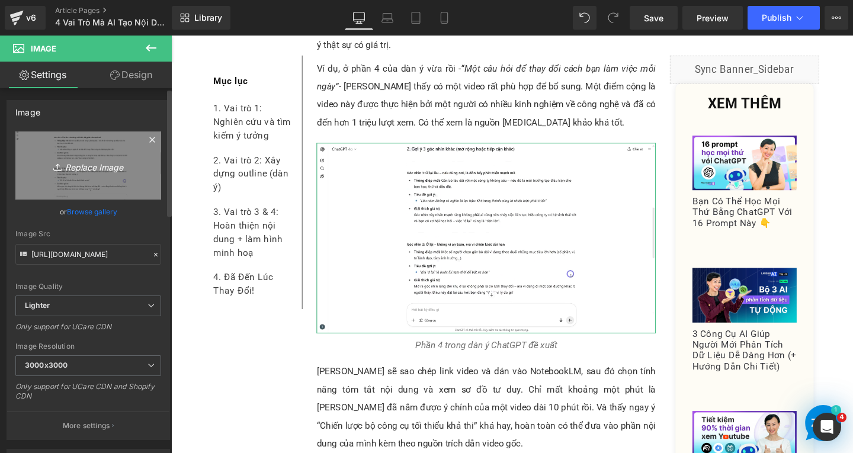
type input "C:\fakepath\Screenshot [DATE] 142939.png"
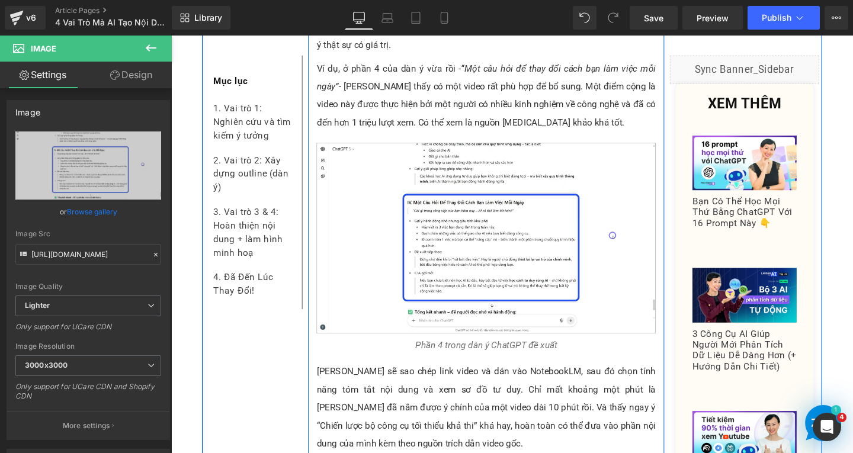
scroll to position [6827, 0]
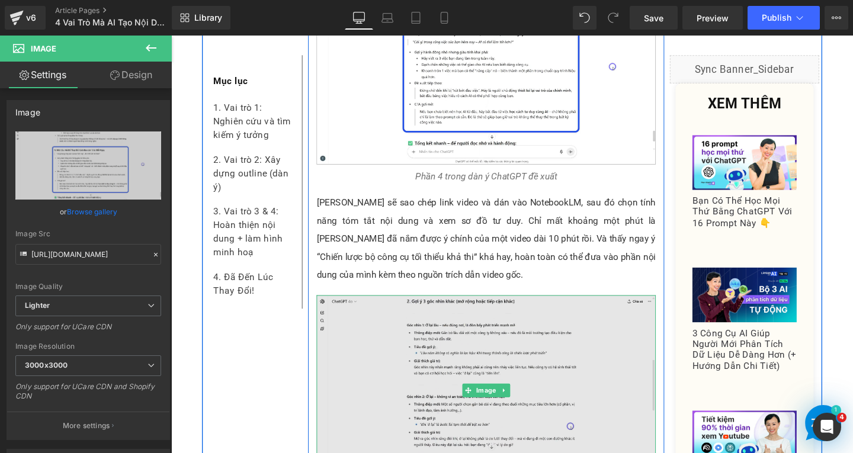
click at [457, 309] on img at bounding box center [502, 409] width 357 height 200
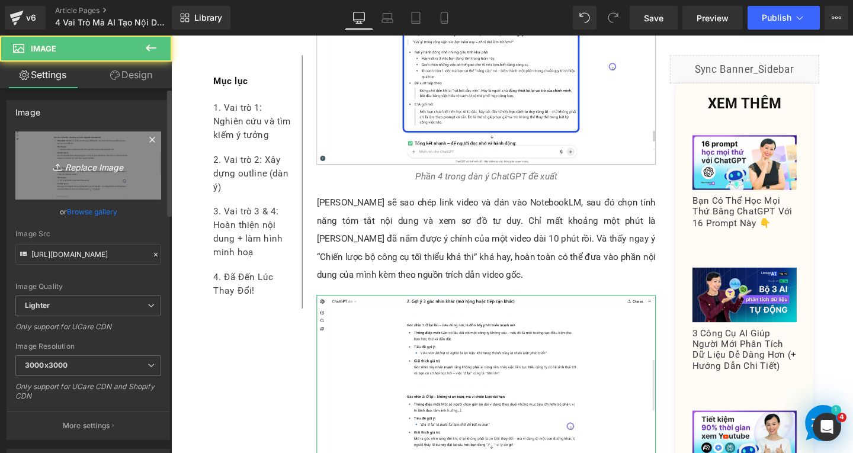
click at [108, 166] on icon "Replace Image" at bounding box center [88, 165] width 95 height 15
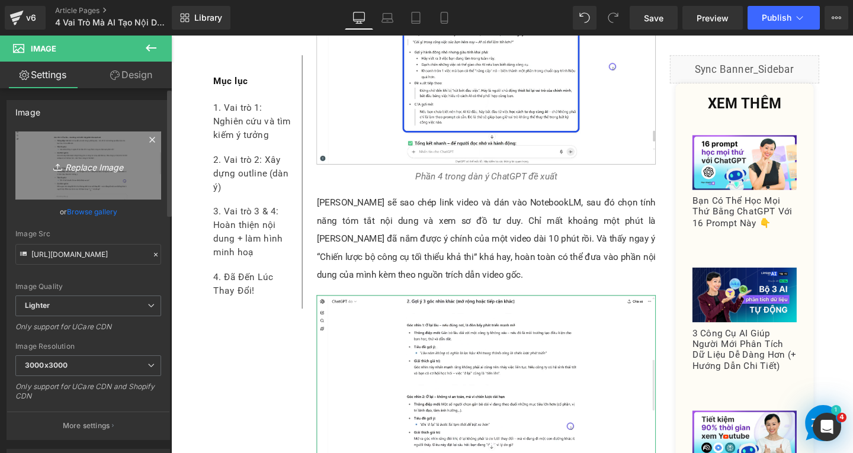
type input "C:\fakepath\Screenshot [DATE] 143144.png"
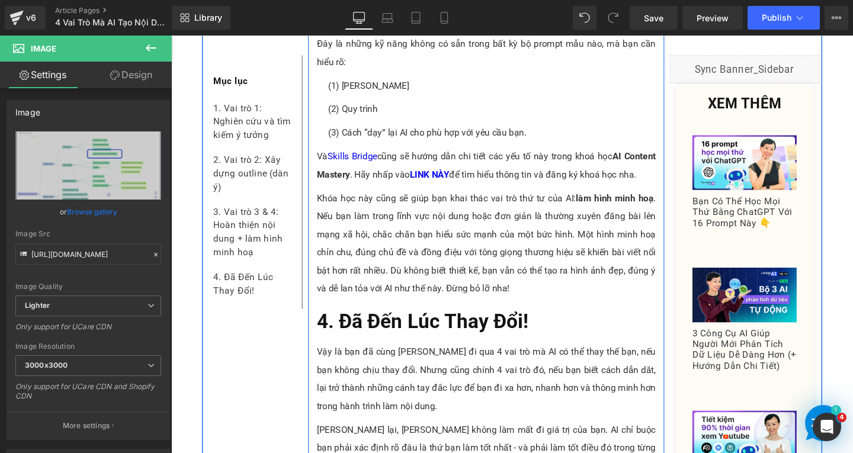
scroll to position [8011, 0]
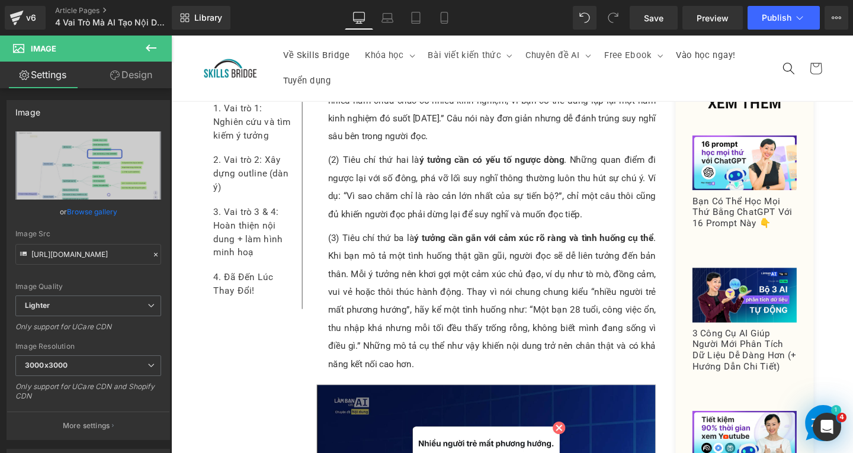
click at [852, 36] on div at bounding box center [852, 226] width 1 height 453
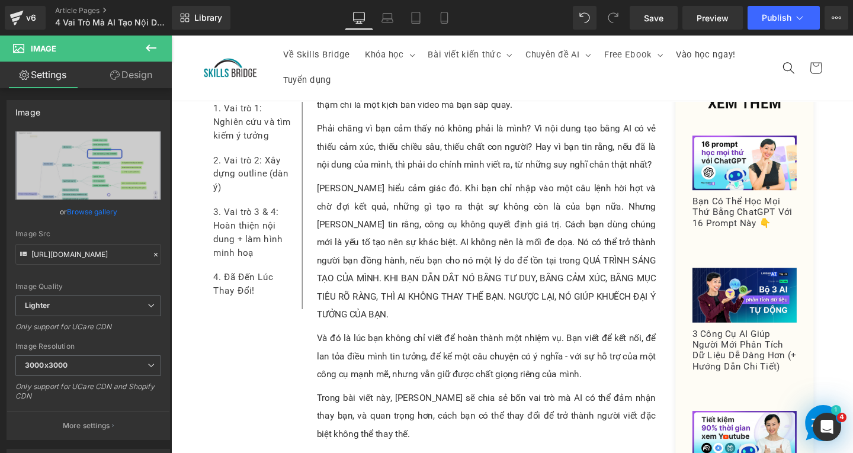
scroll to position [0, 0]
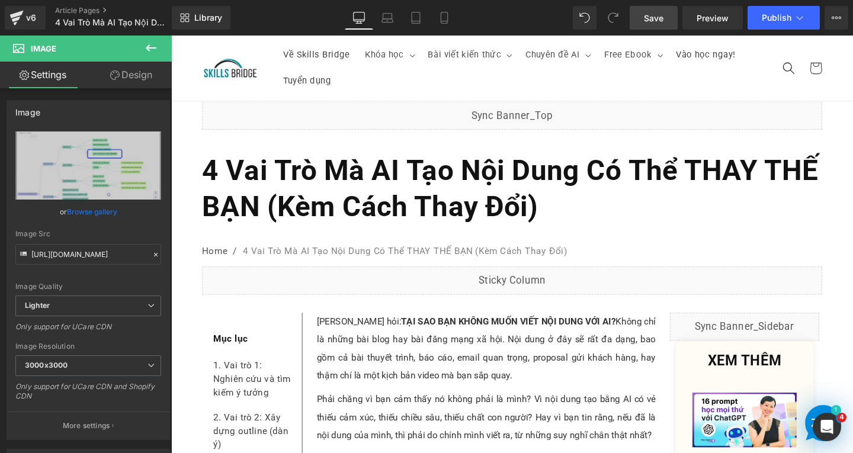
click at [652, 18] on span "Save" at bounding box center [654, 18] width 20 height 12
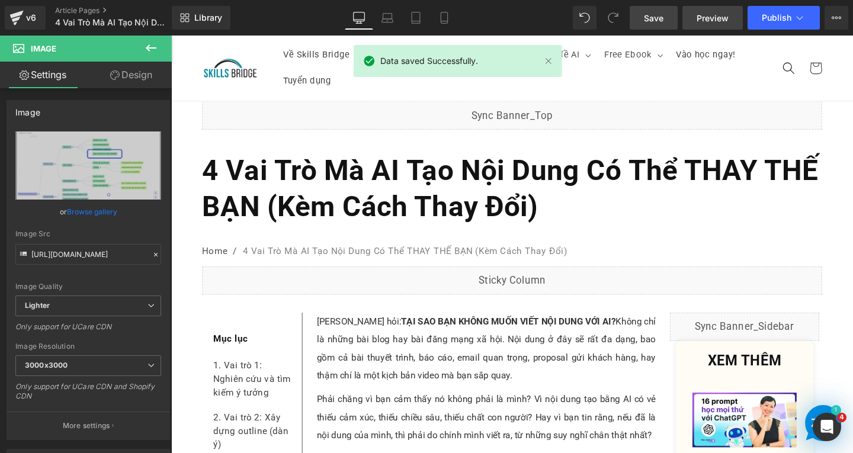
click at [718, 18] on span "Preview" at bounding box center [713, 18] width 32 height 12
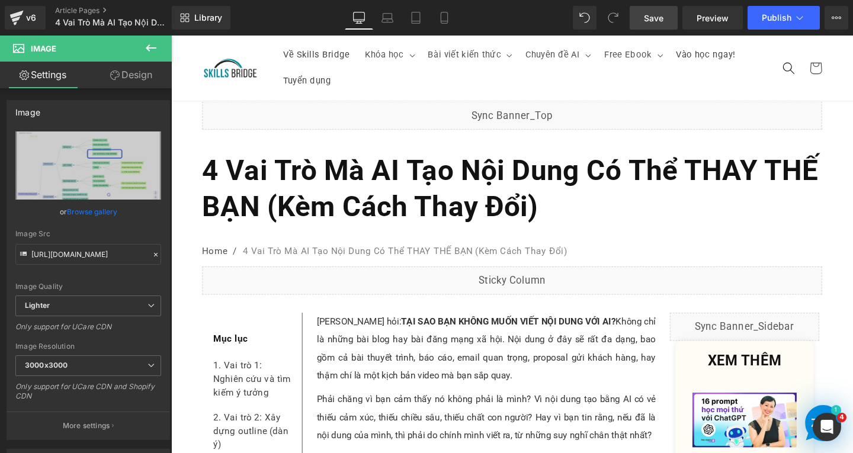
click at [656, 21] on span "Save" at bounding box center [654, 18] width 20 height 12
click at [788, 21] on span "Publish" at bounding box center [777, 17] width 30 height 9
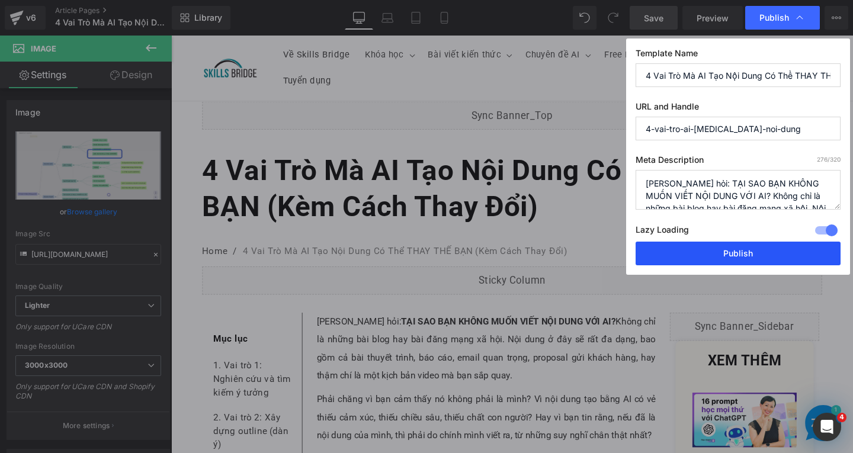
click at [761, 261] on button "Publish" at bounding box center [738, 254] width 205 height 24
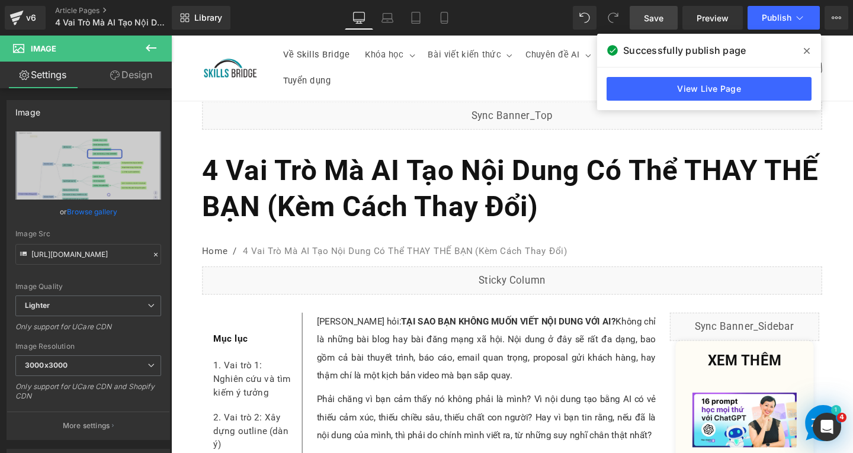
drag, startPoint x: 878, startPoint y: 322, endPoint x: 945, endPoint y: 37, distance: 293.2
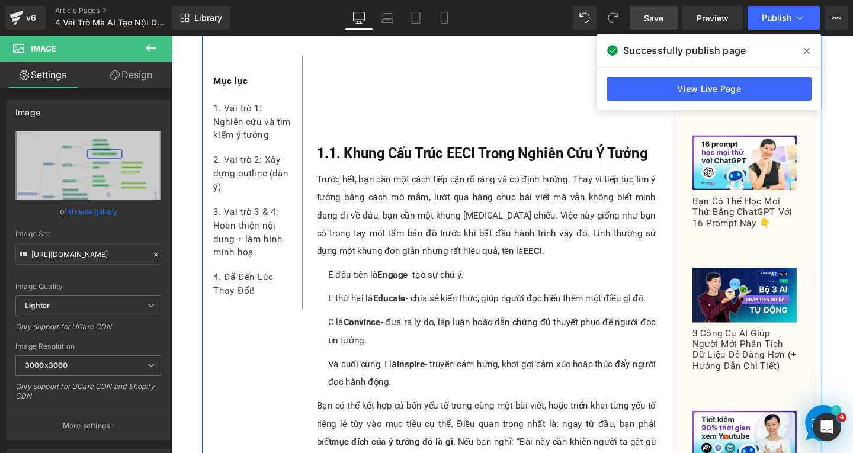
scroll to position [1421, 0]
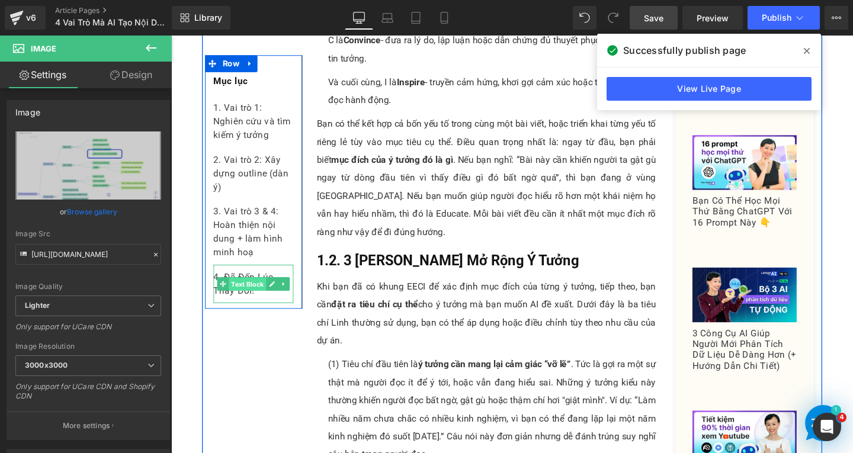
click at [235, 293] on span "Text Block" at bounding box center [251, 297] width 39 height 14
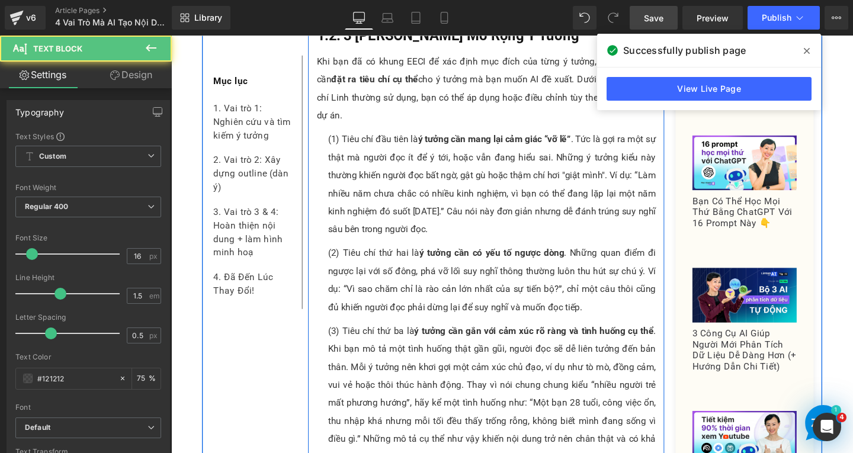
scroll to position [1955, 0]
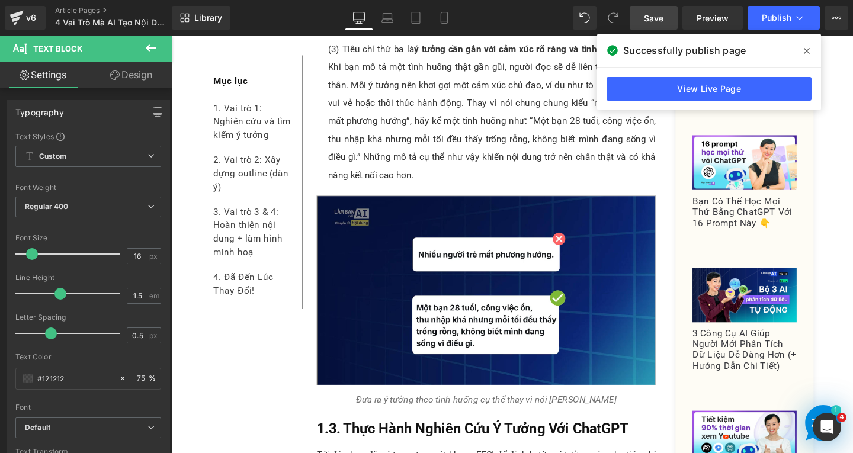
drag, startPoint x: 852, startPoint y: 142, endPoint x: 852, endPoint y: 394, distance: 251.7
click at [852, 394] on div at bounding box center [852, 226] width 1 height 453
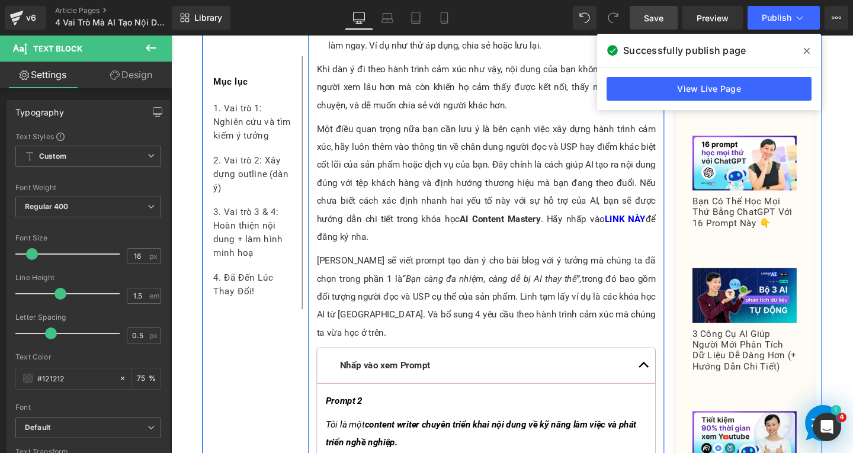
scroll to position [4975, 0]
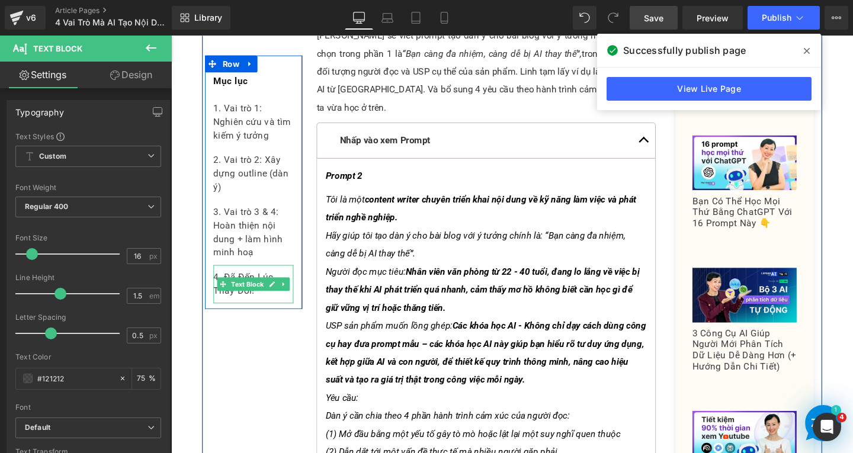
click at [277, 281] on div "4. Đã Đến Lúc Thay Đổi!" at bounding box center [258, 297] width 84 height 40
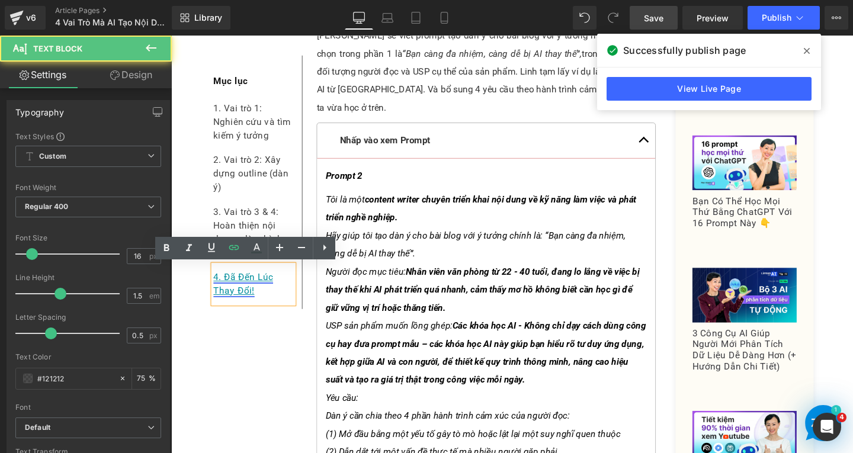
click at [241, 287] on link "4. Đã Đến Lúc Thay Đổi!" at bounding box center [247, 296] width 63 height 25
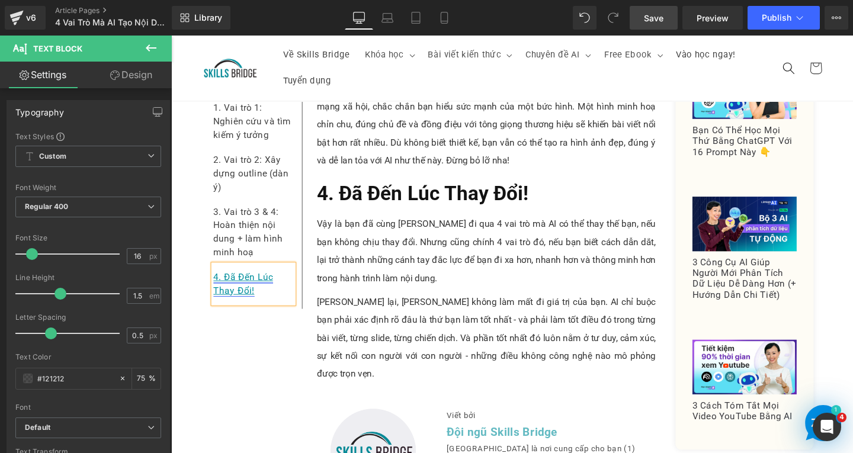
scroll to position [7967, 0]
click at [263, 305] on div "4. Đã Đến Lúc Thay Đổi!" at bounding box center [258, 297] width 84 height 40
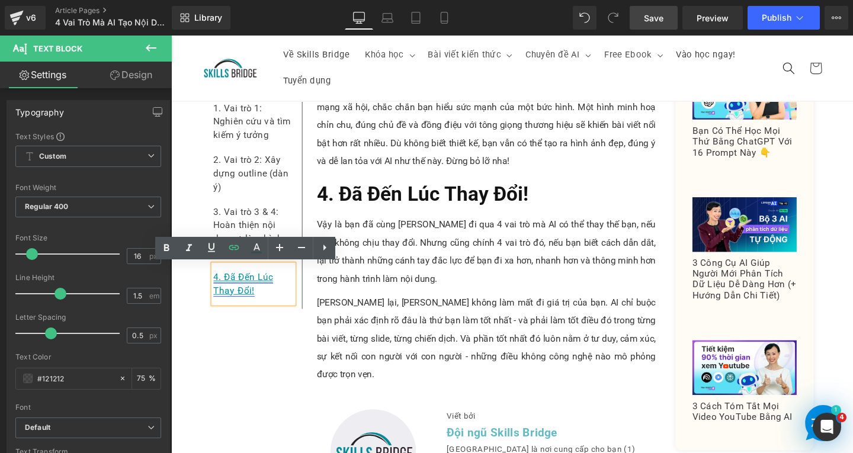
click at [245, 289] on link "4. Đã Đến Lúc Thay Đổi!" at bounding box center [247, 296] width 63 height 25
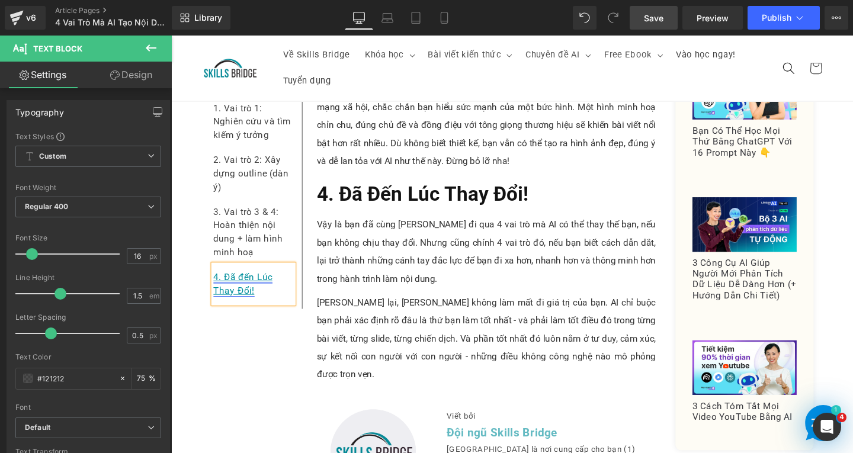
click at [259, 291] on link "4. Đã đến Lúc Thay Đổi!" at bounding box center [247, 296] width 62 height 25
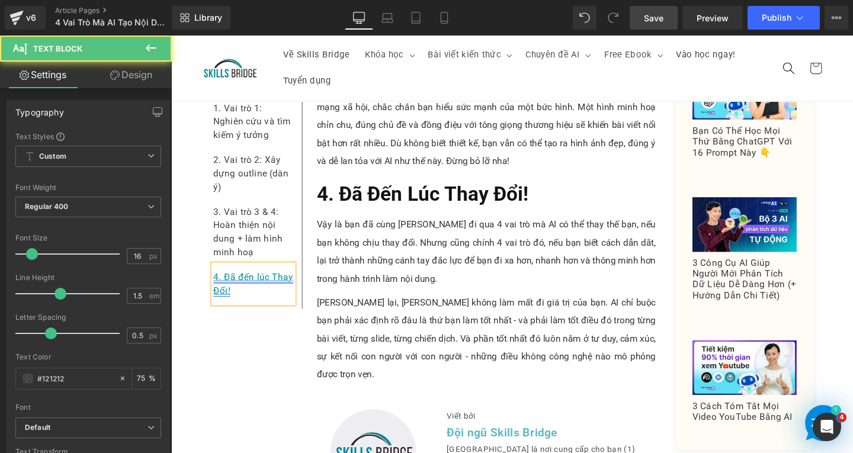
click at [277, 290] on link "4. Đã đến lúc Thay Đổi!" at bounding box center [258, 296] width 84 height 25
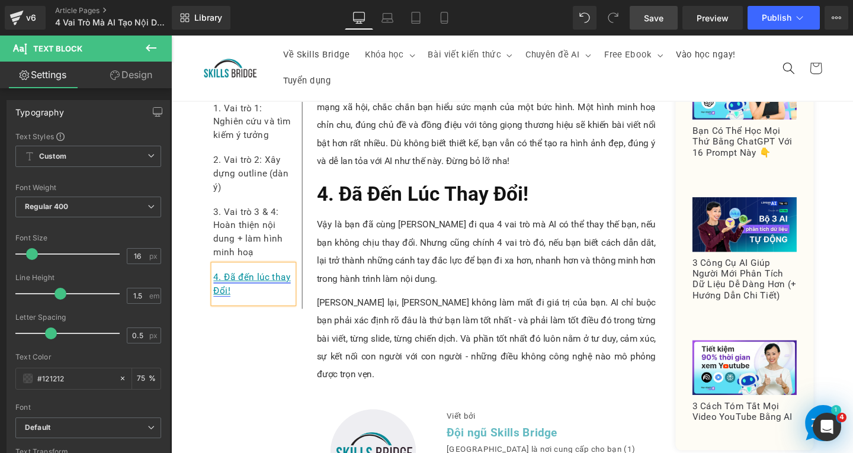
click at [218, 304] on link "4. Đã đến lúc thay Đổi!" at bounding box center [256, 296] width 81 height 25
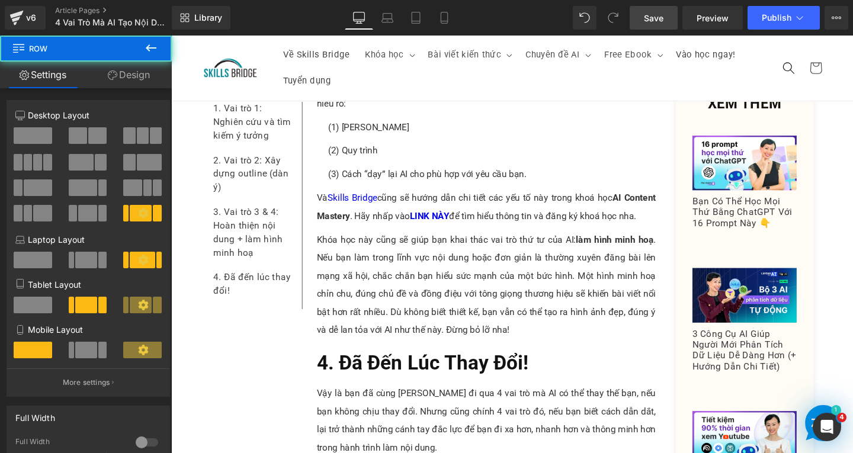
scroll to position [7612, 0]
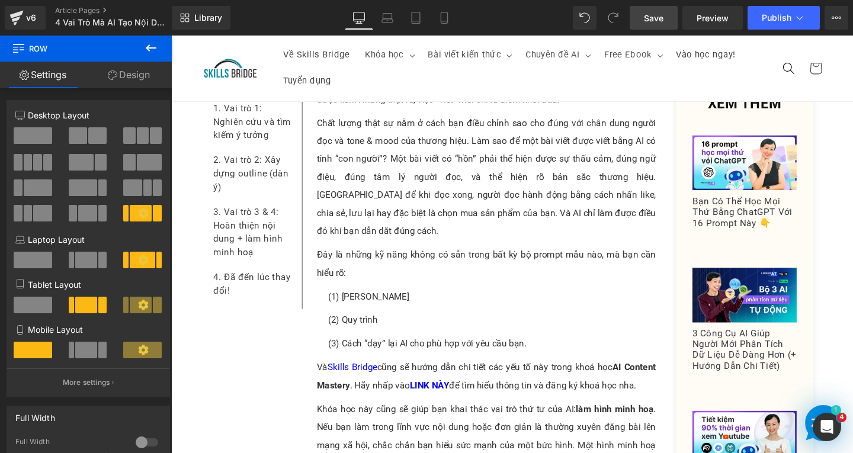
drag, startPoint x: 665, startPoint y: 22, endPoint x: 443, endPoint y: 183, distance: 273.9
click at [665, 22] on link "Save" at bounding box center [654, 18] width 48 height 24
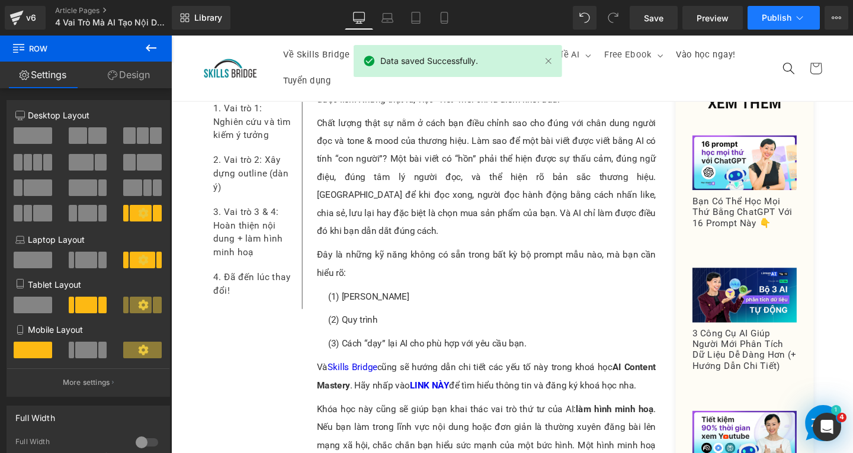
click at [775, 16] on span "Publish" at bounding box center [777, 17] width 30 height 9
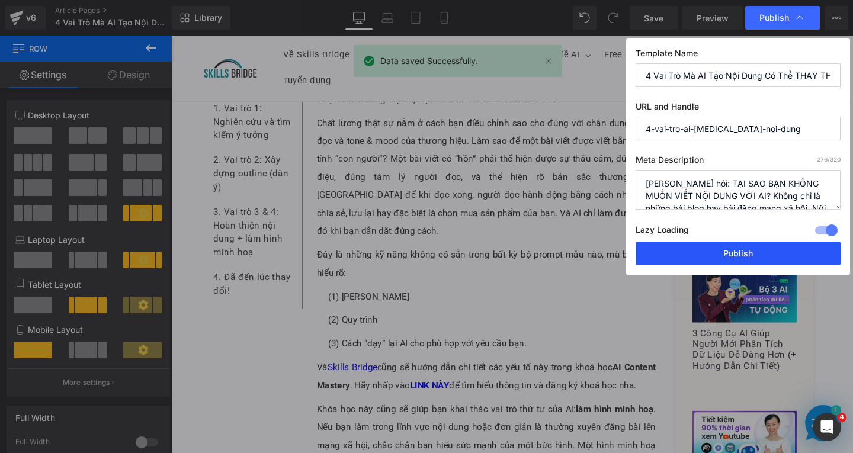
click at [707, 252] on button "Publish" at bounding box center [738, 254] width 205 height 24
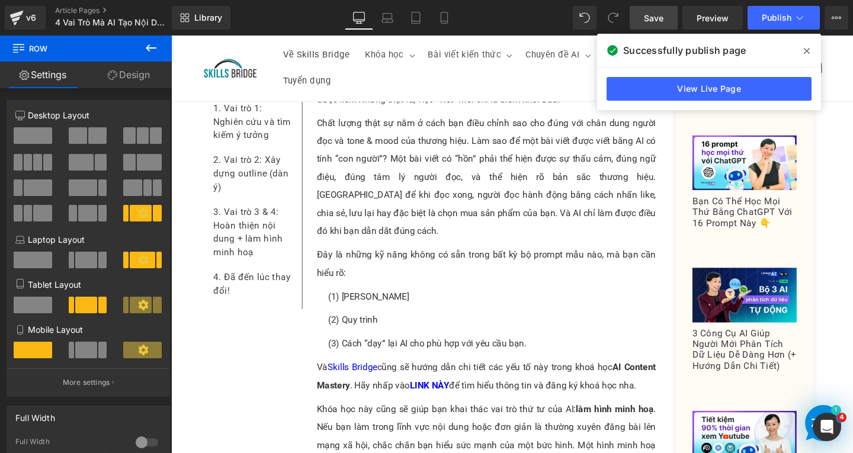
click at [663, 21] on span "Save" at bounding box center [654, 18] width 20 height 12
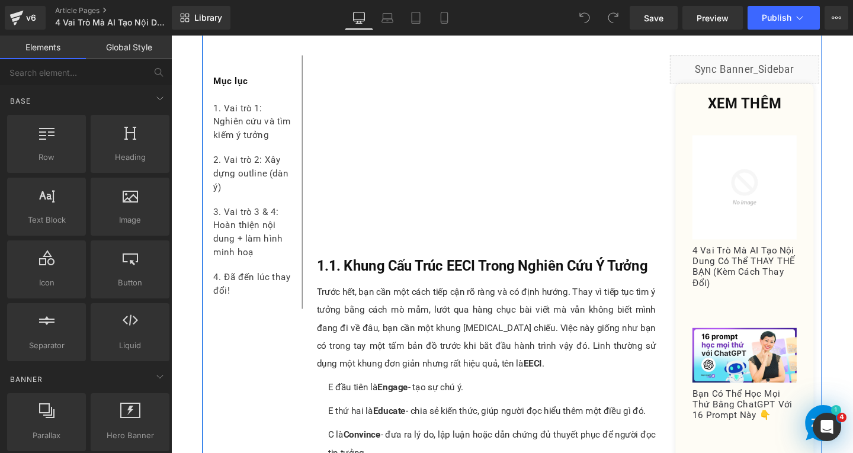
scroll to position [1244, 0]
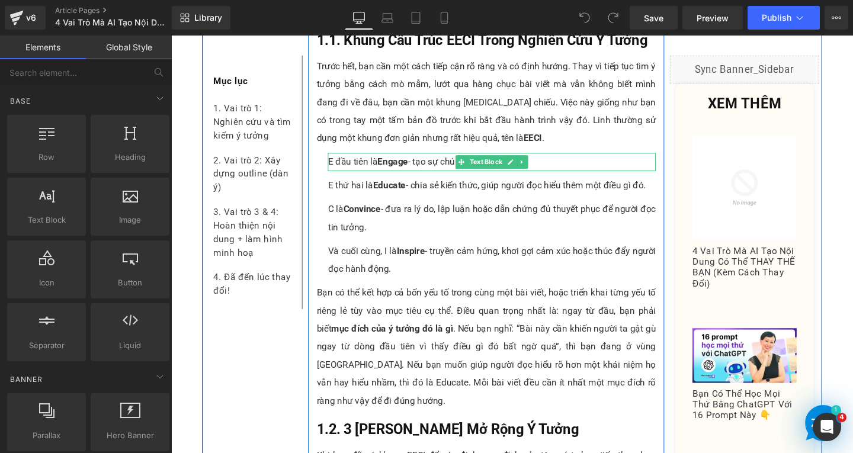
click at [352, 159] on p "E đầu tiên là Engage - tạo sự chú ý." at bounding box center [508, 168] width 345 height 19
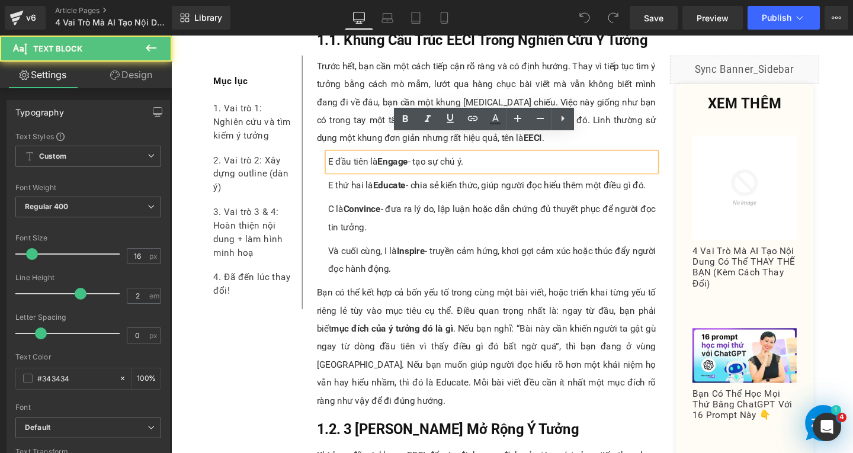
click at [336, 159] on p "E đầu tiên là Engage - tạo sự chú ý." at bounding box center [508, 168] width 345 height 19
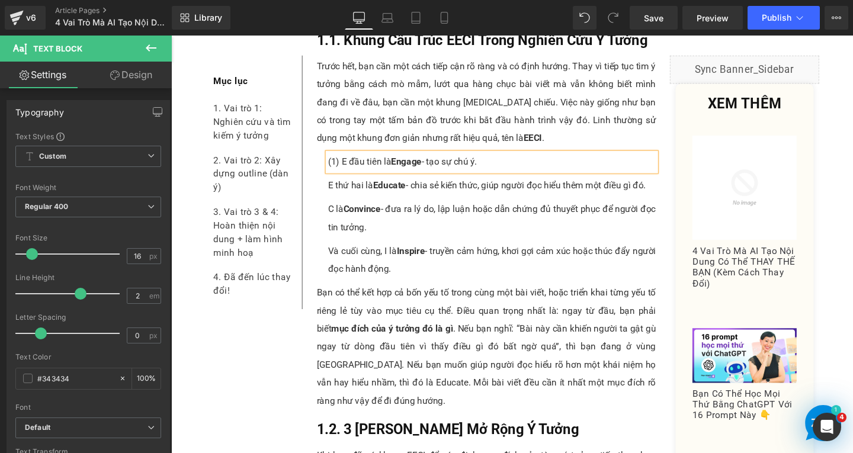
click at [336, 184] on p "E thứ hai là Educate - chia sẻ kiến thức, giúp người đọc hiểu thêm một điều gì …" at bounding box center [508, 193] width 345 height 19
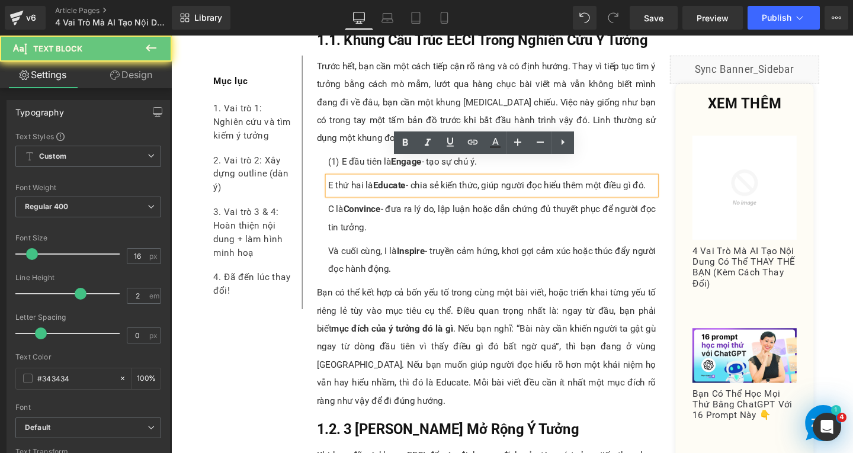
click at [336, 184] on p "E thứ hai là Educate - chia sẻ kiến thức, giúp người đọc hiểu thêm một điều gì …" at bounding box center [508, 193] width 345 height 19
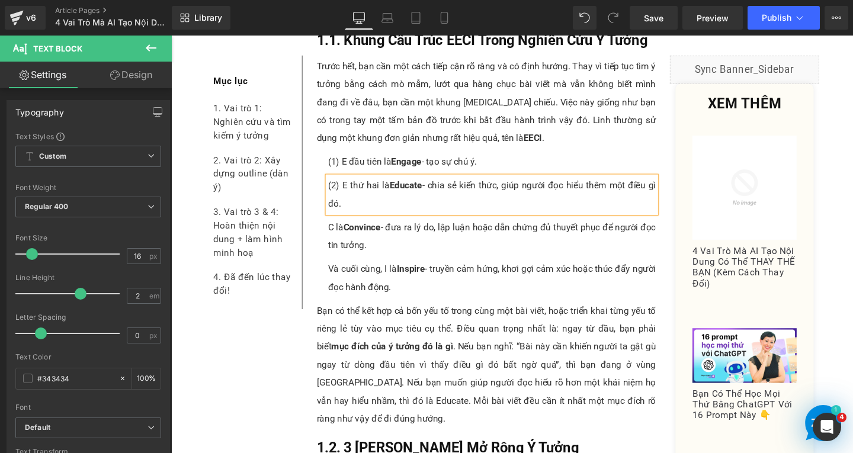
click at [341, 228] on p "C là Convince - đưa ra lý do, lập luận hoặc dẫn chứng đủ thuyết phục để người đ…" at bounding box center [508, 247] width 345 height 38
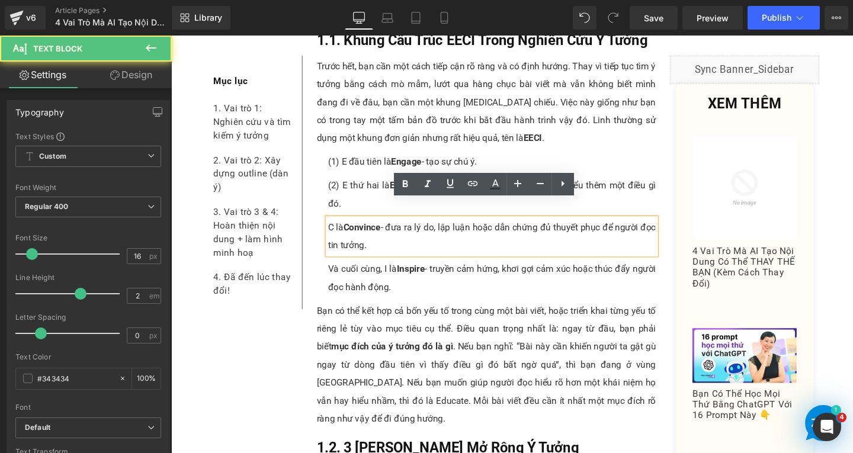
click at [336, 228] on div "C là Convince - đưa ra lý do, lập luận hoặc dẫn chứng đủ thuyết phục để người đ…" at bounding box center [508, 247] width 345 height 38
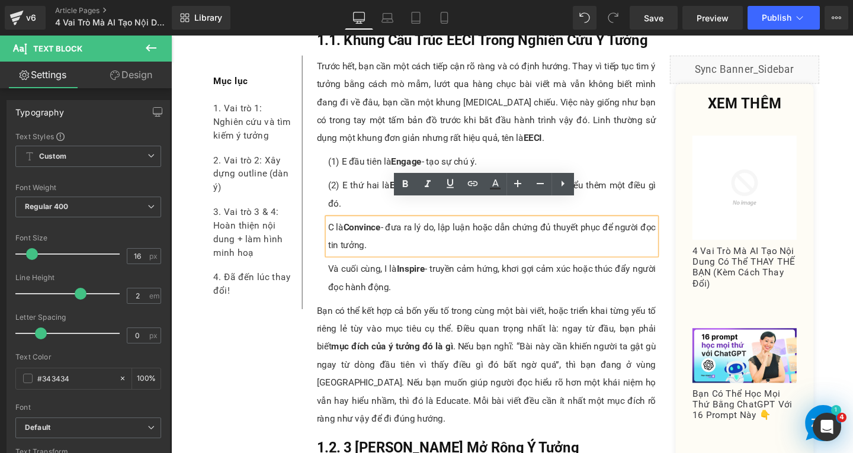
click at [336, 228] on p "C là Convince - đưa ra lý do, lập luận hoặc dẫn chứng đủ thuyết phục để người đ…" at bounding box center [508, 247] width 345 height 38
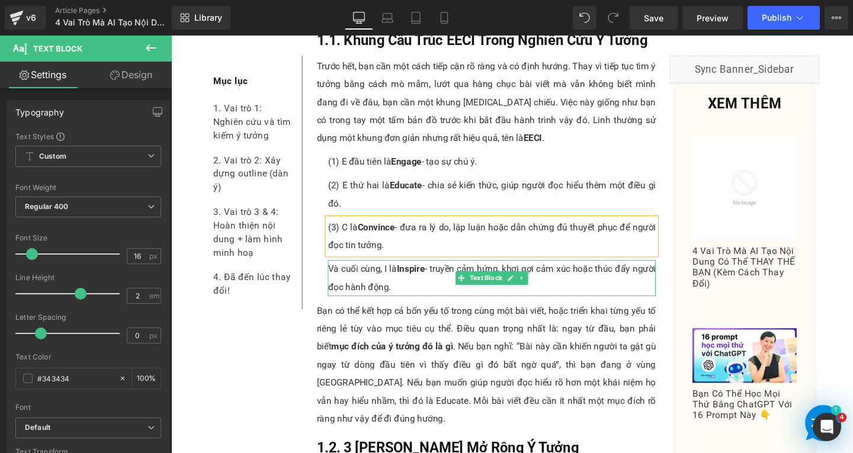
click at [414, 275] on p "Và cuối cùng, I là Inspire - truyền cảm hứng, khơi gợi cảm xúc hoặc thúc đẩy ng…" at bounding box center [508, 291] width 345 height 38
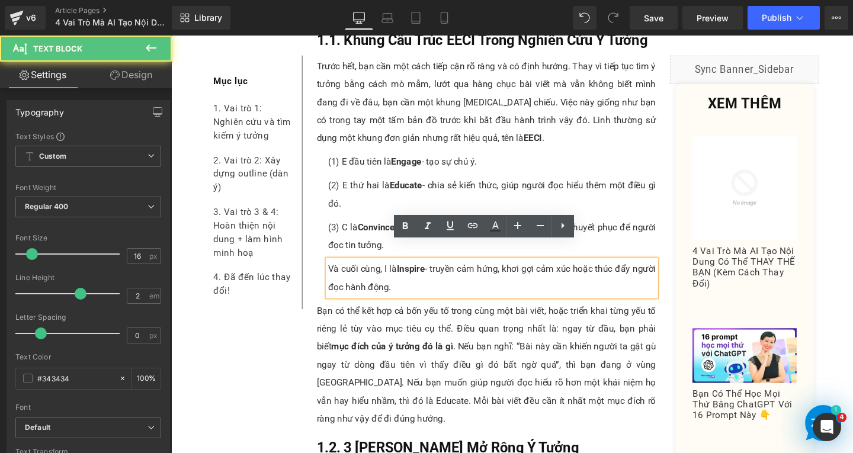
click at [336, 272] on p "Và cuối cùng, I là Inspire - truyền cảm hứng, khơi gợi cảm xúc hoặc thúc đẩy ng…" at bounding box center [508, 291] width 345 height 38
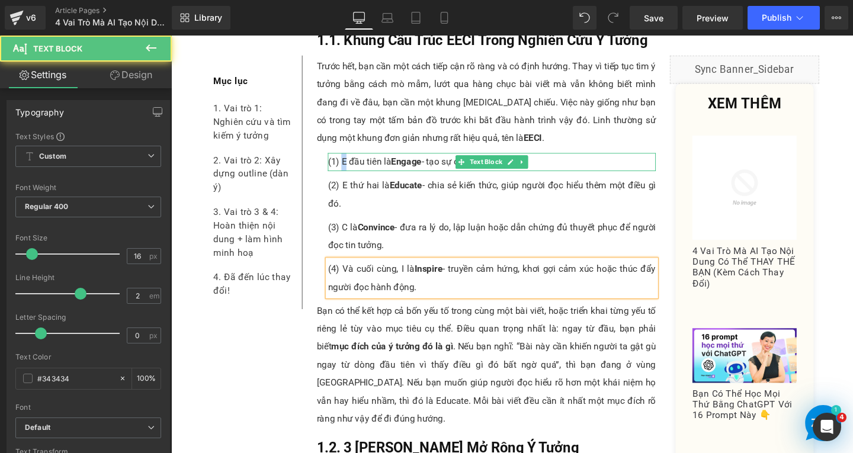
drag, startPoint x: 345, startPoint y: 149, endPoint x: 351, endPoint y: 151, distance: 6.2
click at [351, 159] on p "(1) E đầu tiên là Engage - tạo sự chú ý." at bounding box center [508, 168] width 345 height 19
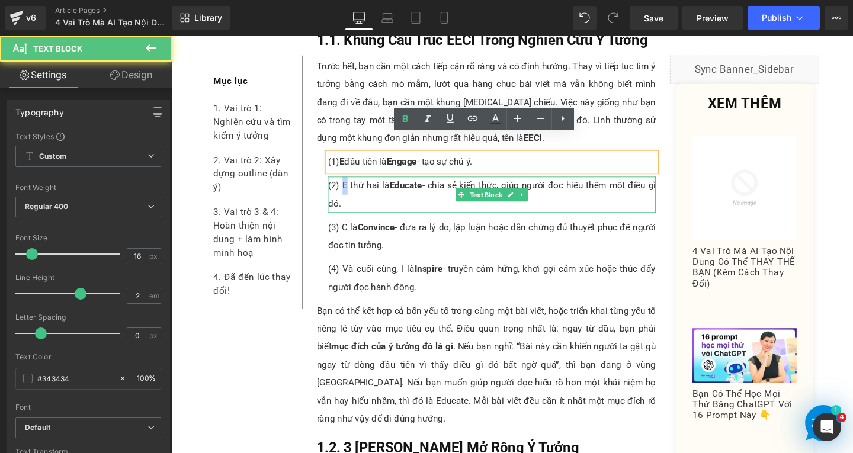
click at [351, 184] on p "(2) E thứ hai là Educate - chia sẻ kiến thức, giúp người đọc hiểu thêm một điều…" at bounding box center [508, 203] width 345 height 38
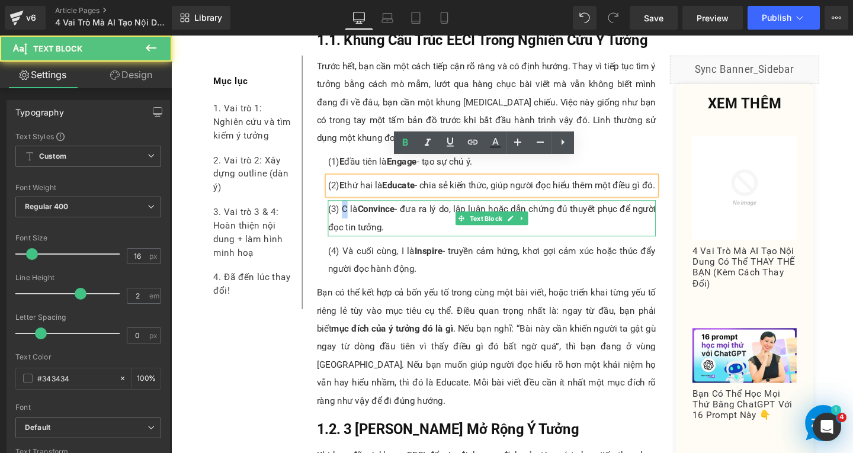
click at [349, 219] on p "(3) C là Convince - đưa ra lý do, lập luận hoặc dẫn chứng đủ thuyết phục để ngư…" at bounding box center [508, 228] width 345 height 38
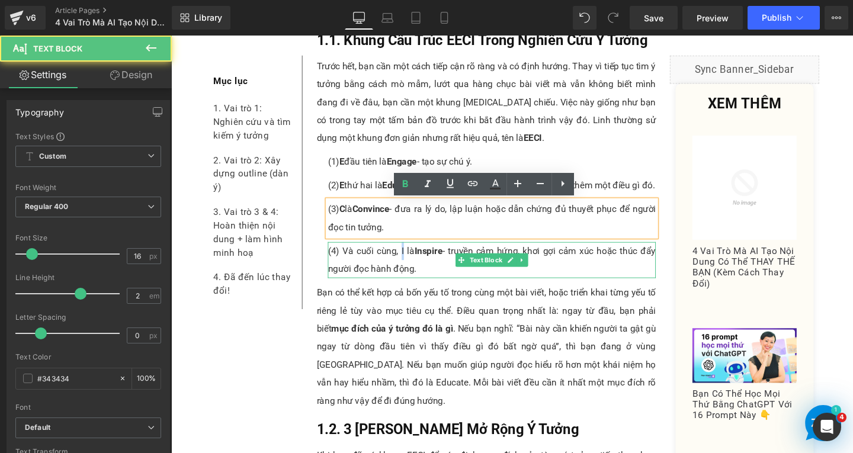
click at [409, 262] on p "(4) Và cuối cùng, I là Inspire - truyền cảm hứng, khơi gợi cảm xúc hoặc thúc đẩ…" at bounding box center [508, 272] width 345 height 38
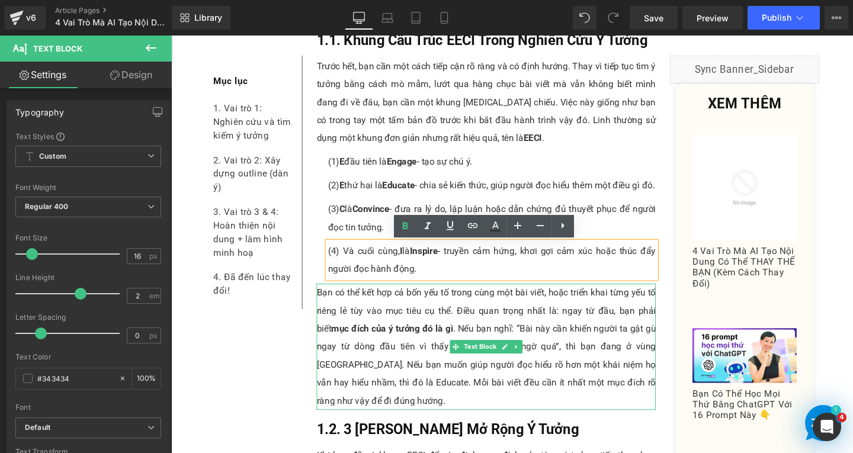
click at [493, 317] on p "Bạn có thể kết hợp cả bốn yếu tố trong cùng một bài viết, hoặc triển khai từng …" at bounding box center [502, 363] width 357 height 133
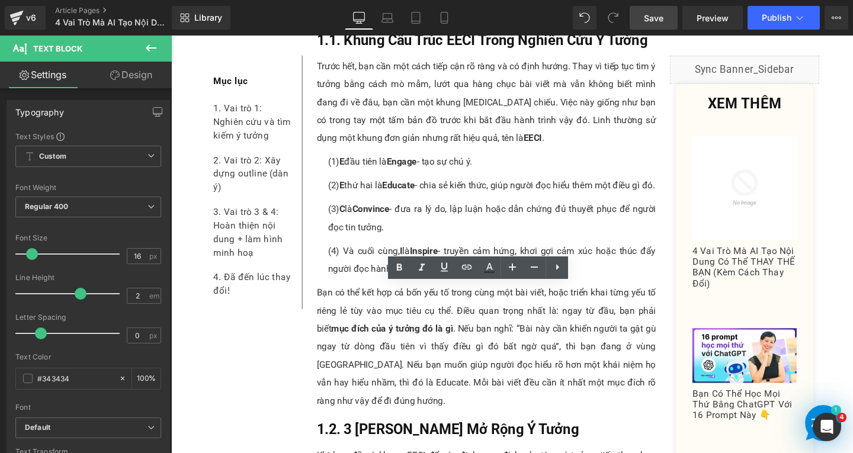
click at [658, 16] on span "Save" at bounding box center [654, 18] width 20 height 12
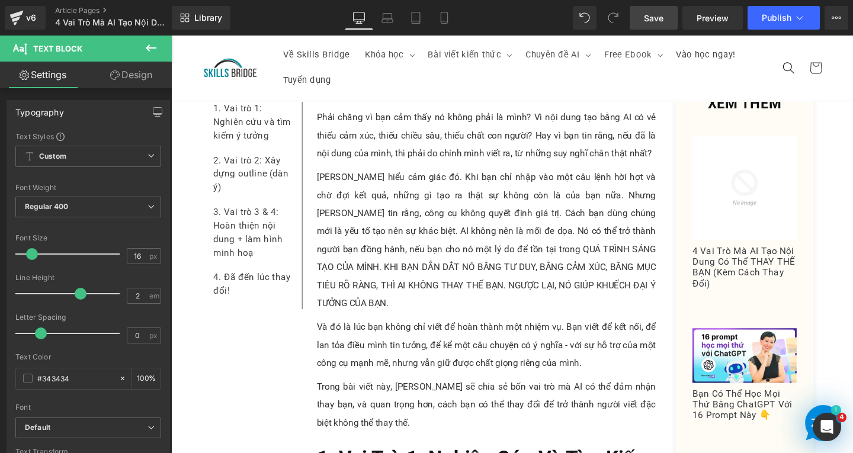
scroll to position [0, 0]
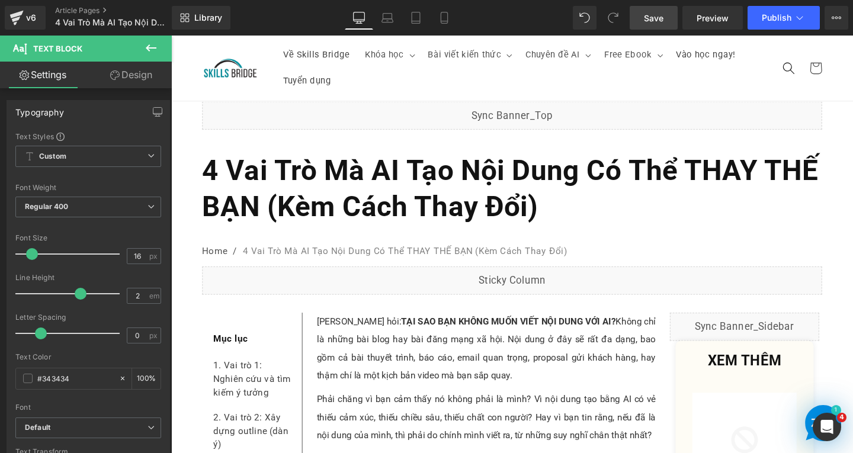
click at [667, 19] on link "Save" at bounding box center [654, 18] width 48 height 24
